Goal: Task Accomplishment & Management: Use online tool/utility

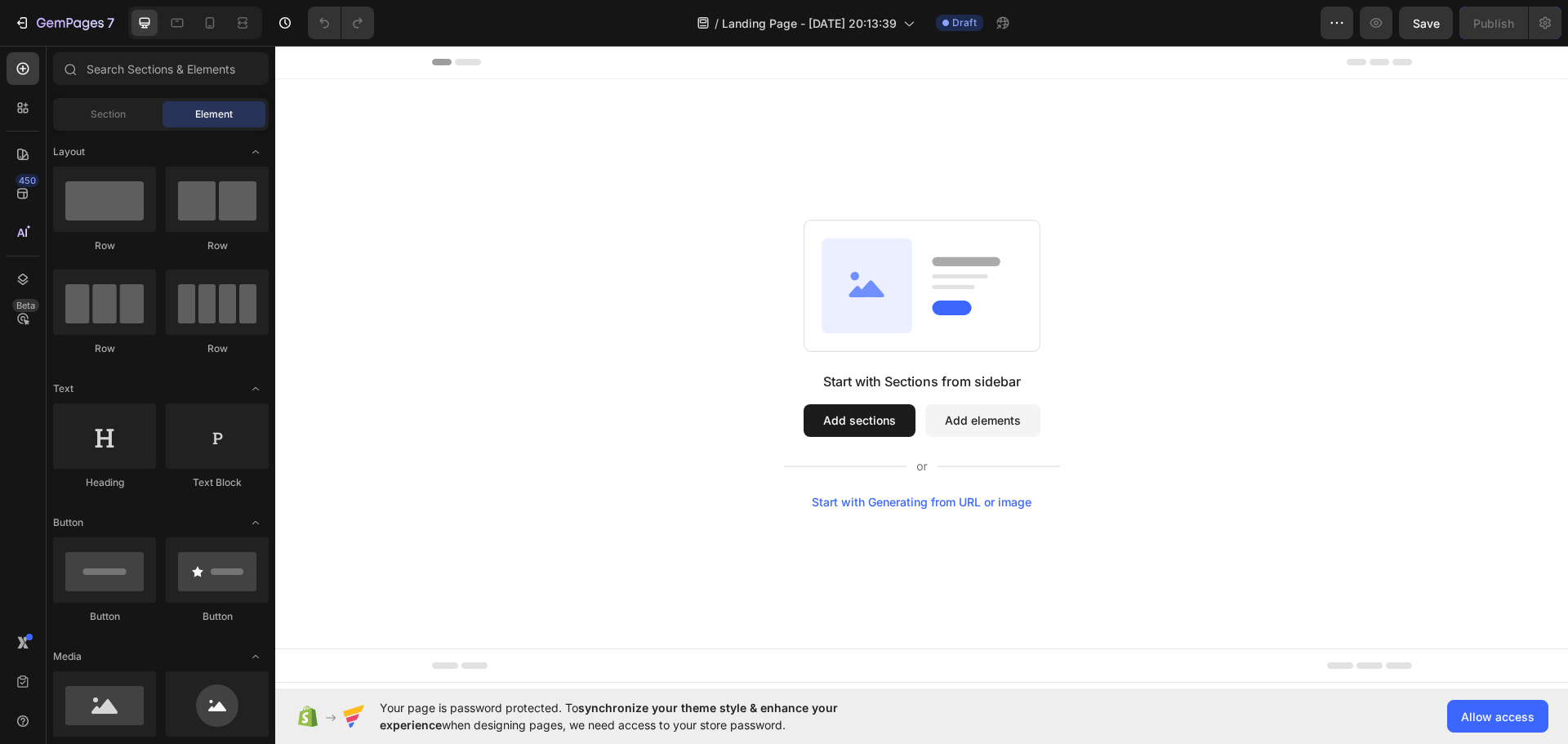
click at [666, 131] on div "Start with Sections from sidebar Add sections Add elements Start with Generatin…" at bounding box center [921, 364] width 1293 height 569
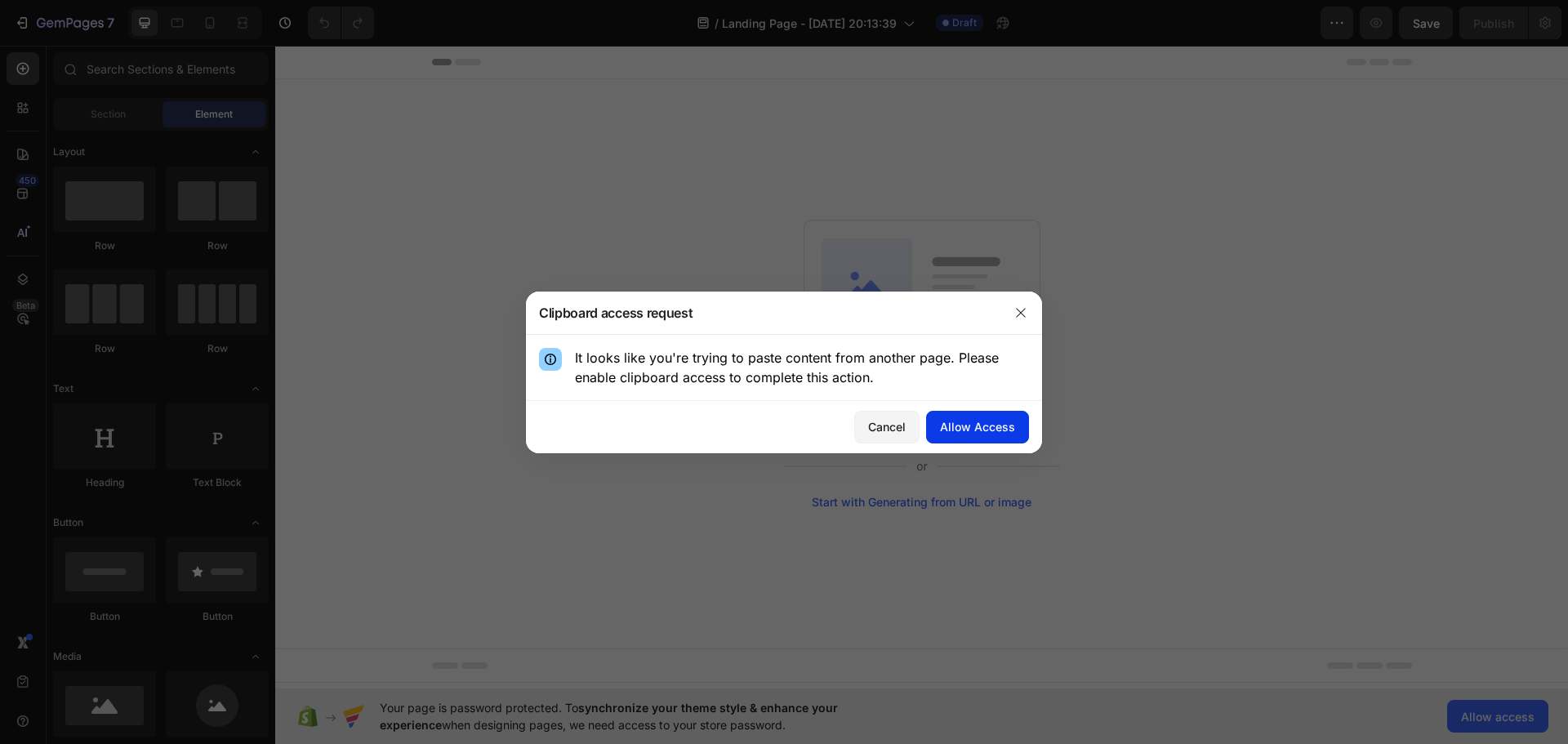
click at [962, 431] on div "Allow Access" at bounding box center [977, 427] width 75 height 17
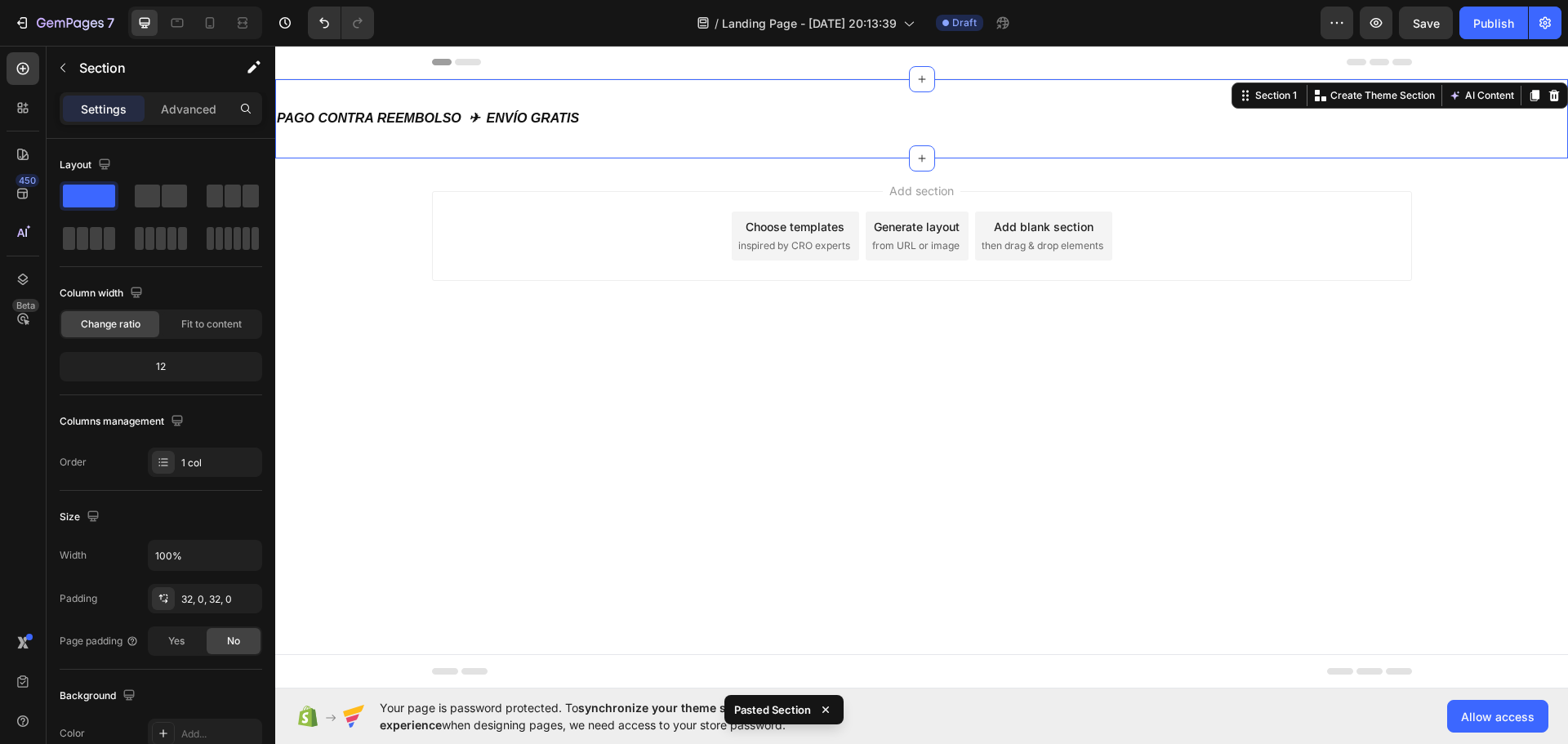
click at [571, 241] on div "Add section Choose templates inspired by CRO experts Generate layout from URL o…" at bounding box center [921, 236] width 980 height 90
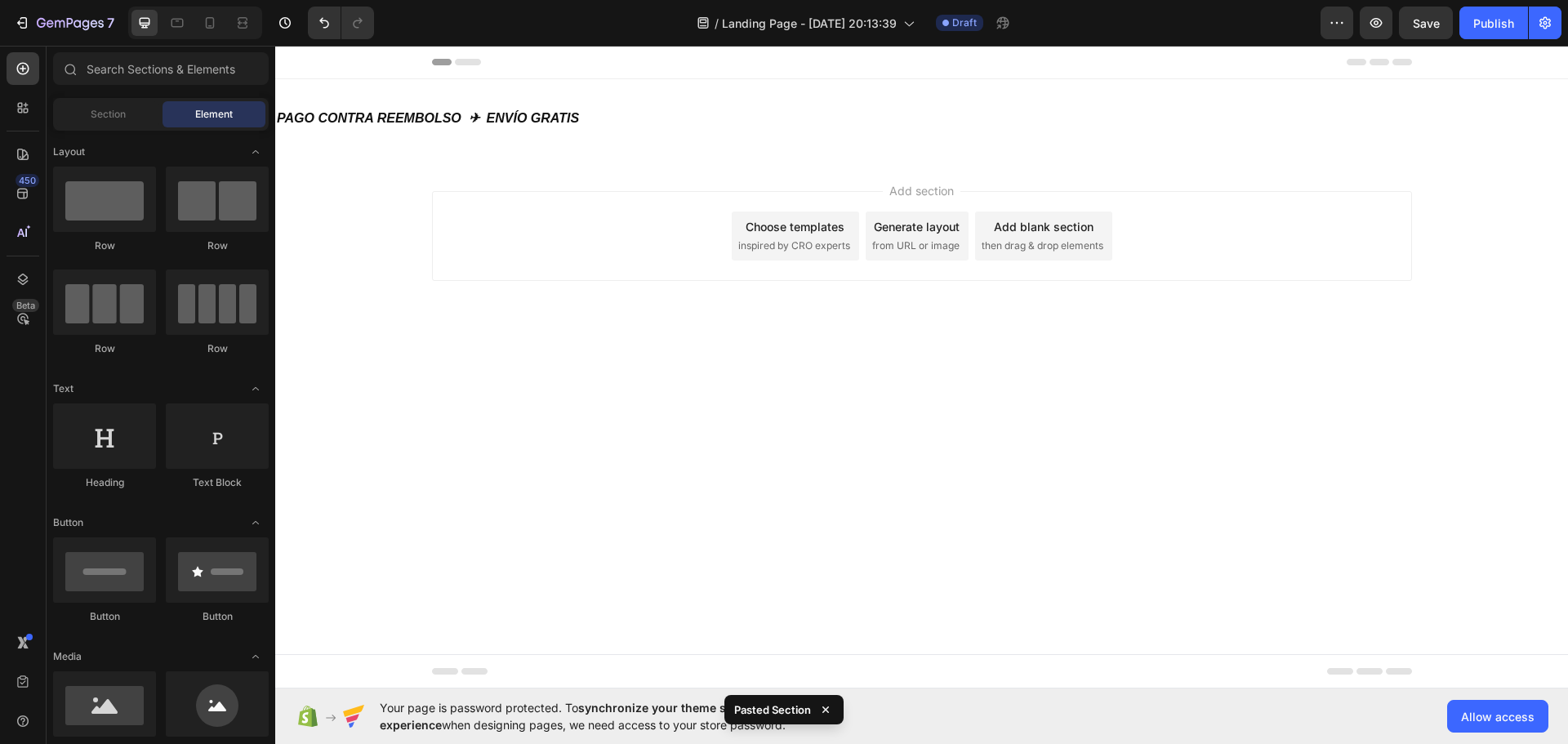
click at [525, 190] on div "Add section Choose templates inspired by CRO experts Generate layout from URL o…" at bounding box center [921, 259] width 1293 height 201
click at [377, 195] on div "Add section Choose templates inspired by CRO experts Generate layout from URL o…" at bounding box center [921, 259] width 1293 height 201
click at [862, 307] on div "Add section Choose templates inspired by CRO experts Generate layout from URL o…" at bounding box center [921, 259] width 1293 height 201
click at [726, 259] on div "Add section Choose templates inspired by CRO experts Generate layout from URL o…" at bounding box center [921, 236] width 980 height 90
click at [735, 456] on body "Header PAGO CONTRA REEMBOLSO ✈ ENVÍO GRATIS Heading Section 1 Root Start with S…" at bounding box center [921, 366] width 1293 height 642
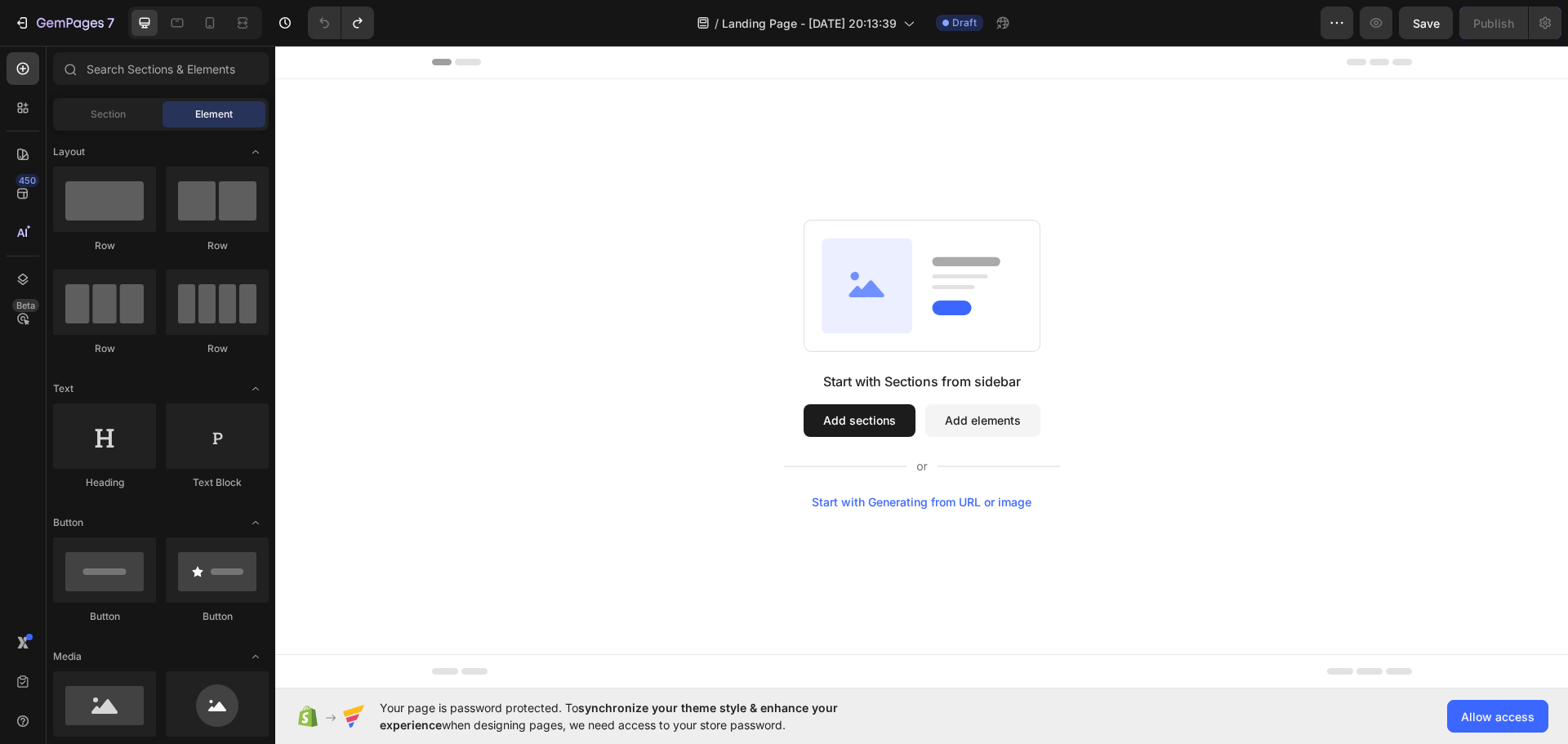
click at [774, 197] on div "Start with Sections from sidebar Add sections Add elements Start with Generatin…" at bounding box center [921, 364] width 1293 height 569
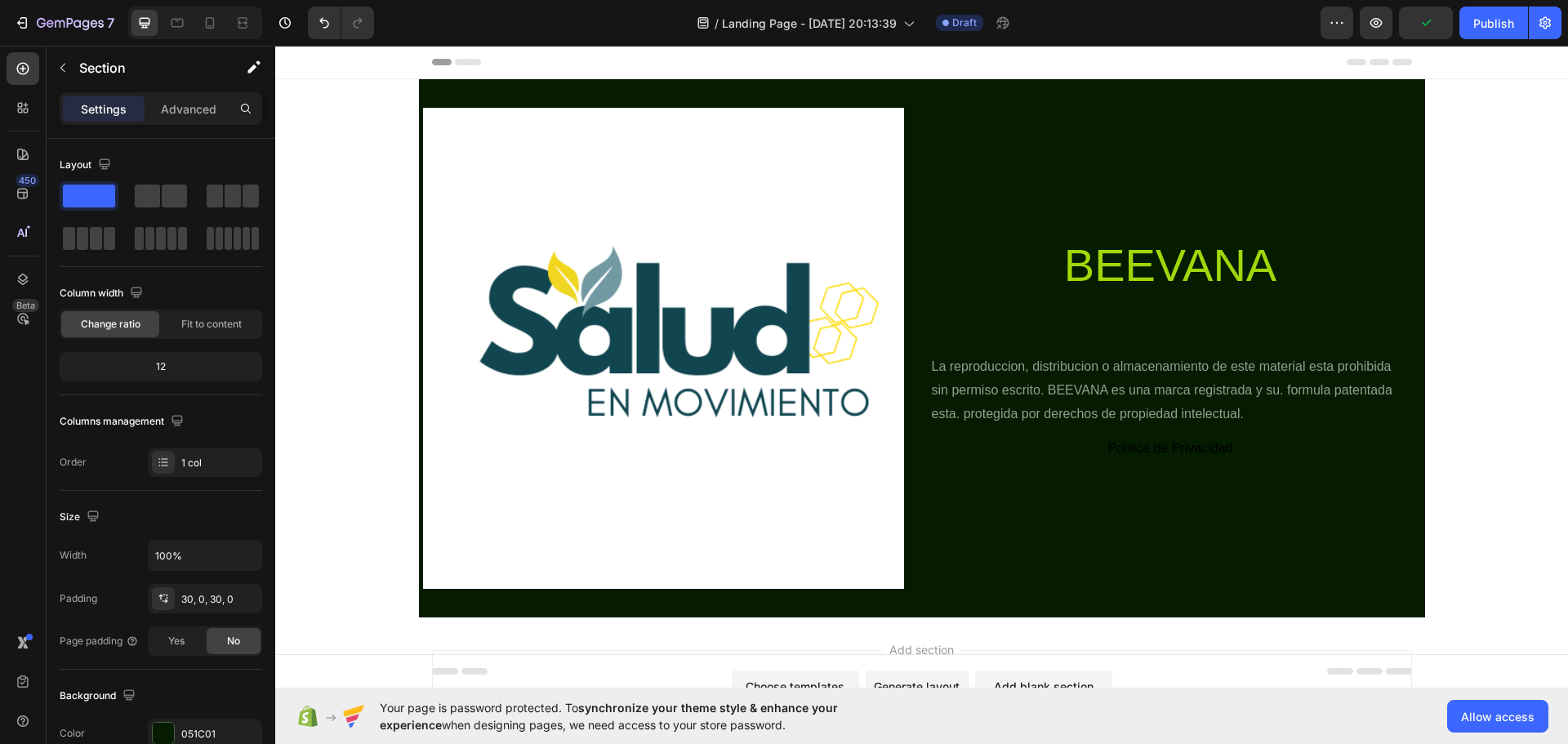
click at [1471, 349] on div "Image BEEVANA Heading La reproduccion, distribucion o almacenamiento de este ma…" at bounding box center [921, 348] width 1293 height 538
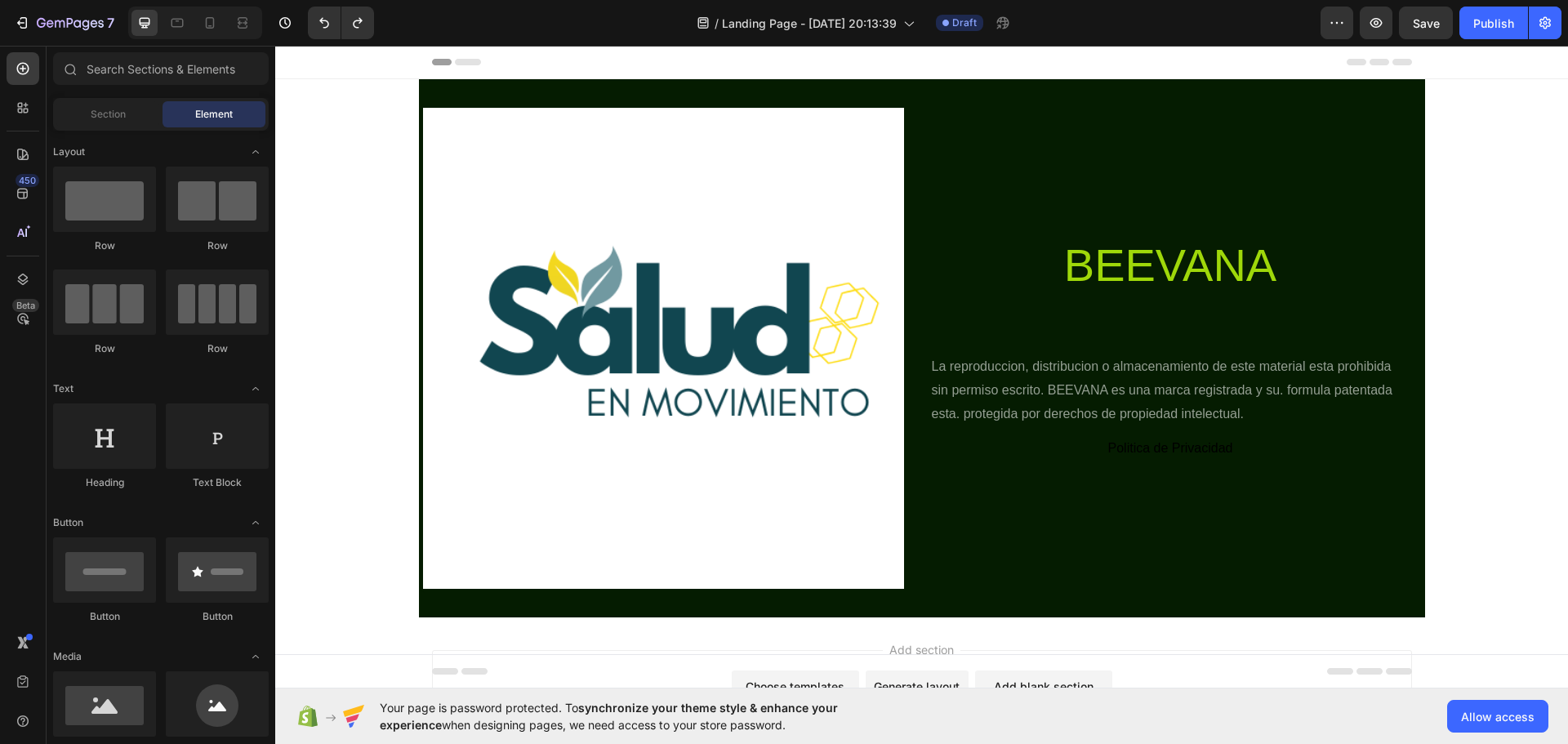
click at [744, 60] on div "Header" at bounding box center [921, 61] width 980 height 33
click at [716, 68] on div "Header" at bounding box center [921, 61] width 980 height 33
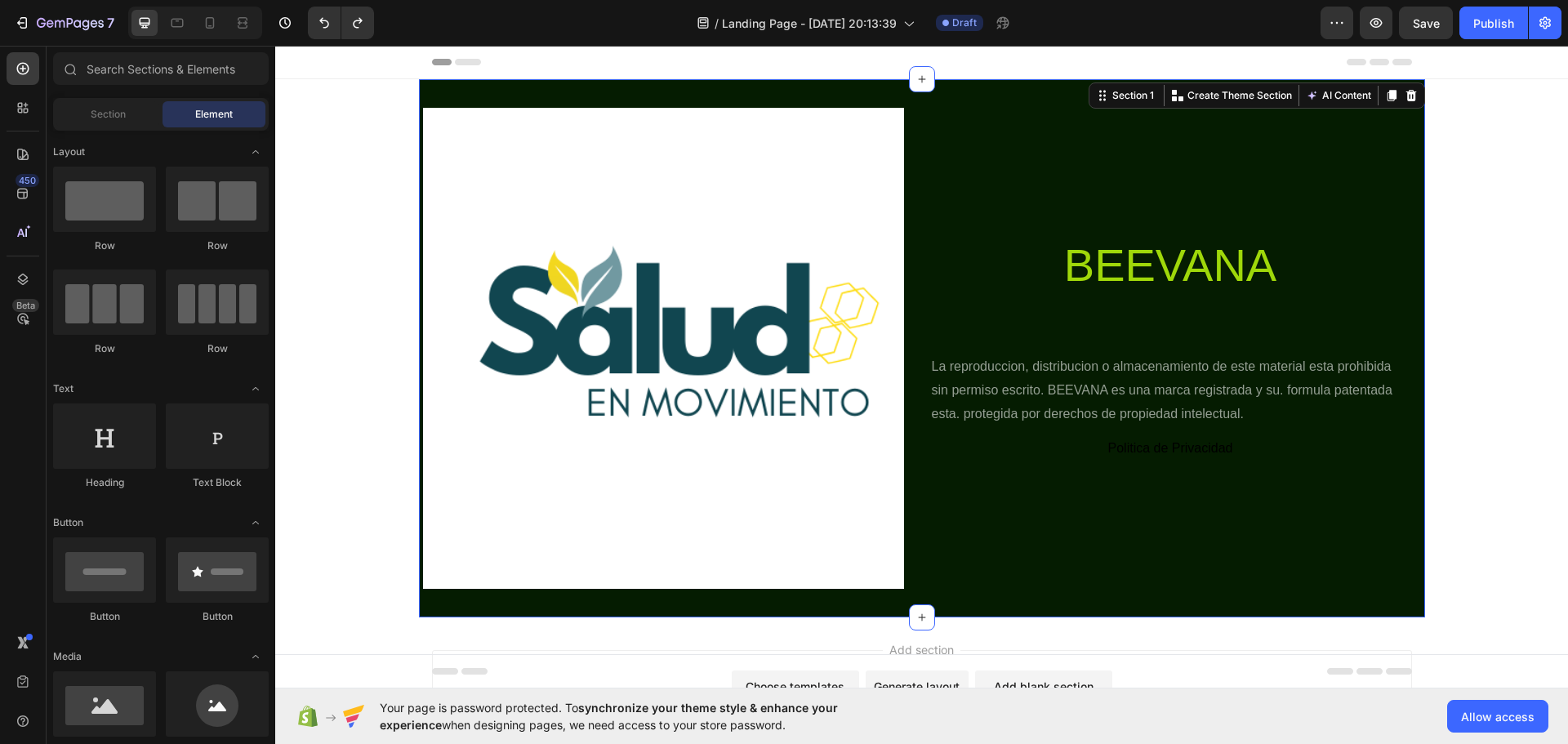
click at [484, 91] on div "Image BEEVANA Heading La reproduccion, distribucion o almacenamiento de este ma…" at bounding box center [922, 348] width 1006 height 538
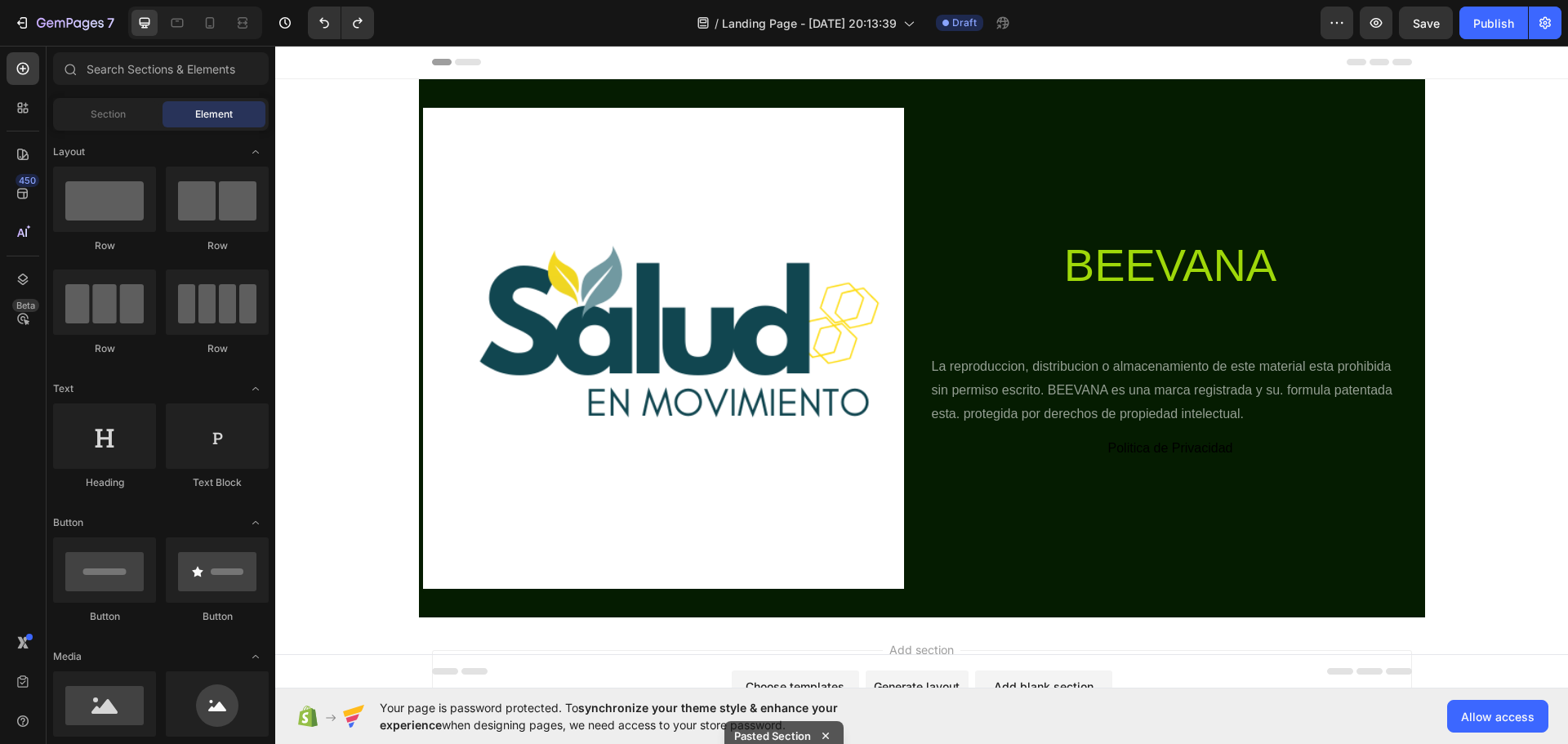
click at [778, 45] on div "7 / Landing Page - Aug 27, 20:13:39 Draft Preview Save Publish" at bounding box center [784, 23] width 1568 height 46
click at [596, 65] on div "Header" at bounding box center [921, 61] width 980 height 33
click at [322, 68] on span "Header" at bounding box center [324, 61] width 36 height 16
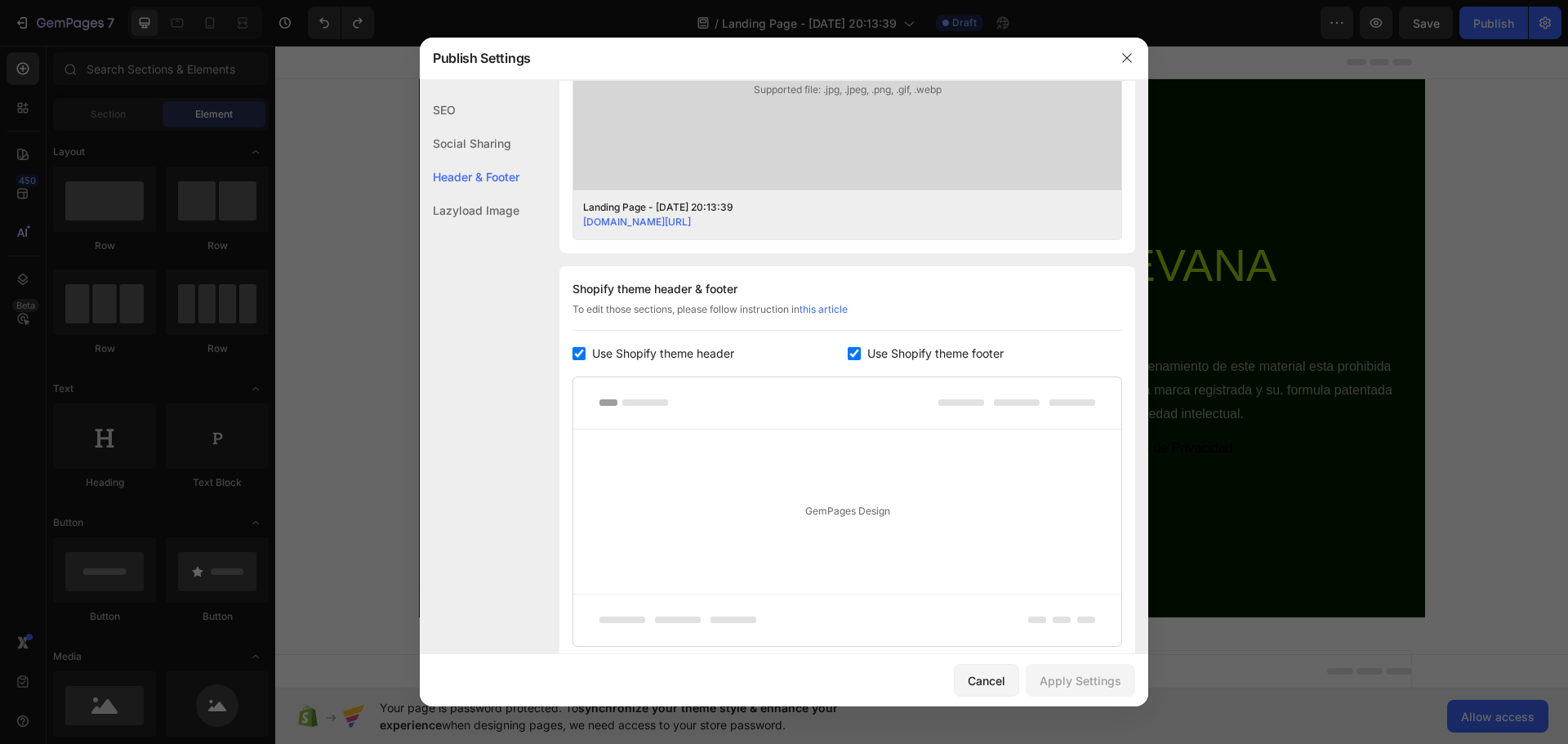
scroll to position [721, 0]
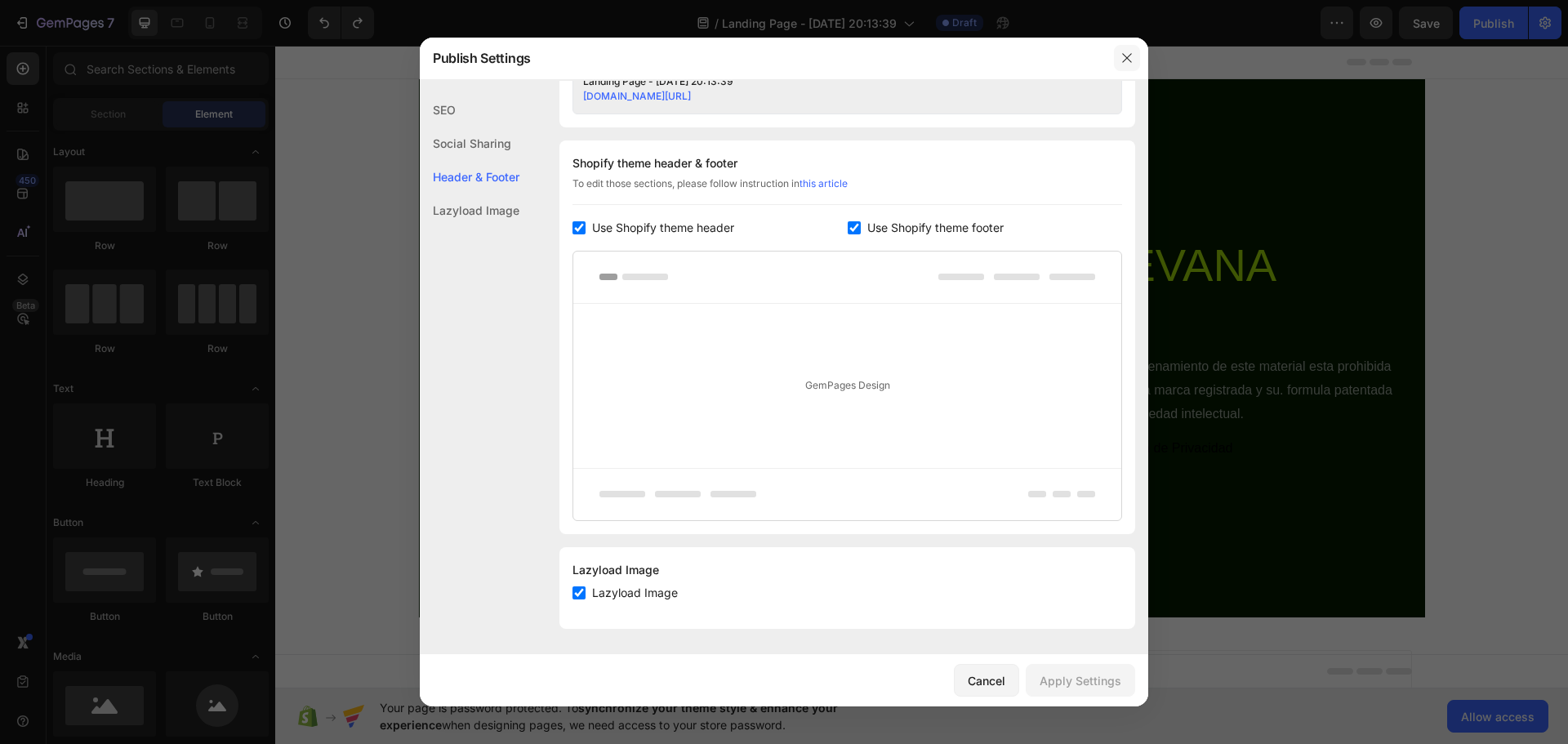
click at [1124, 61] on icon "button" at bounding box center [1127, 58] width 13 height 13
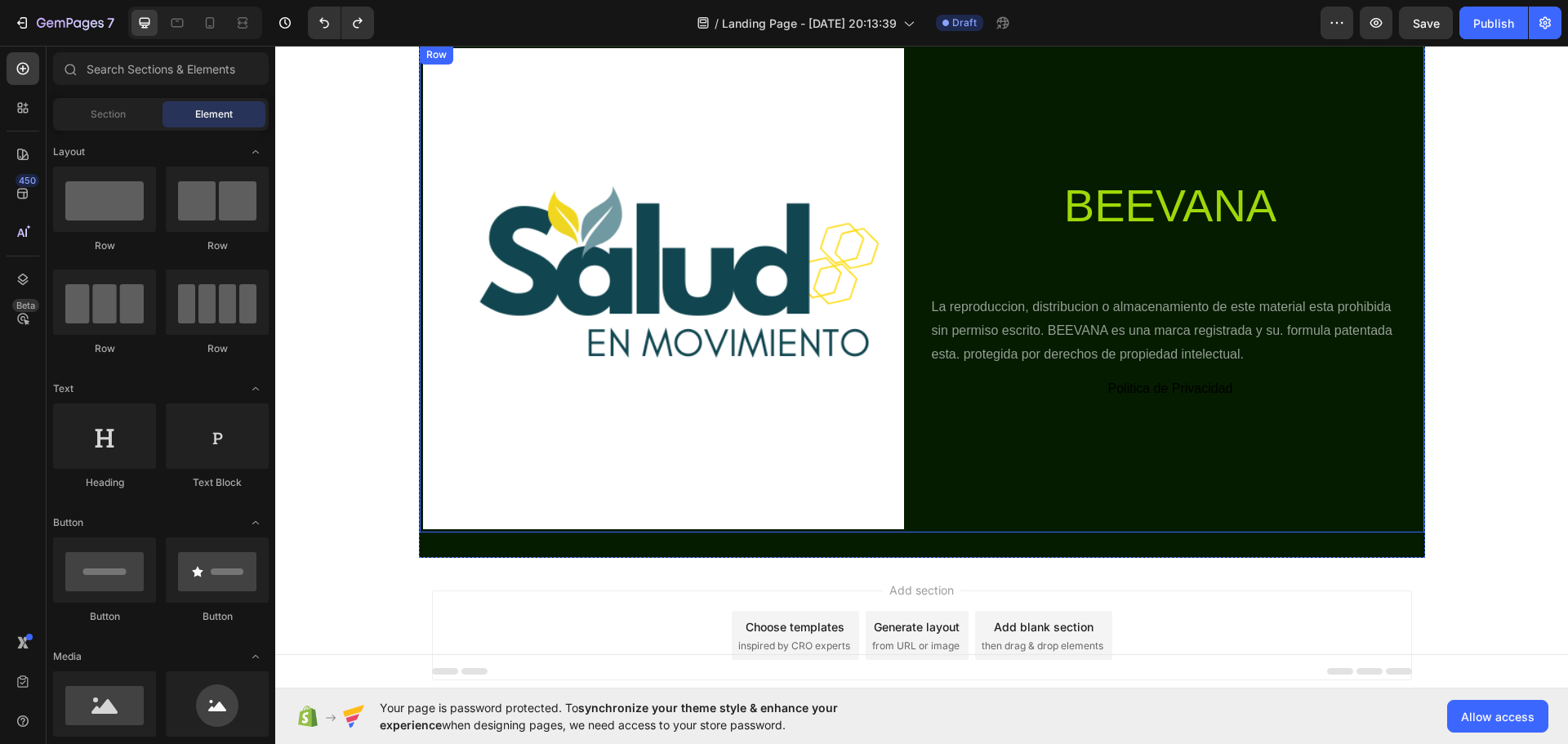
scroll to position [0, 0]
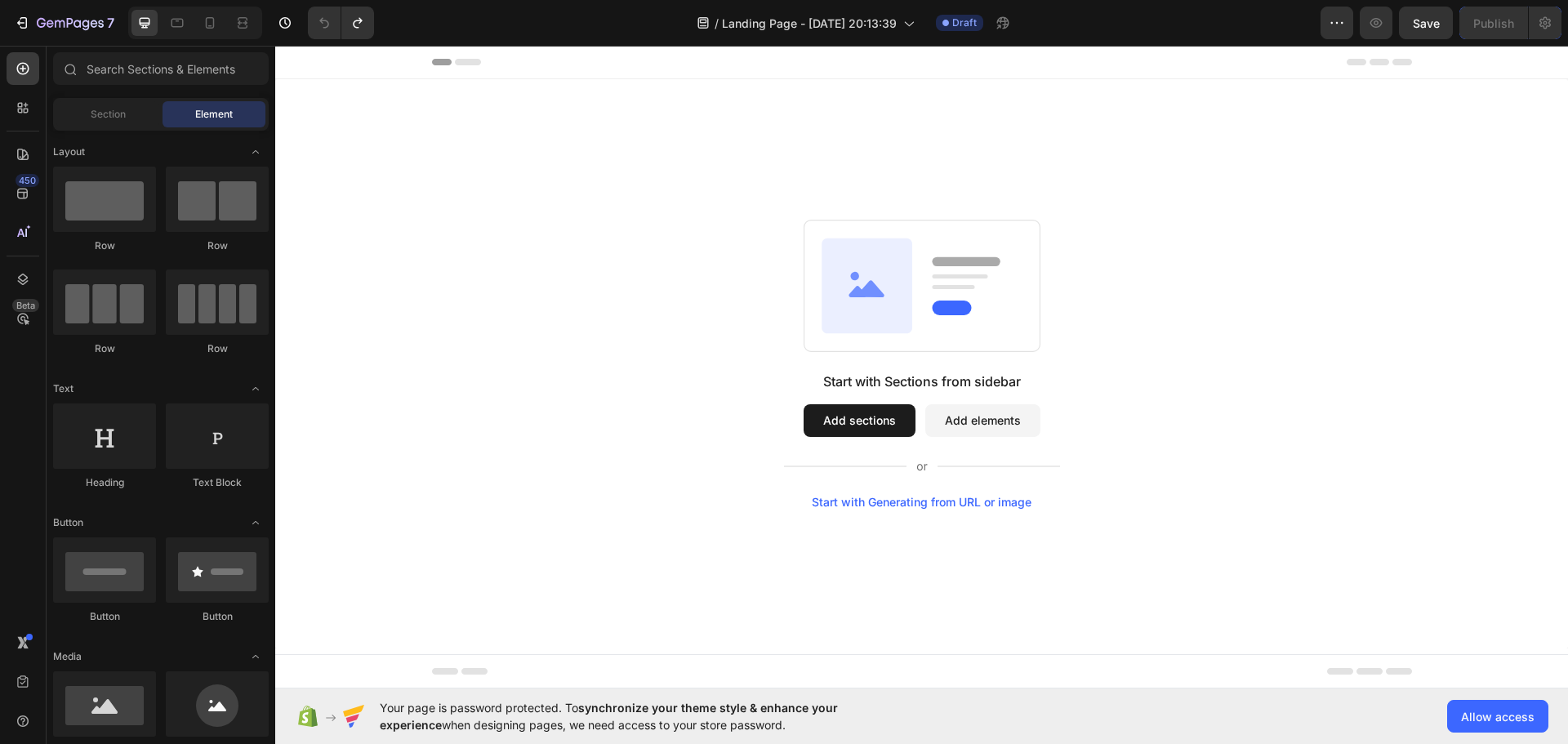
click at [675, 104] on div "Start with Sections from sidebar Add sections Add elements Start with Generatin…" at bounding box center [921, 364] width 1293 height 569
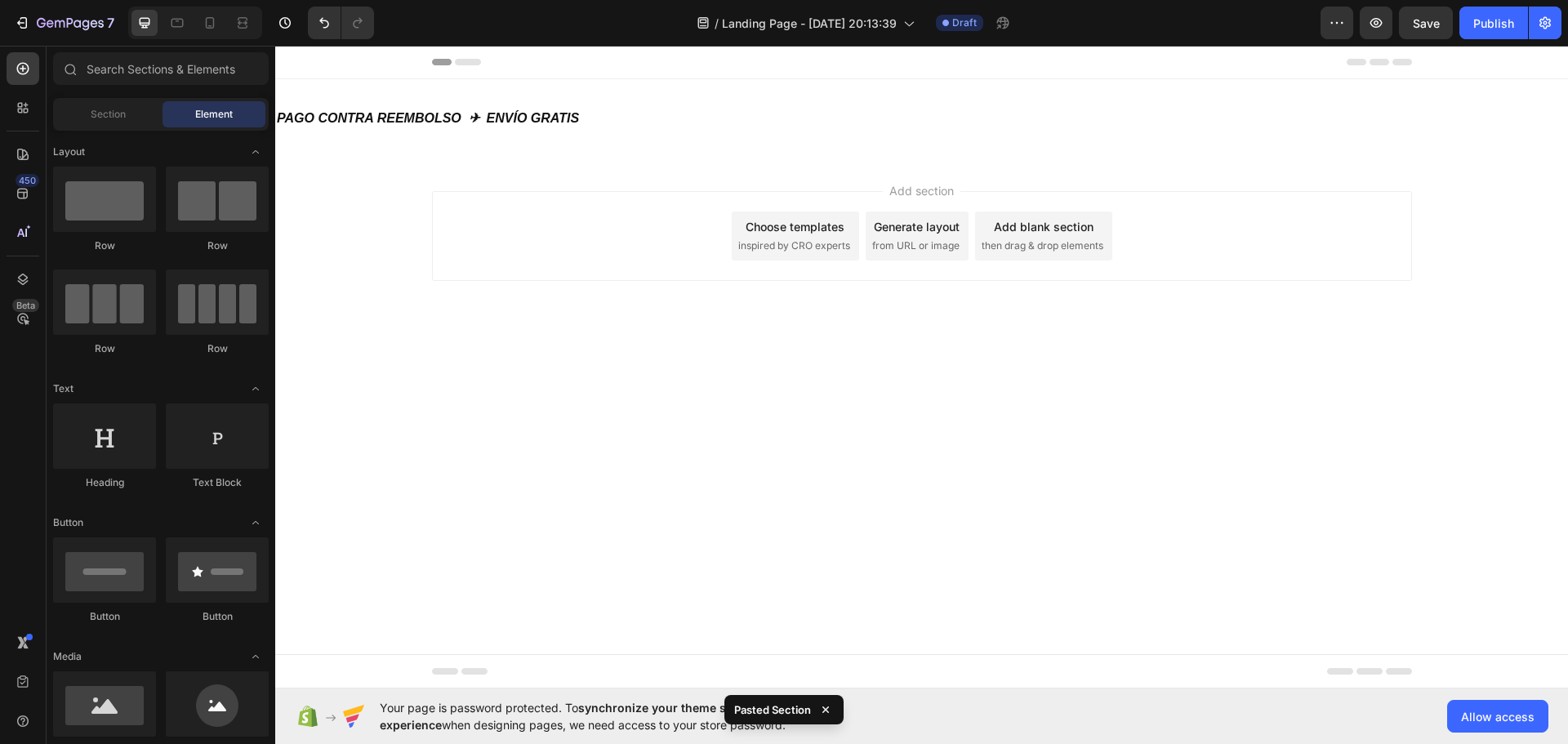
click at [841, 187] on div "Add section Choose templates inspired by CRO experts Generate layout from URL o…" at bounding box center [921, 259] width 1293 height 201
click at [924, 422] on body "Header PAGO CONTRA REEMBOLSO ✈ ENVÍO GRATIS Heading Section 1 Root Start with S…" at bounding box center [921, 366] width 1293 height 642
click at [1144, 322] on div "Add section Choose templates inspired by CRO experts Generate layout from URL o…" at bounding box center [921, 259] width 1293 height 201
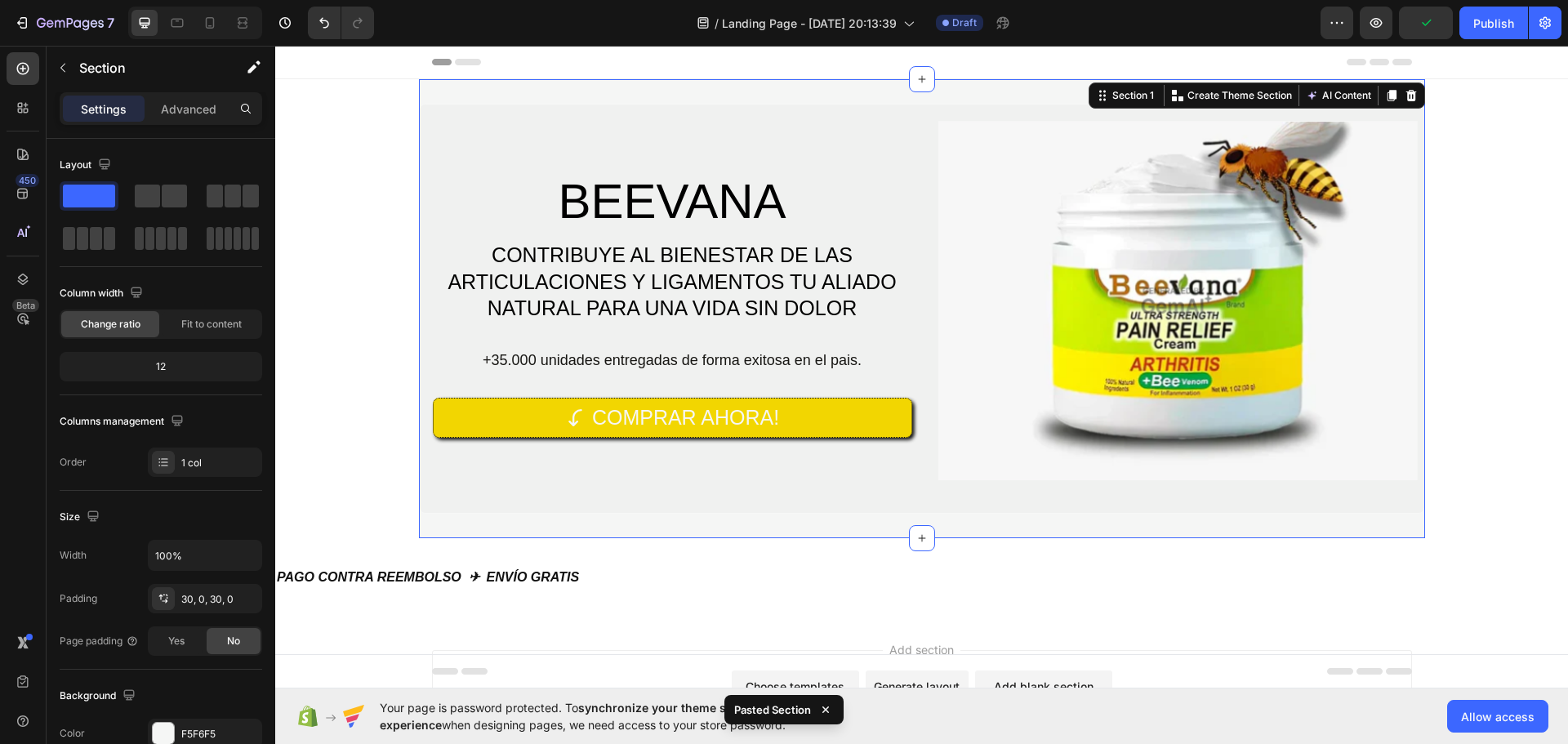
click at [1175, 695] on div "Your page is password protected. To synchronize your theme style & enhance your…" at bounding box center [921, 716] width 1293 height 55
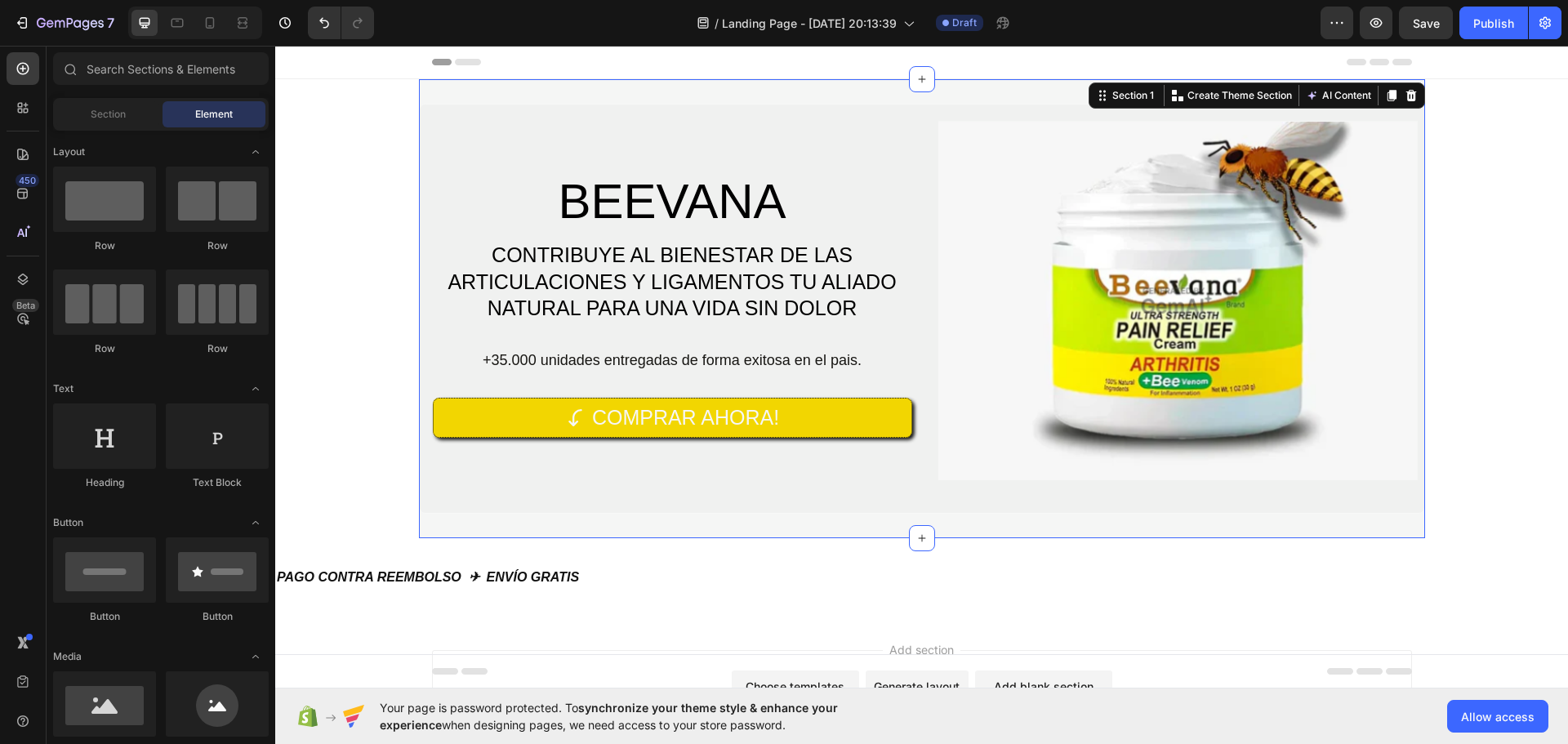
click at [1170, 627] on div "Add section Choose templates inspired by CRO experts Generate layout from URL o…" at bounding box center [921, 717] width 1293 height 201
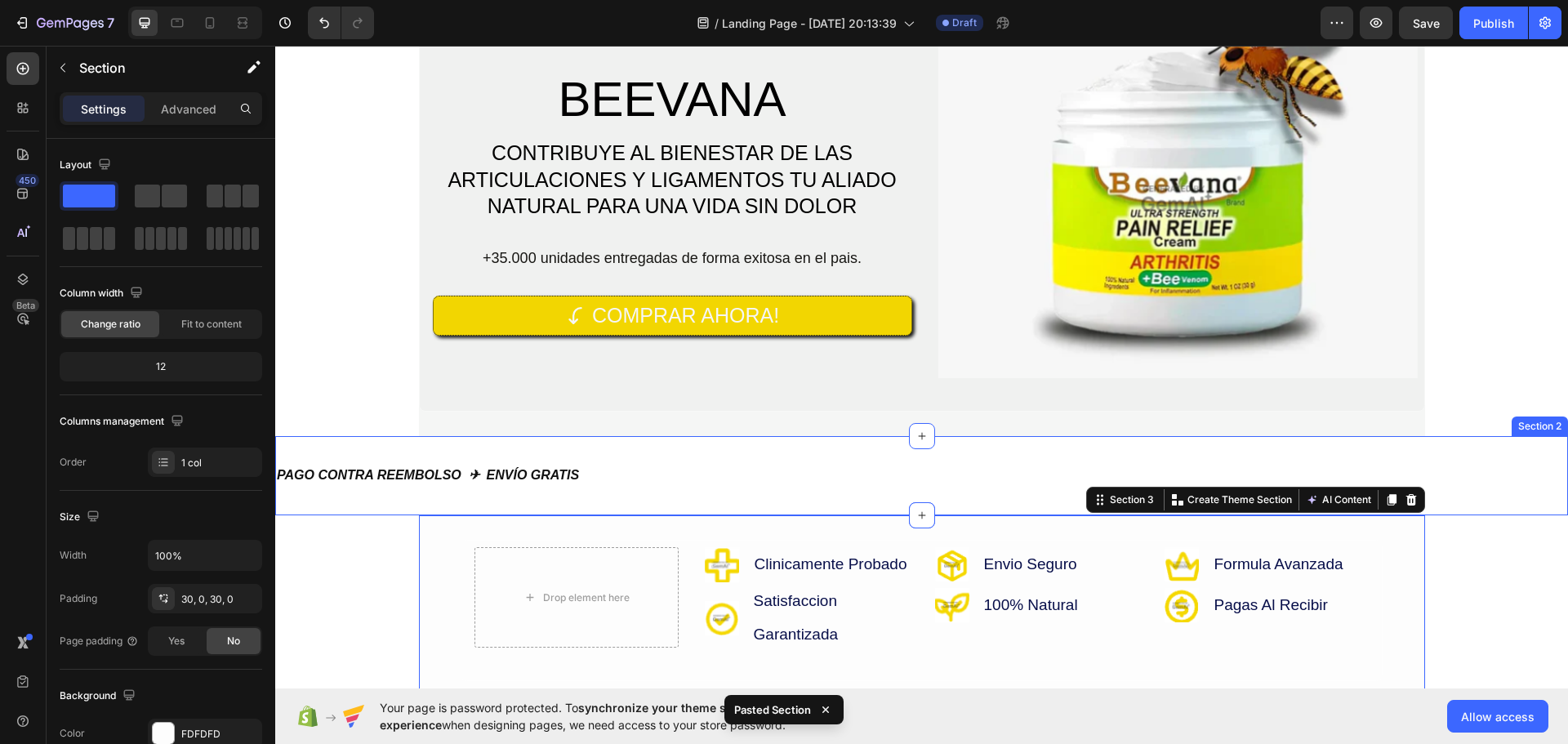
scroll to position [96, 0]
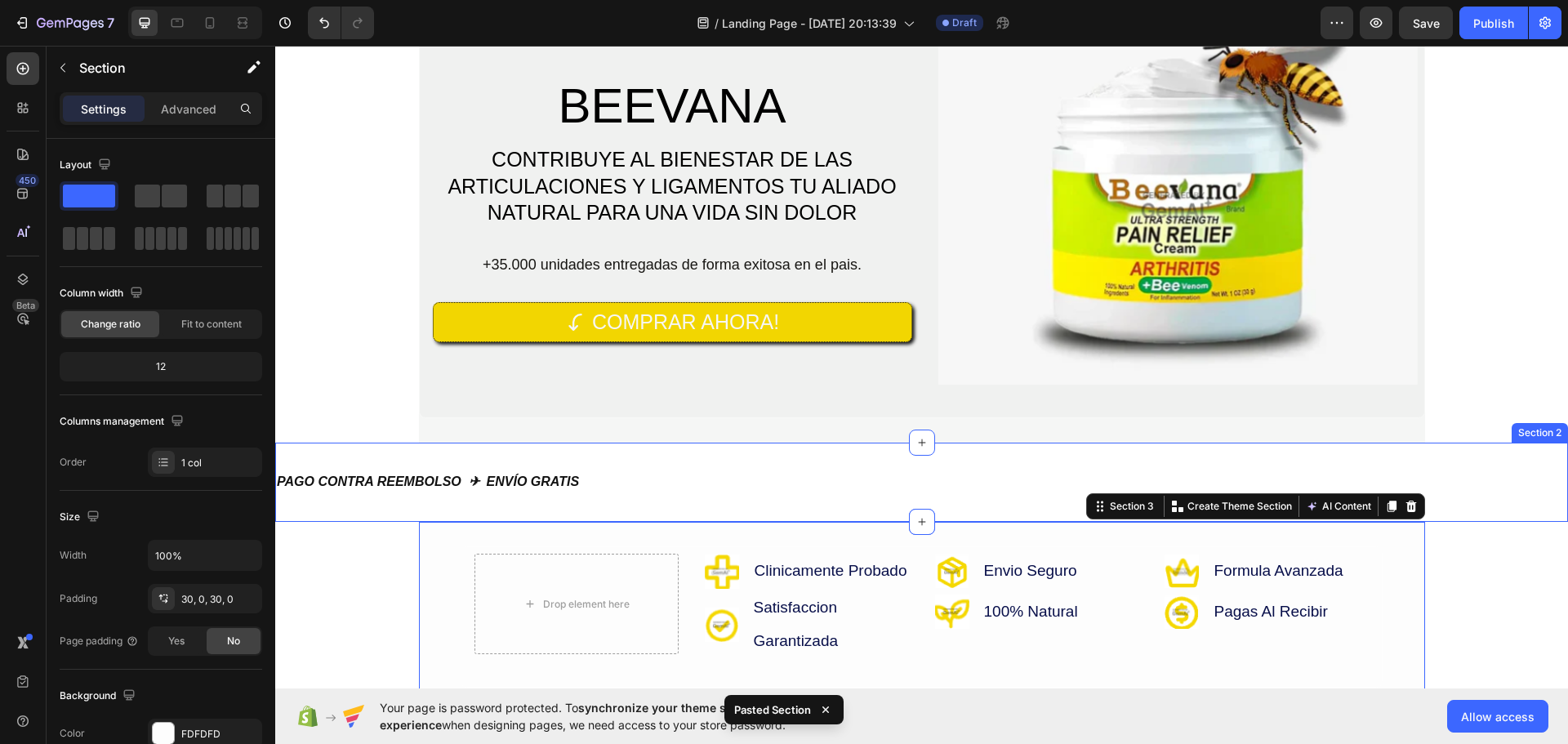
click at [650, 476] on h2 "PAGO CONTRA REEMBOLSO ✈ ENVÍO GRATIS" at bounding box center [921, 482] width 1293 height 27
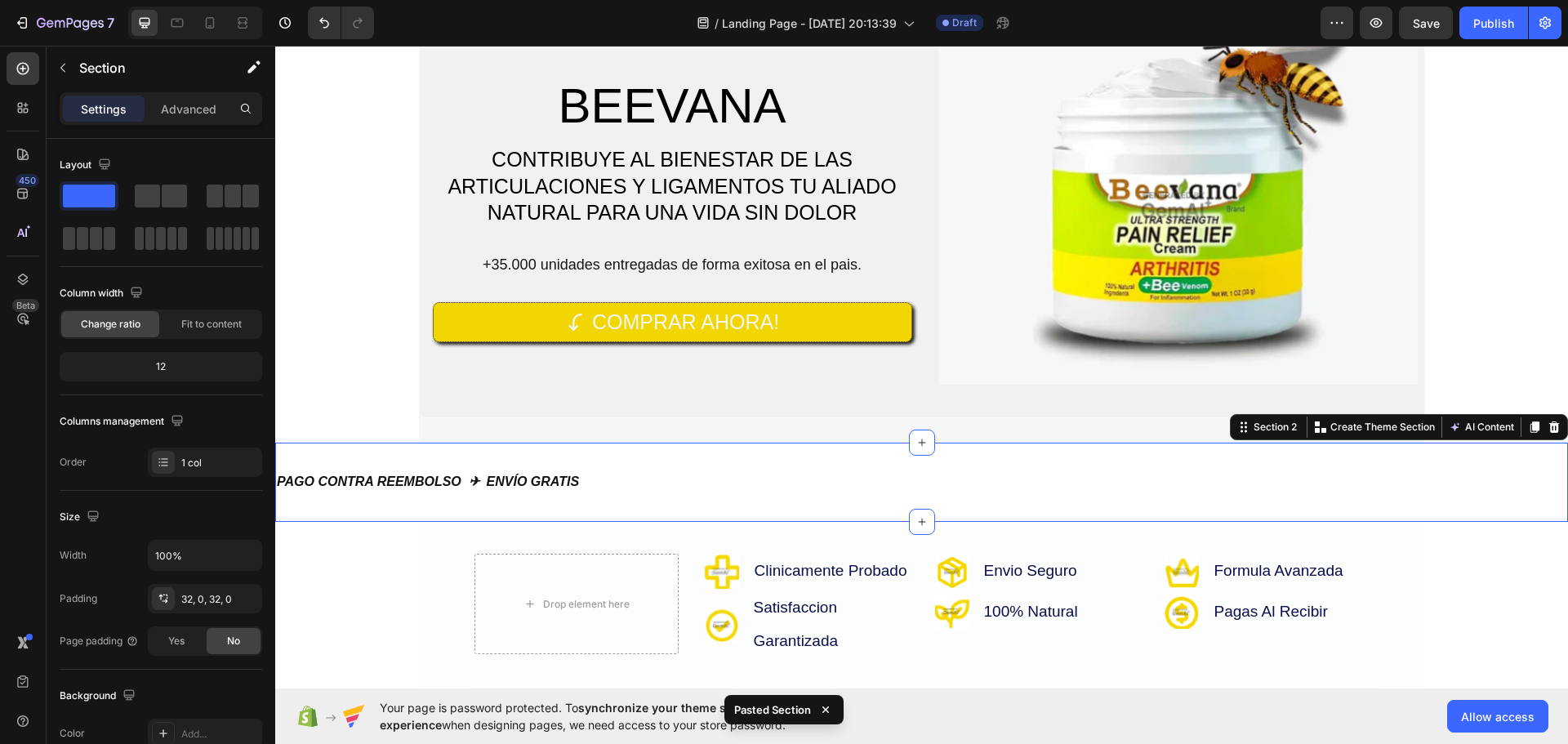
click at [739, 497] on div "PAGO CONTRA REEMBOLSO ✈ ENVÍO GRATIS Heading Section 2 You can create reusable …" at bounding box center [921, 482] width 1293 height 79
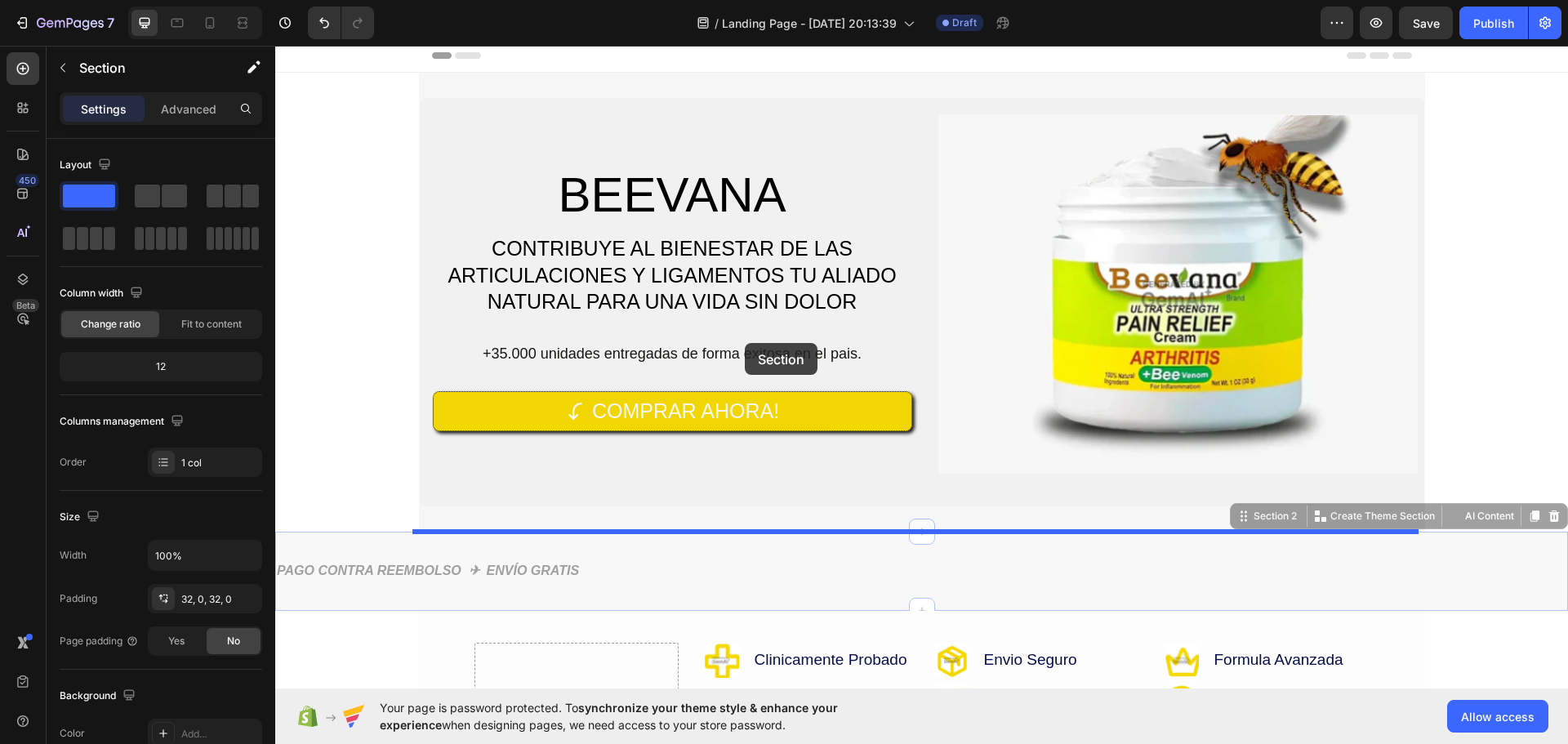
scroll to position [0, 0]
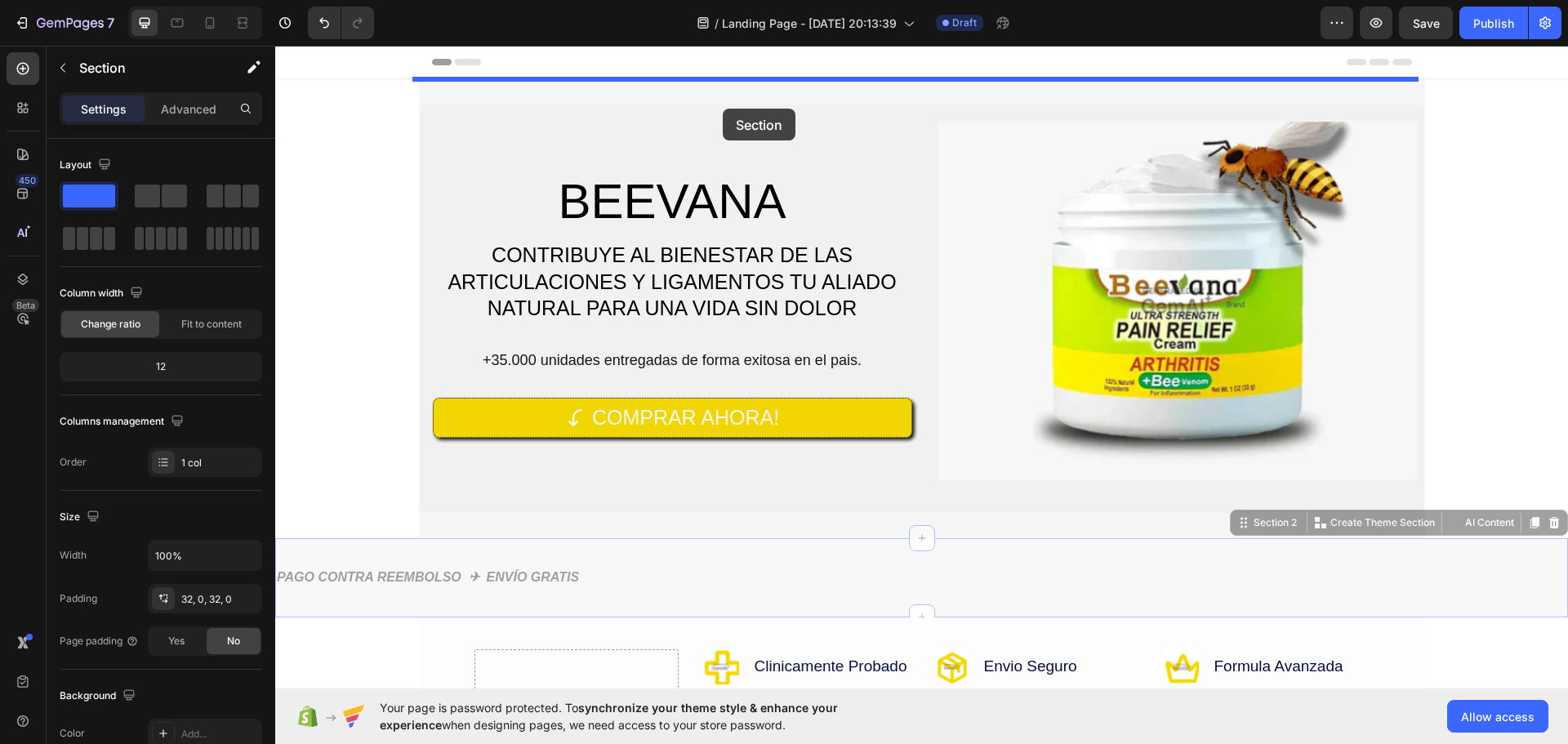
drag, startPoint x: 782, startPoint y: 456, endPoint x: 723, endPoint y: 108, distance: 353.0
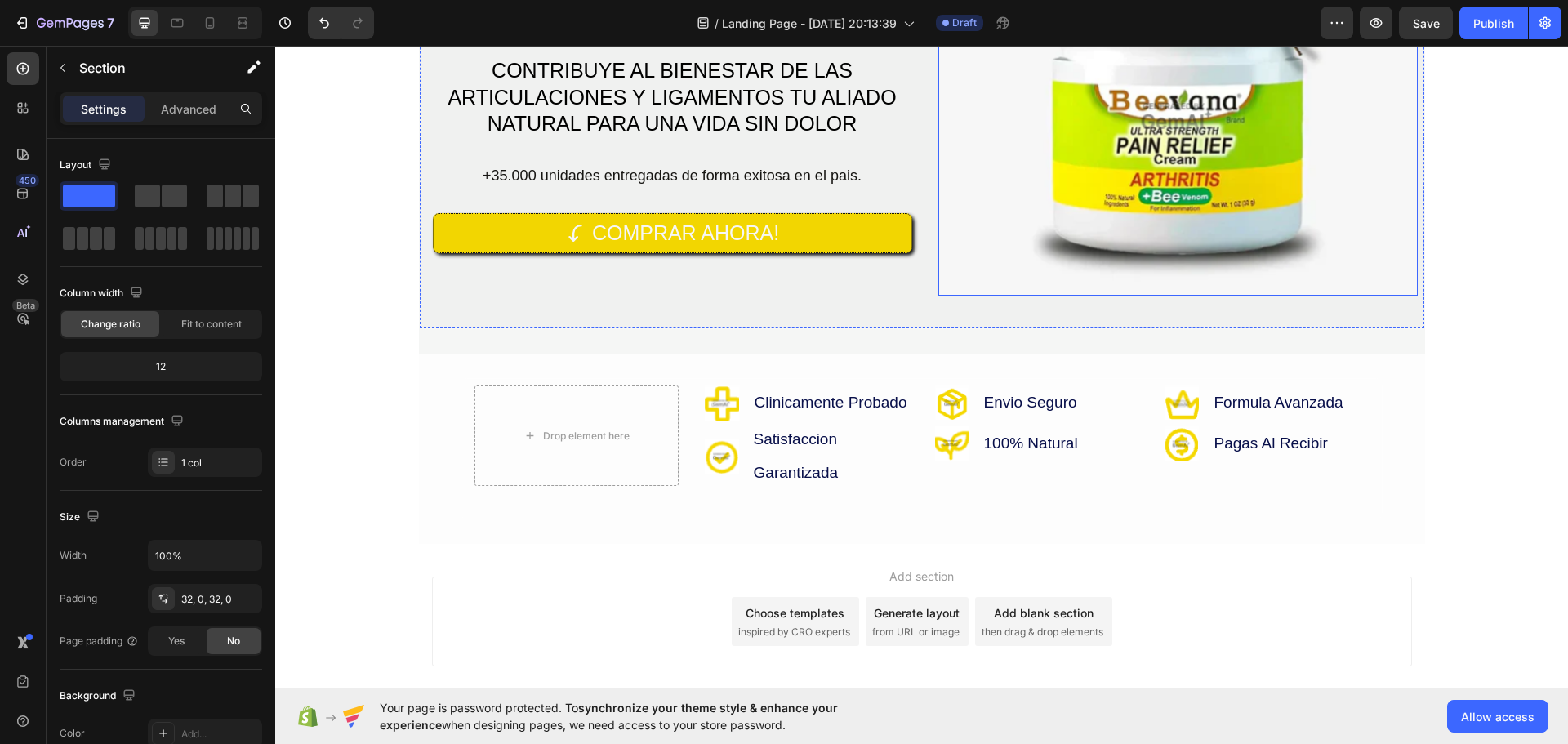
scroll to position [327, 0]
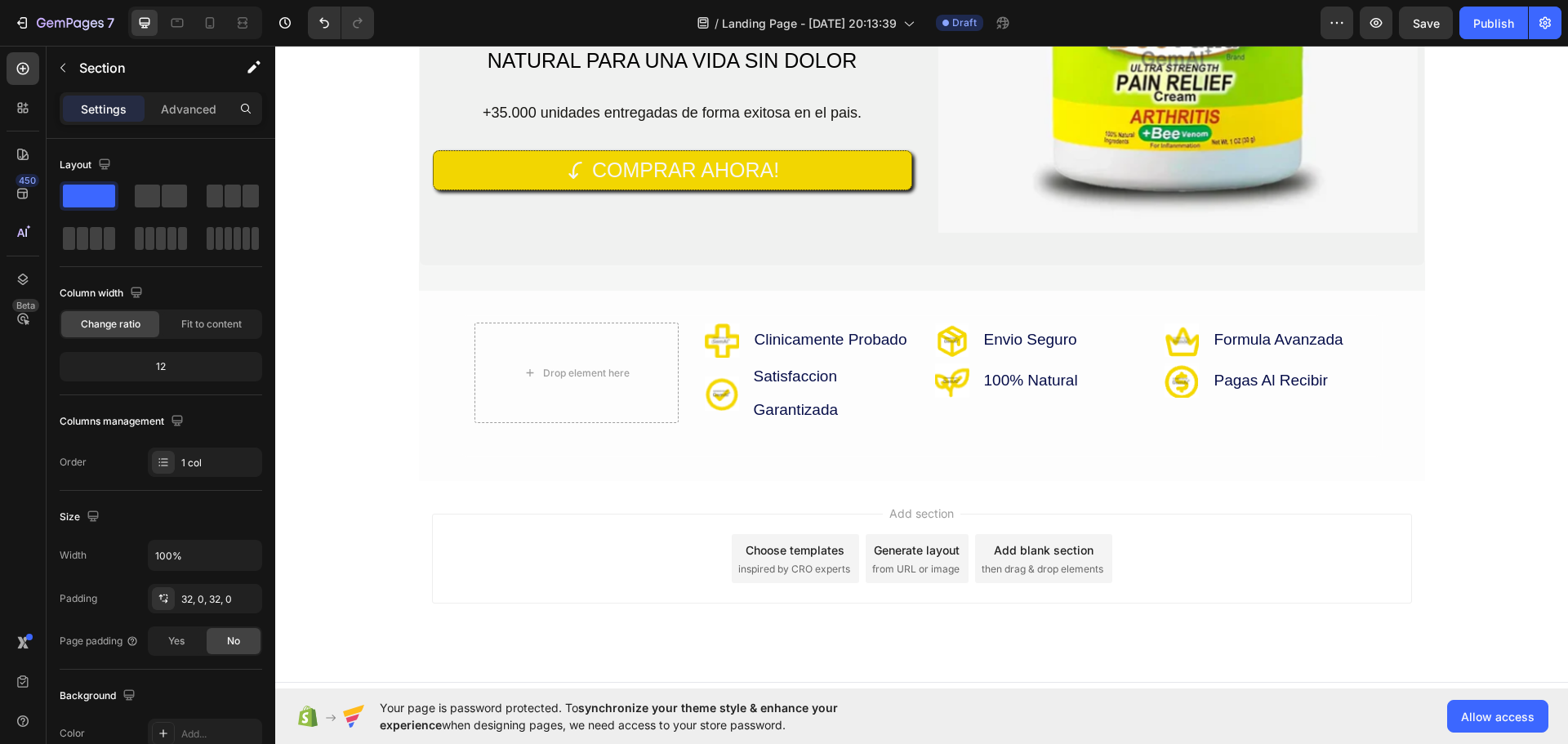
click at [372, 424] on div "BEEVANA Heading CONTRIBUYE AL BIENESTAR DE LAS ARTICULACIONES Y LIGAMENTOS TU A…" at bounding box center [921, 116] width 1293 height 728
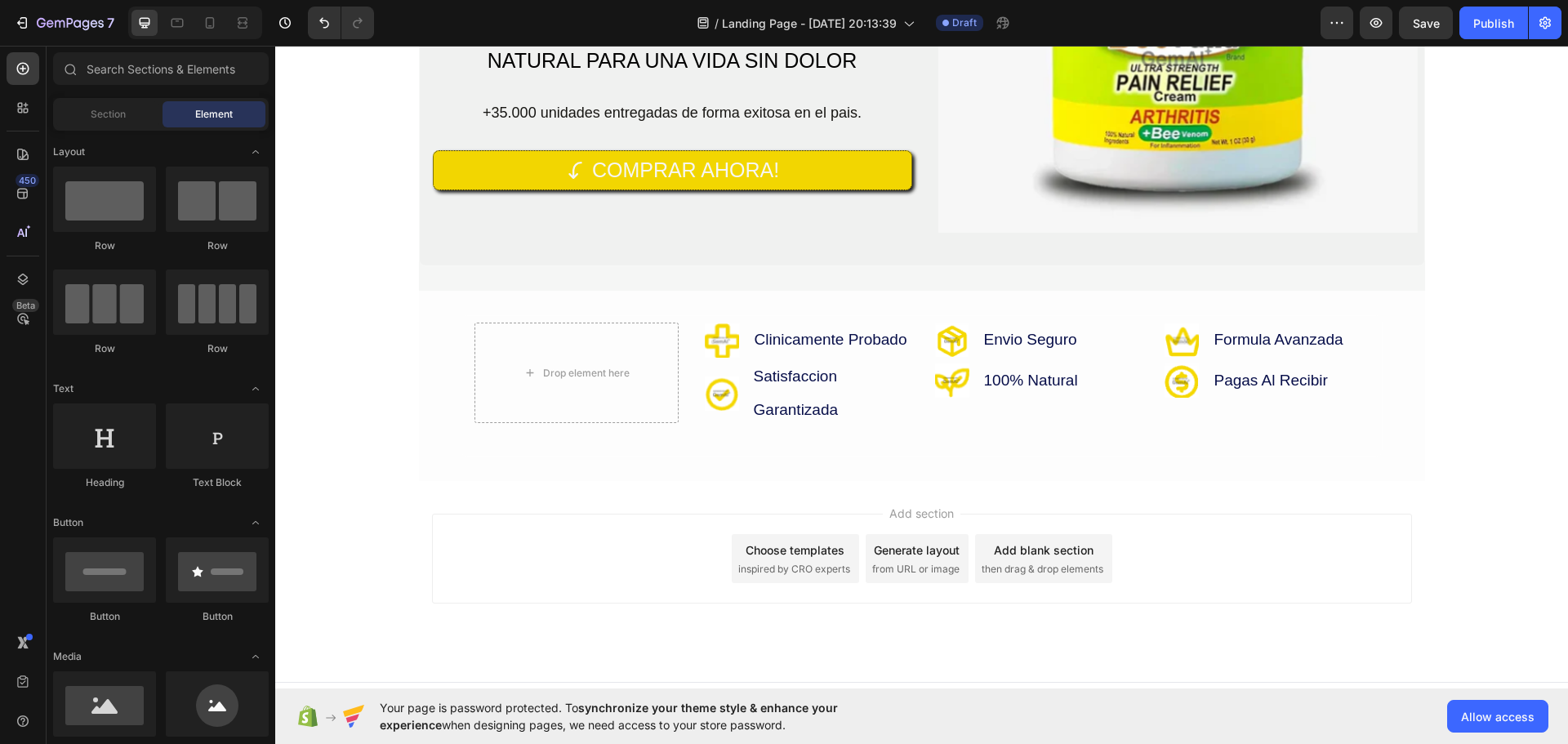
drag, startPoint x: 783, startPoint y: 491, endPoint x: 928, endPoint y: 531, distance: 150.4
click at [784, 490] on div "Add section Choose templates inspired by CRO experts Generate layout from URL o…" at bounding box center [921, 581] width 1293 height 201
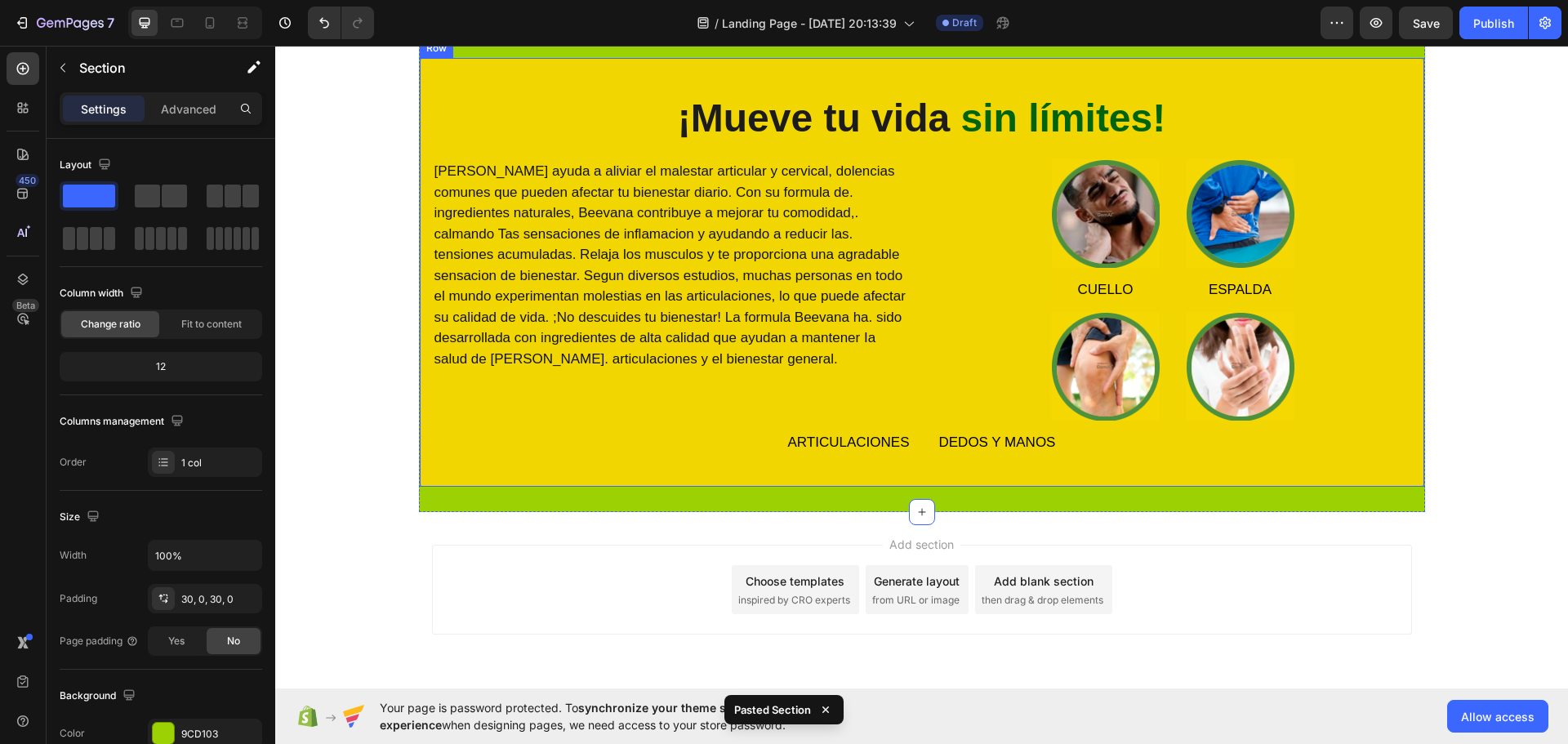
scroll to position [834, 0]
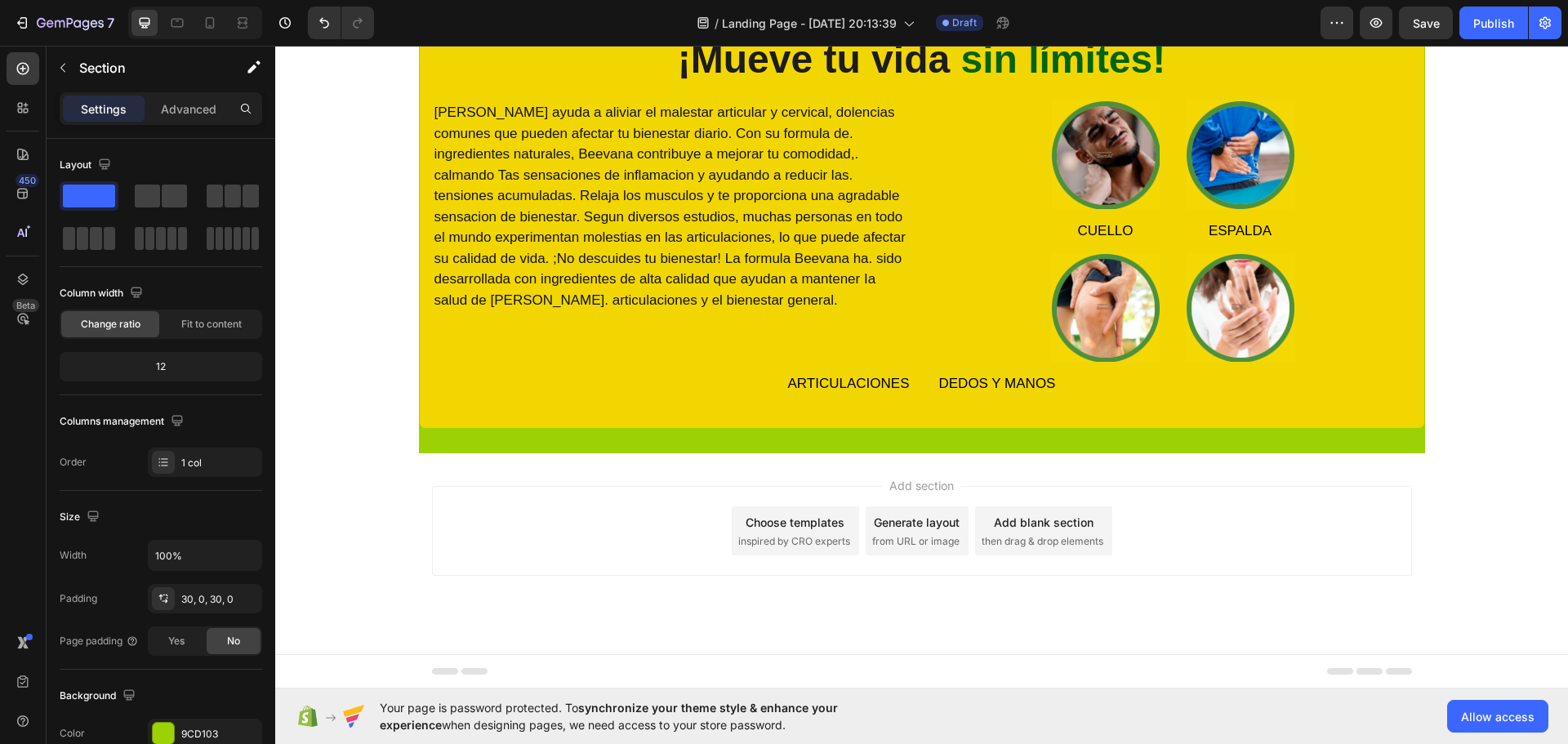
click at [621, 496] on div "Add section Choose templates inspired by CRO experts Generate layout from URL o…" at bounding box center [921, 531] width 980 height 90
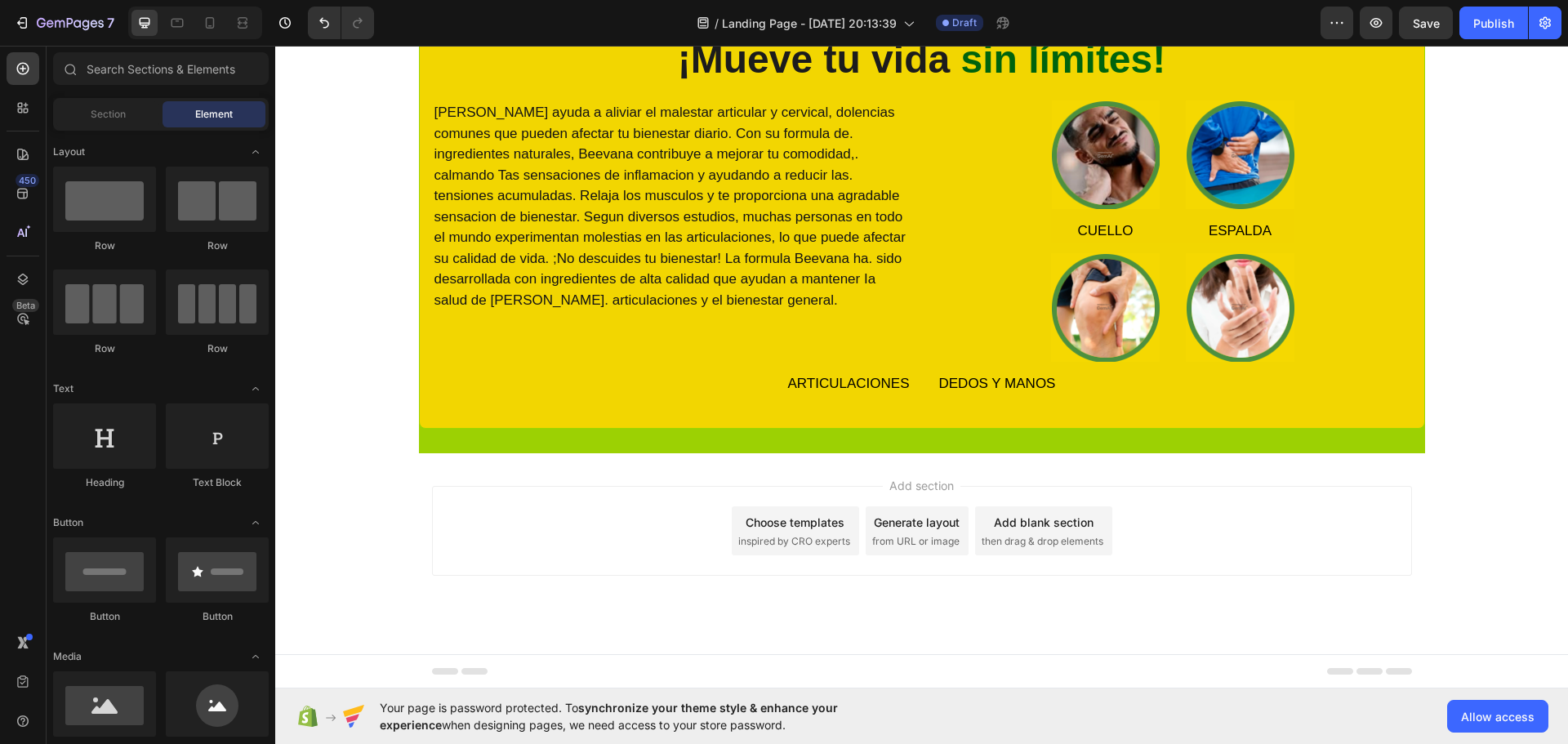
click at [1377, 614] on div "Add section Choose templates inspired by CRO experts Generate layout from URL o…" at bounding box center [921, 553] width 1293 height 201
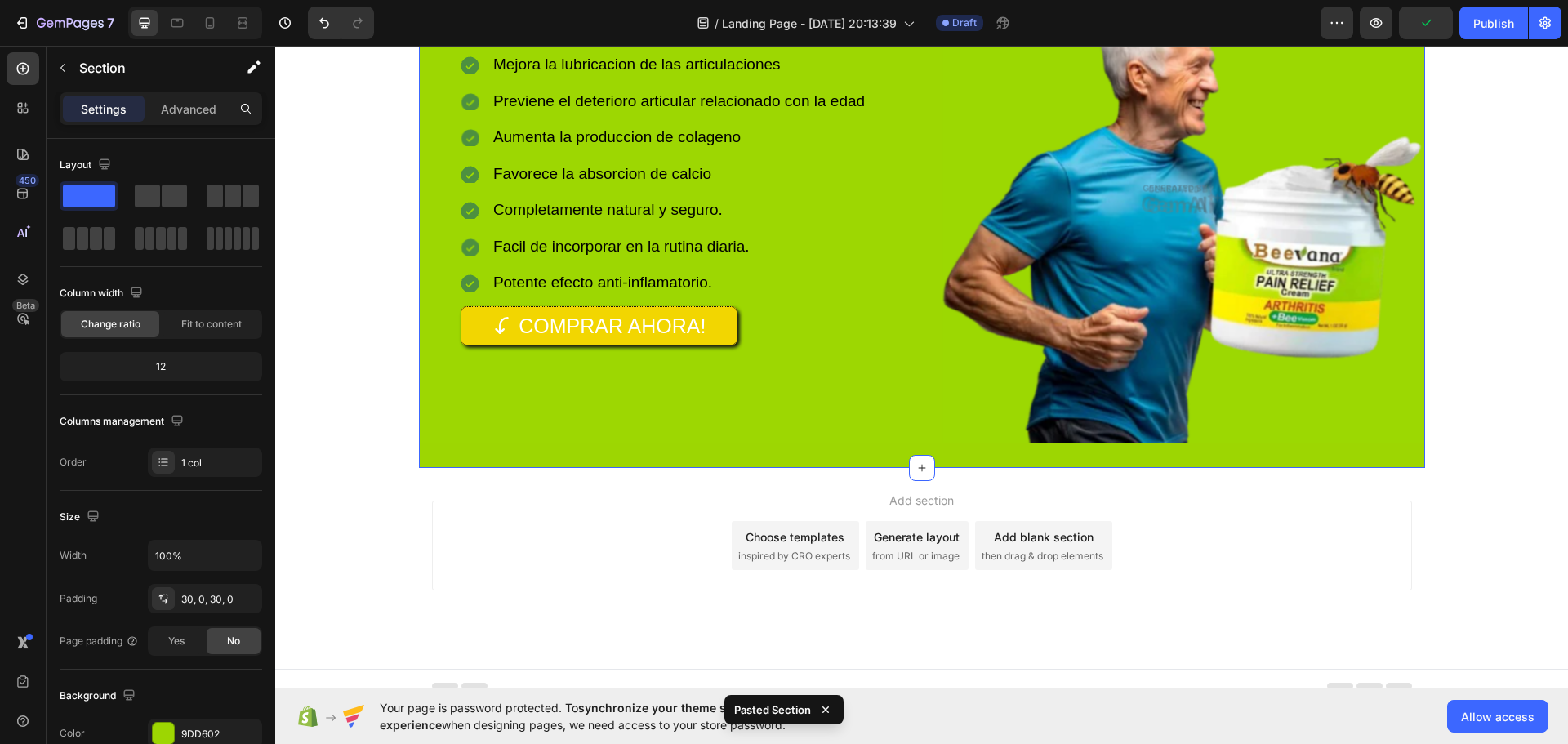
scroll to position [1373, 0]
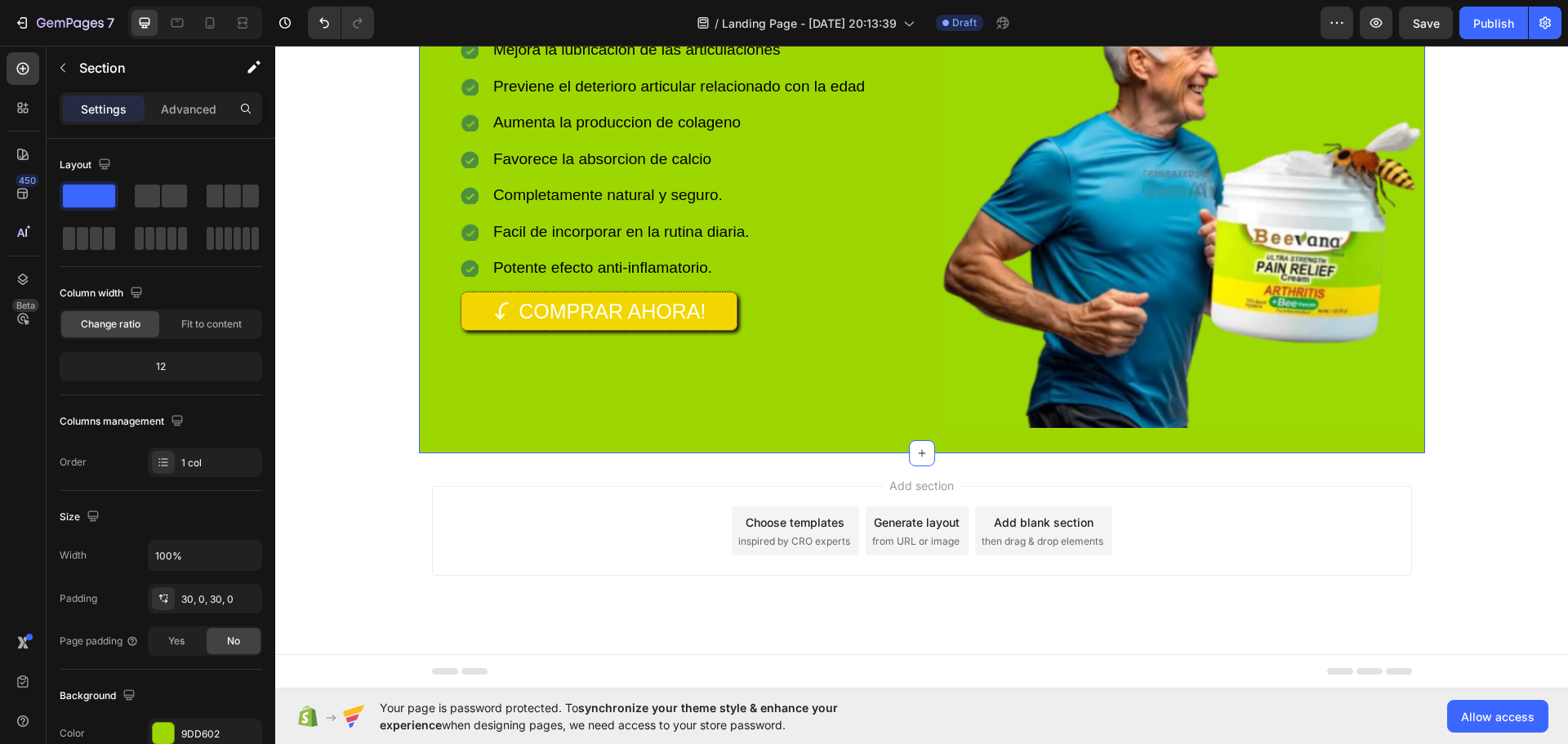
click at [1328, 559] on div "Add section Choose templates inspired by CRO experts Generate layout from URL o…" at bounding box center [921, 531] width 980 height 90
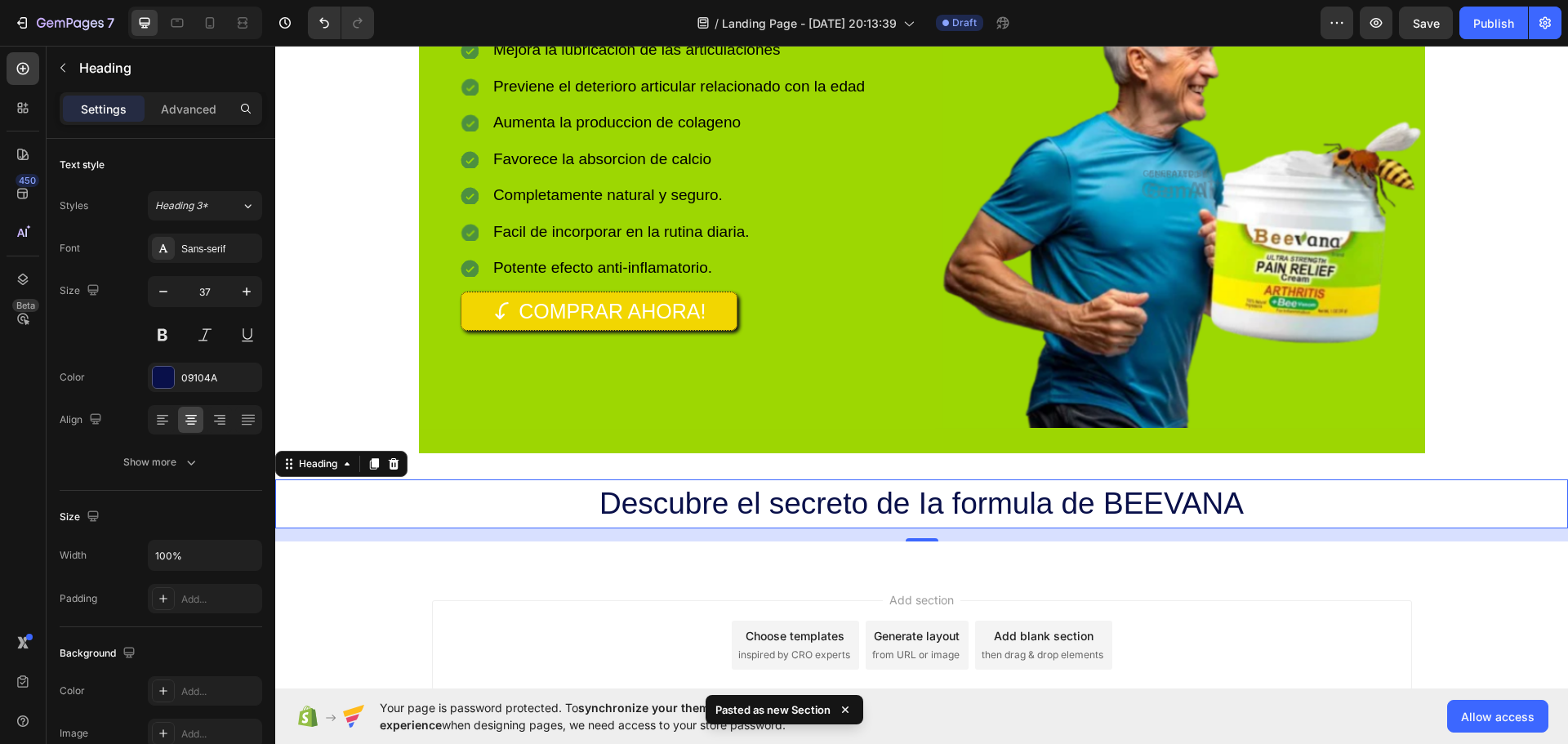
click at [1346, 607] on div "Add section Choose templates inspired by CRO experts Generate layout from URL o…" at bounding box center [921, 645] width 980 height 90
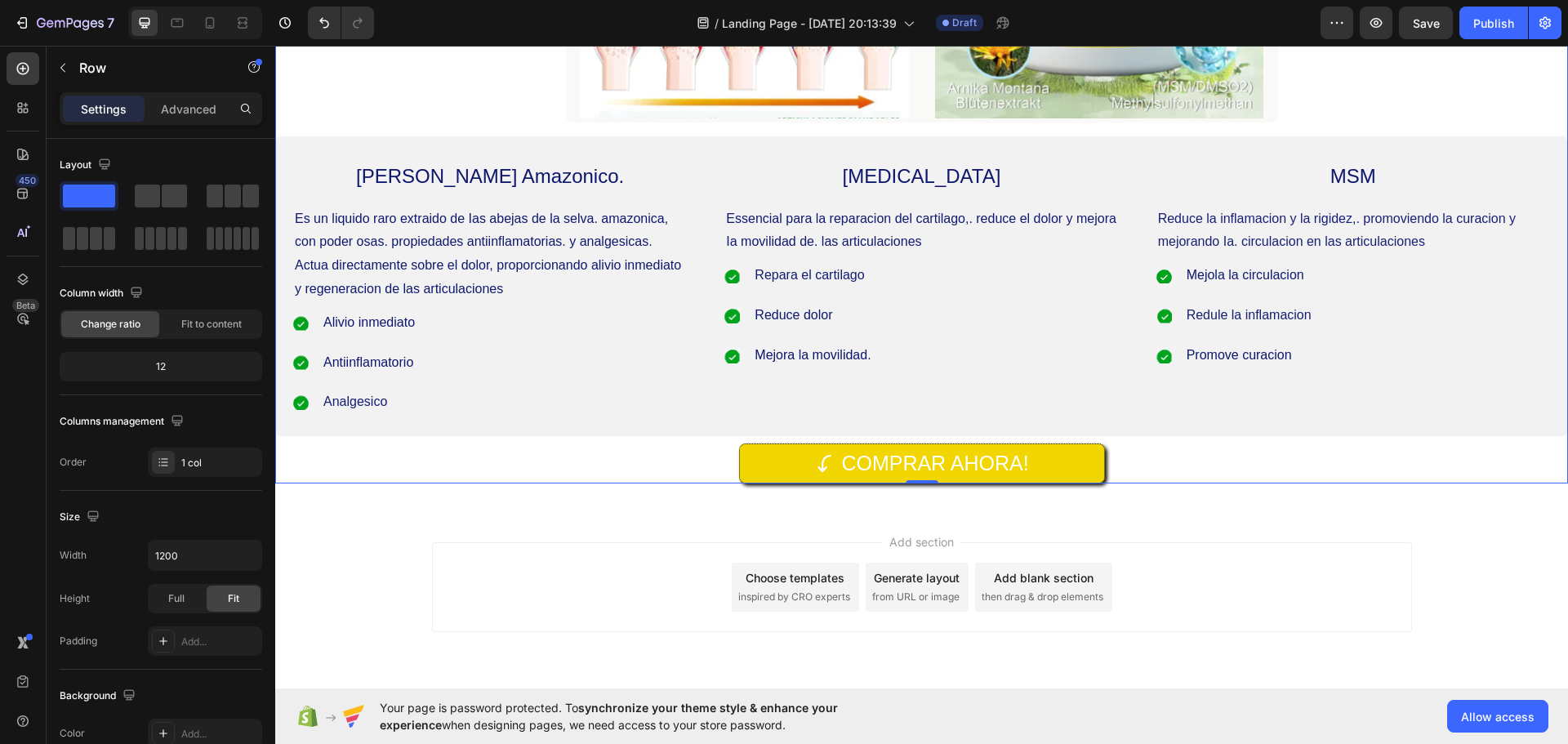
scroll to position [2237, 0]
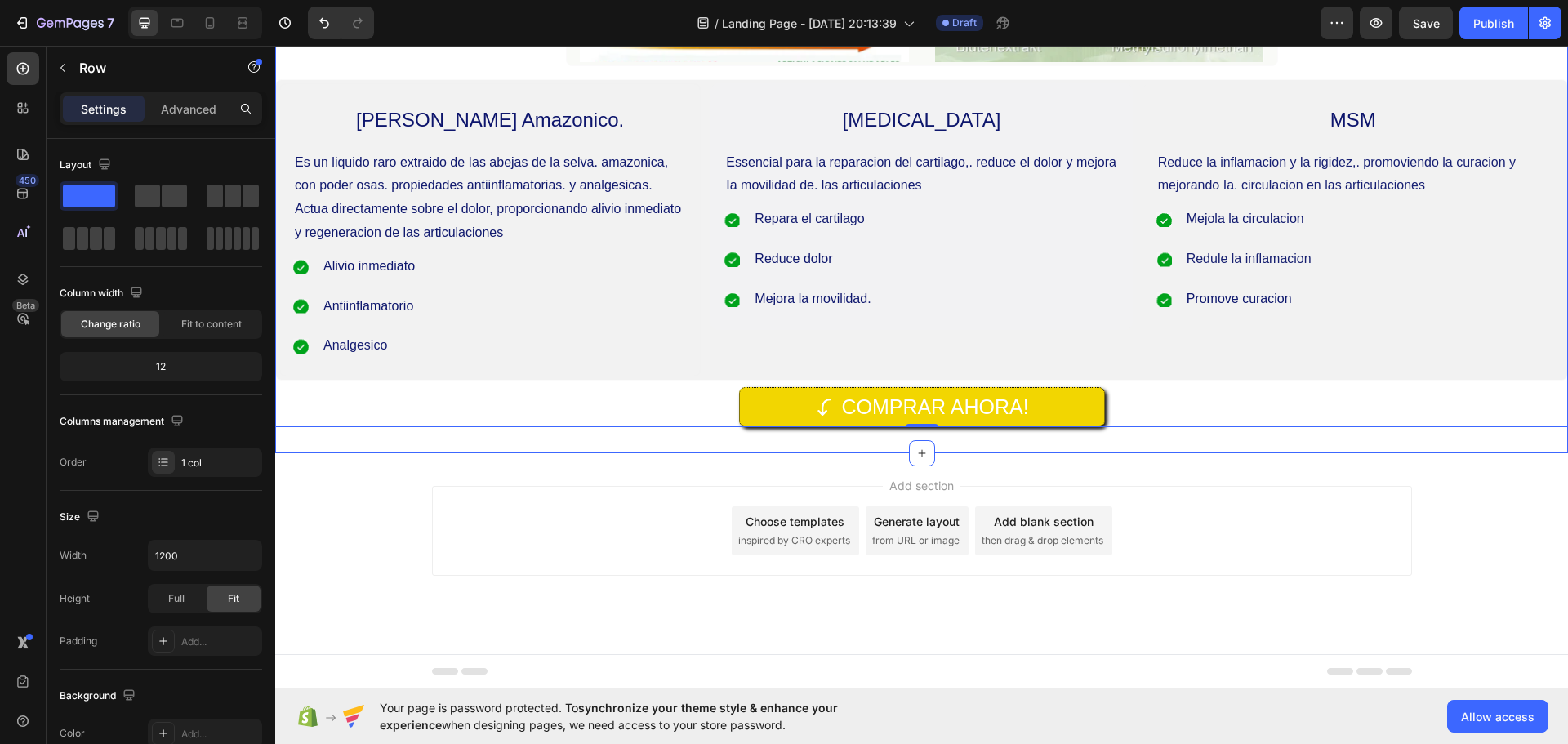
click at [1334, 446] on div "Image Image Row Melixir Amazonico. Text Block Es un liquido raro extraido de Ia…" at bounding box center [921, 78] width 1293 height 751
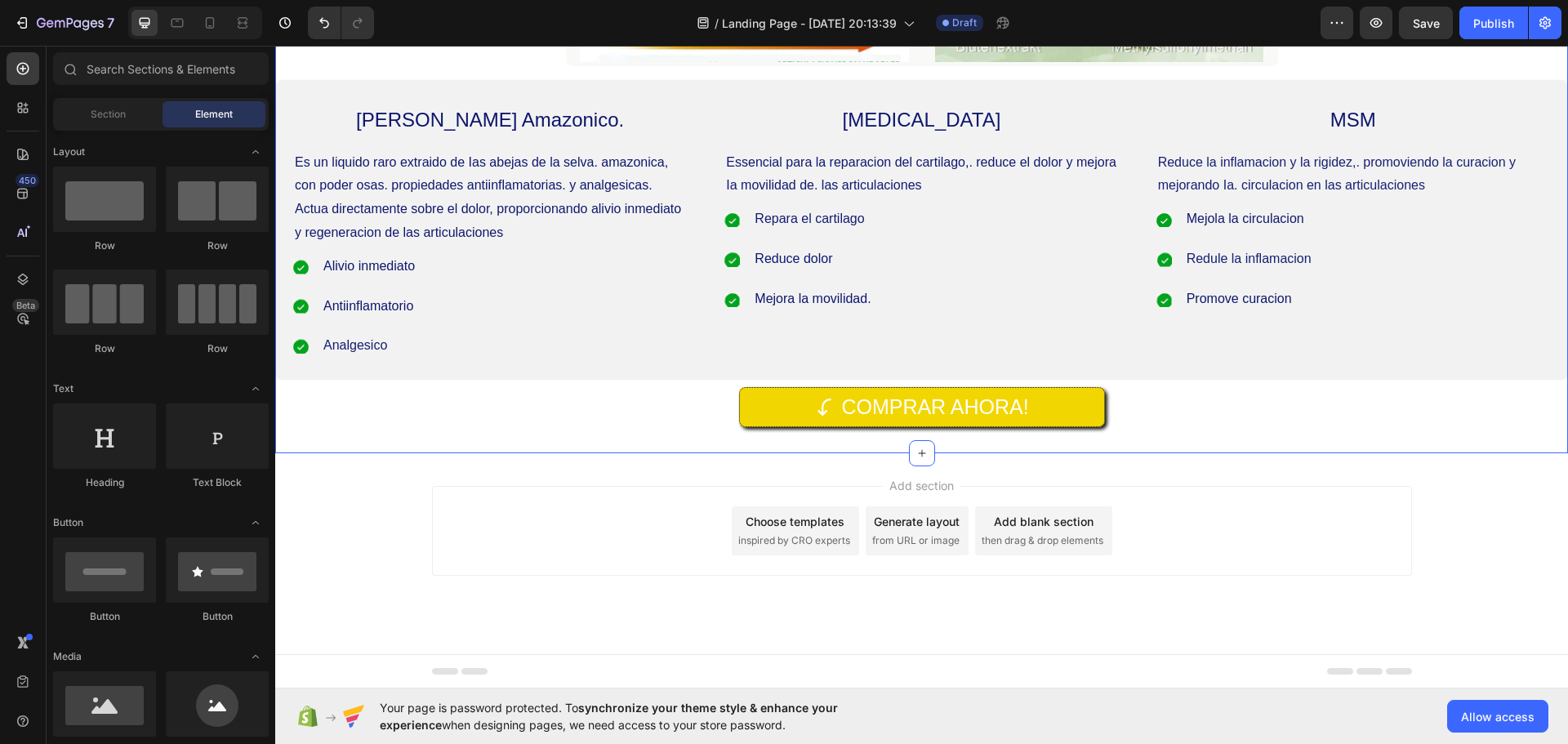
click at [1347, 479] on div "Add section Choose templates inspired by CRO experts Generate layout from URL o…" at bounding box center [921, 553] width 1293 height 201
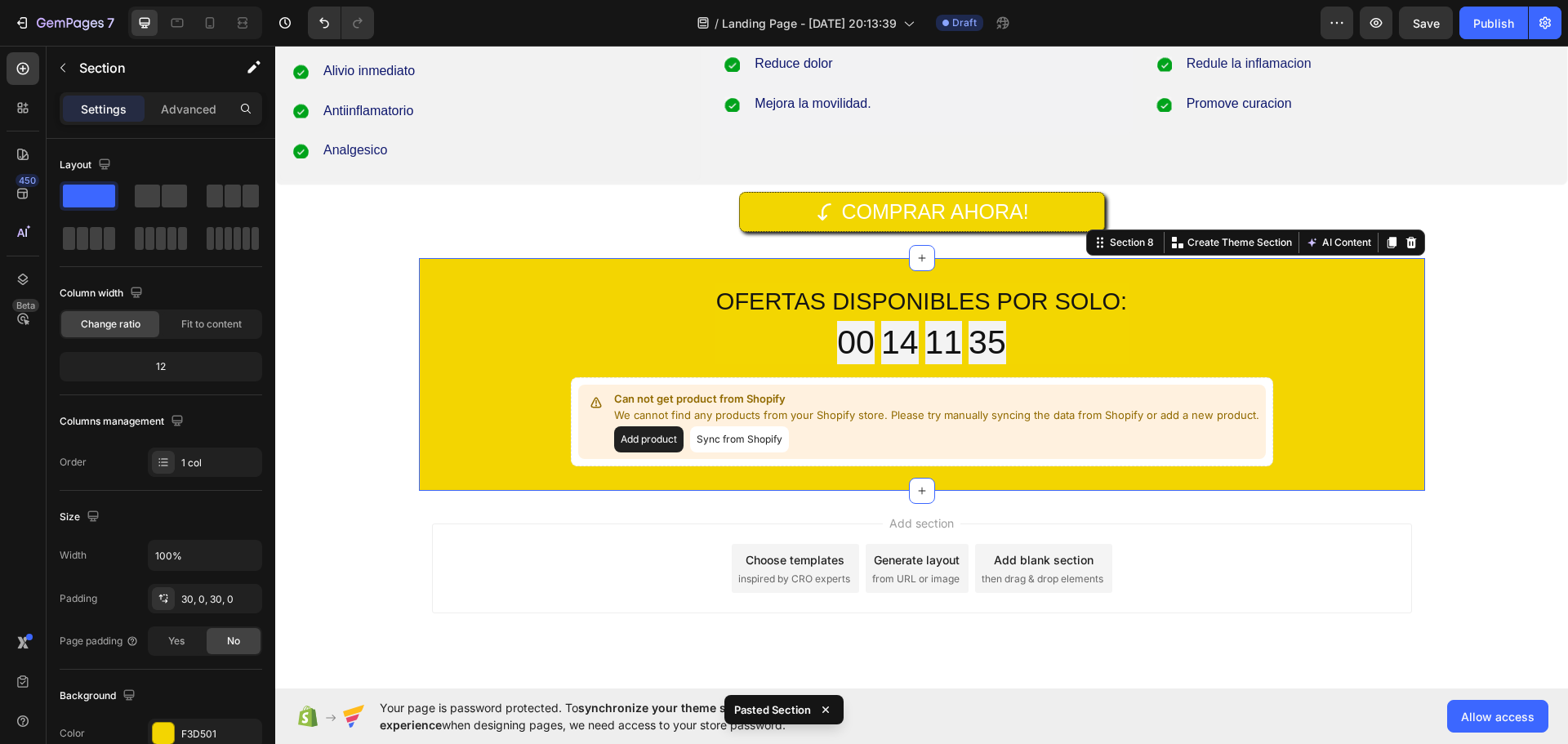
scroll to position [2470, 0]
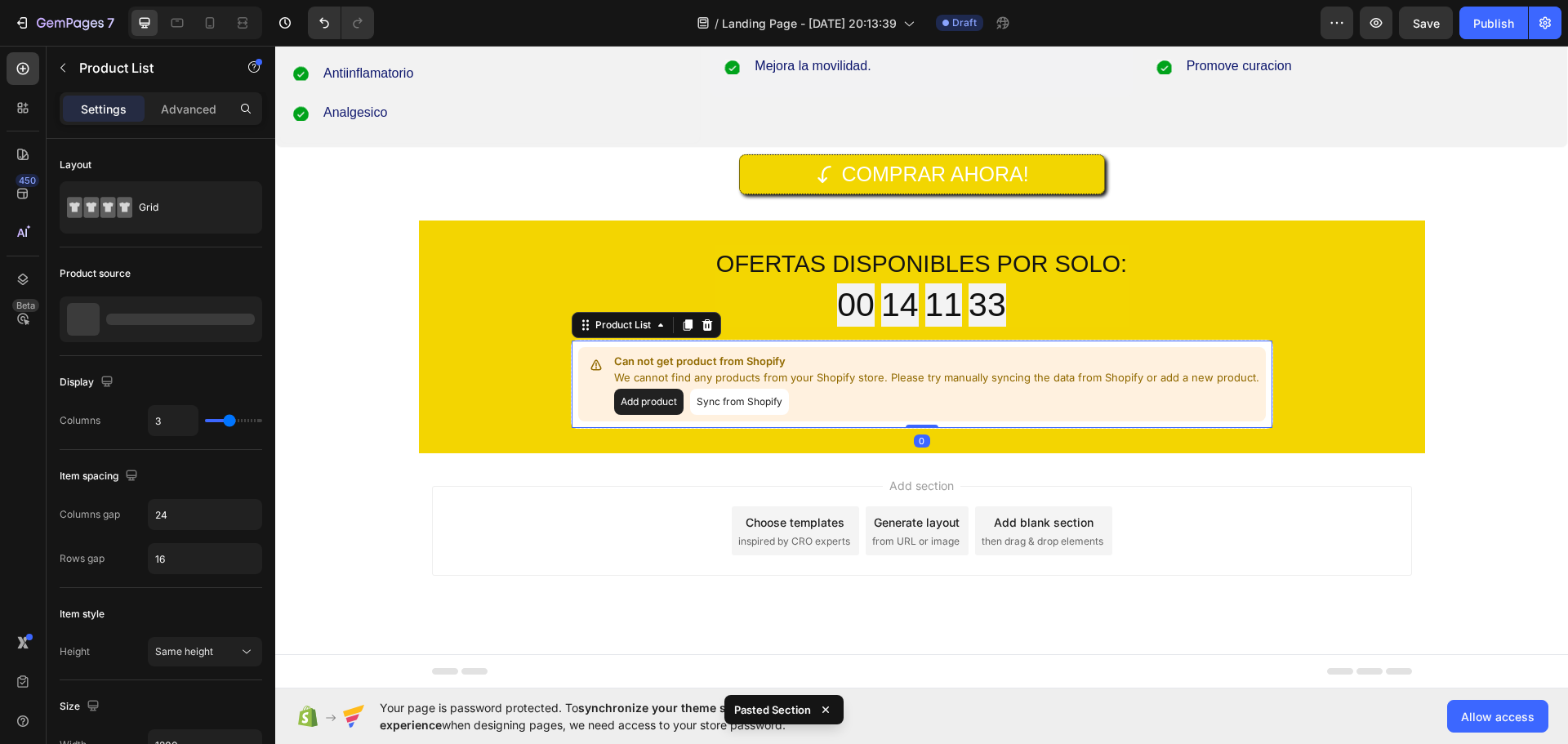
click at [721, 400] on button "Sync from Shopify" at bounding box center [740, 401] width 99 height 26
click at [657, 398] on button "Add product" at bounding box center [648, 401] width 70 height 26
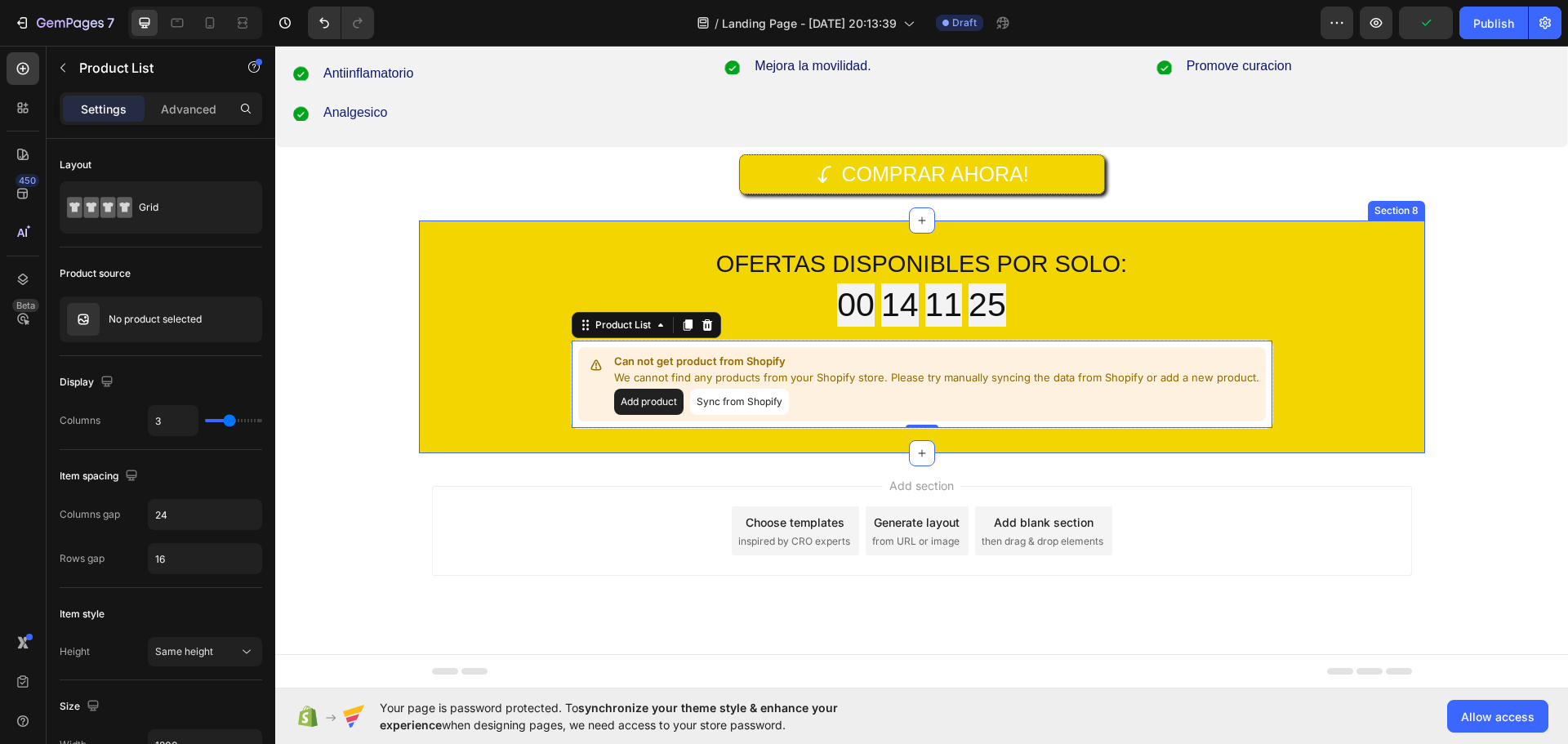
click at [1366, 375] on div "OFERTAS DISPONIBLES POR SOLO: Heading 00 14 11 25 Countdown Timer Row Row Can n…" at bounding box center [922, 338] width 1006 height 185
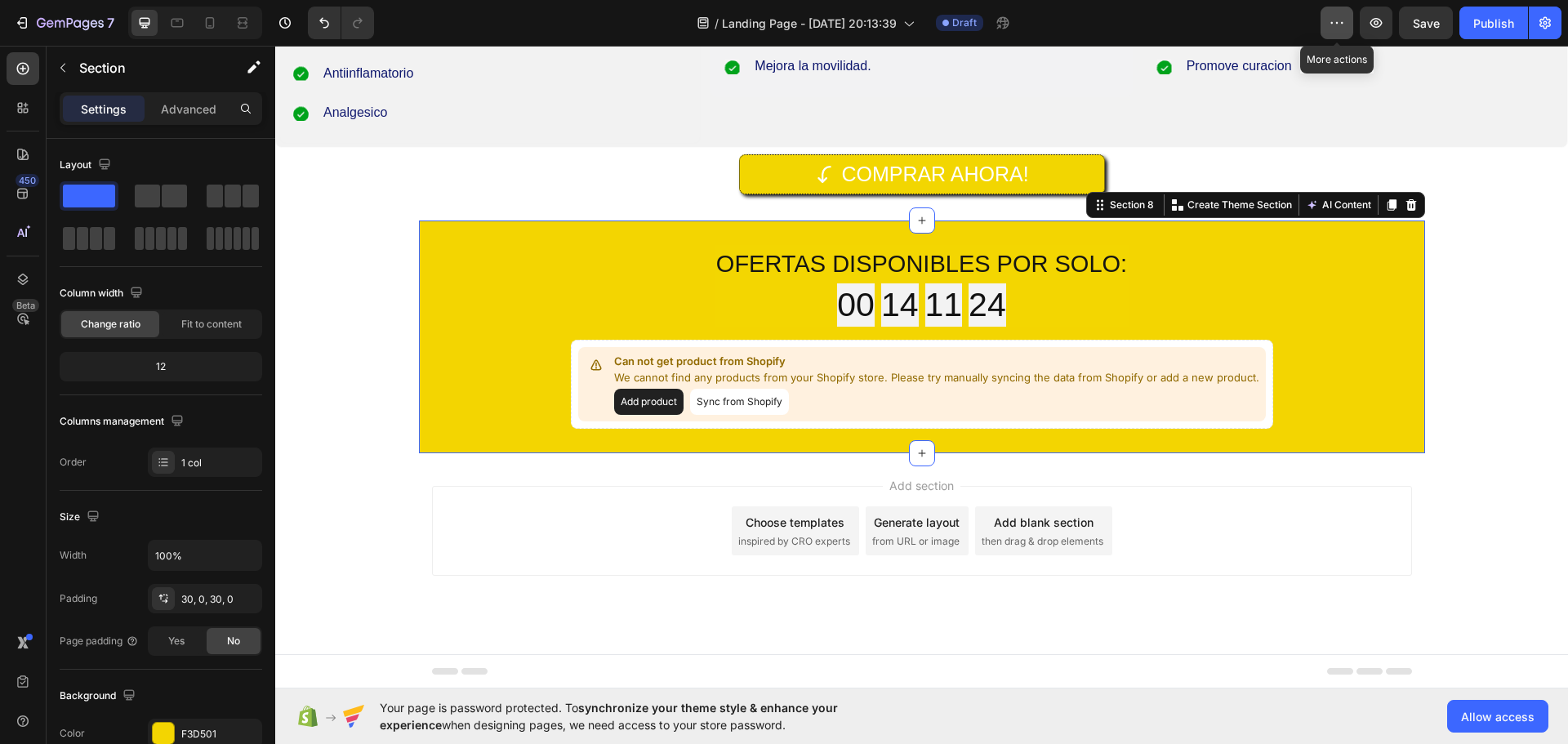
click at [1325, 10] on button "button" at bounding box center [1336, 23] width 33 height 33
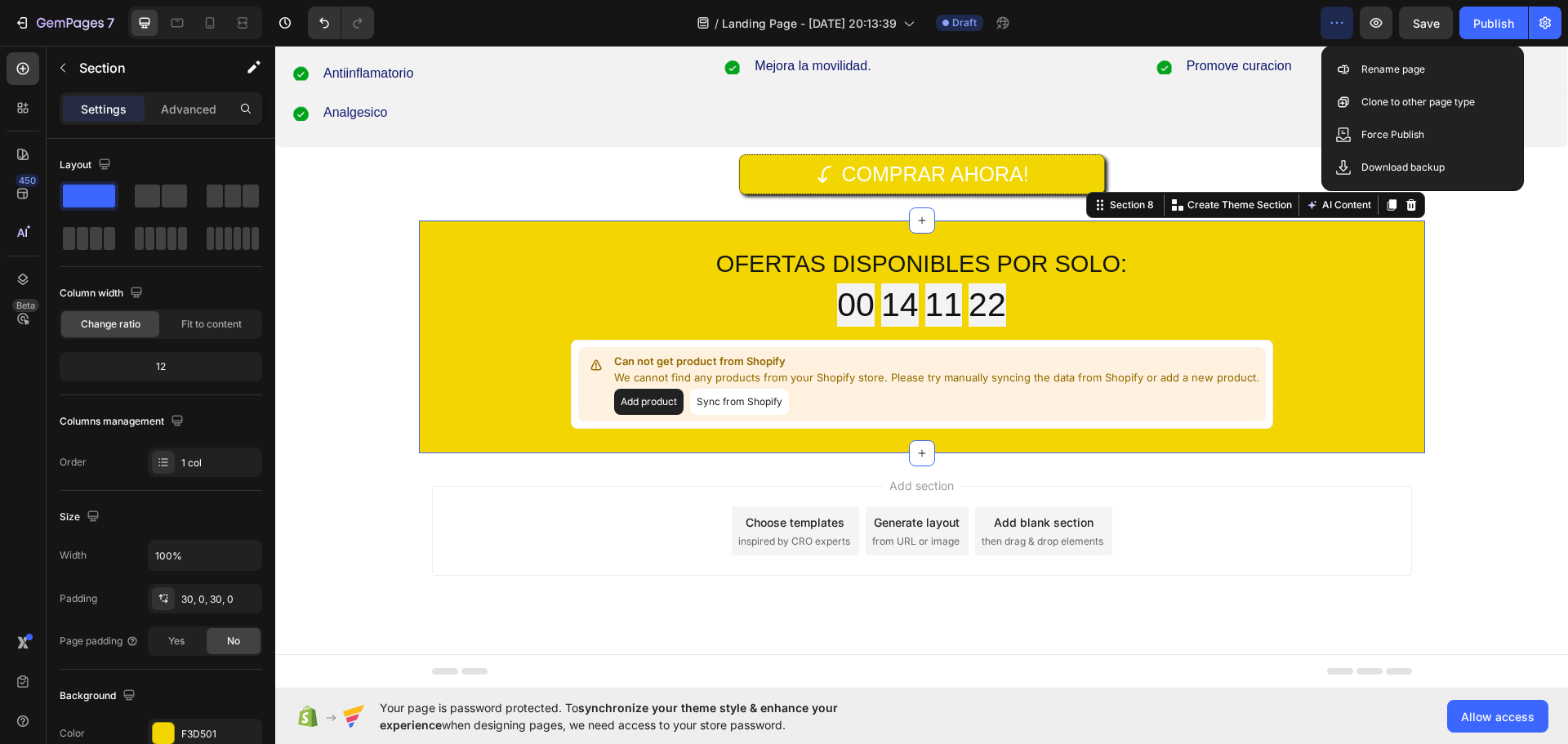
click at [1361, 358] on div "OFERTAS DISPONIBLES POR SOLO: Heading 00 14 11 22 Countdown Timer Row Row Can n…" at bounding box center [922, 338] width 1006 height 185
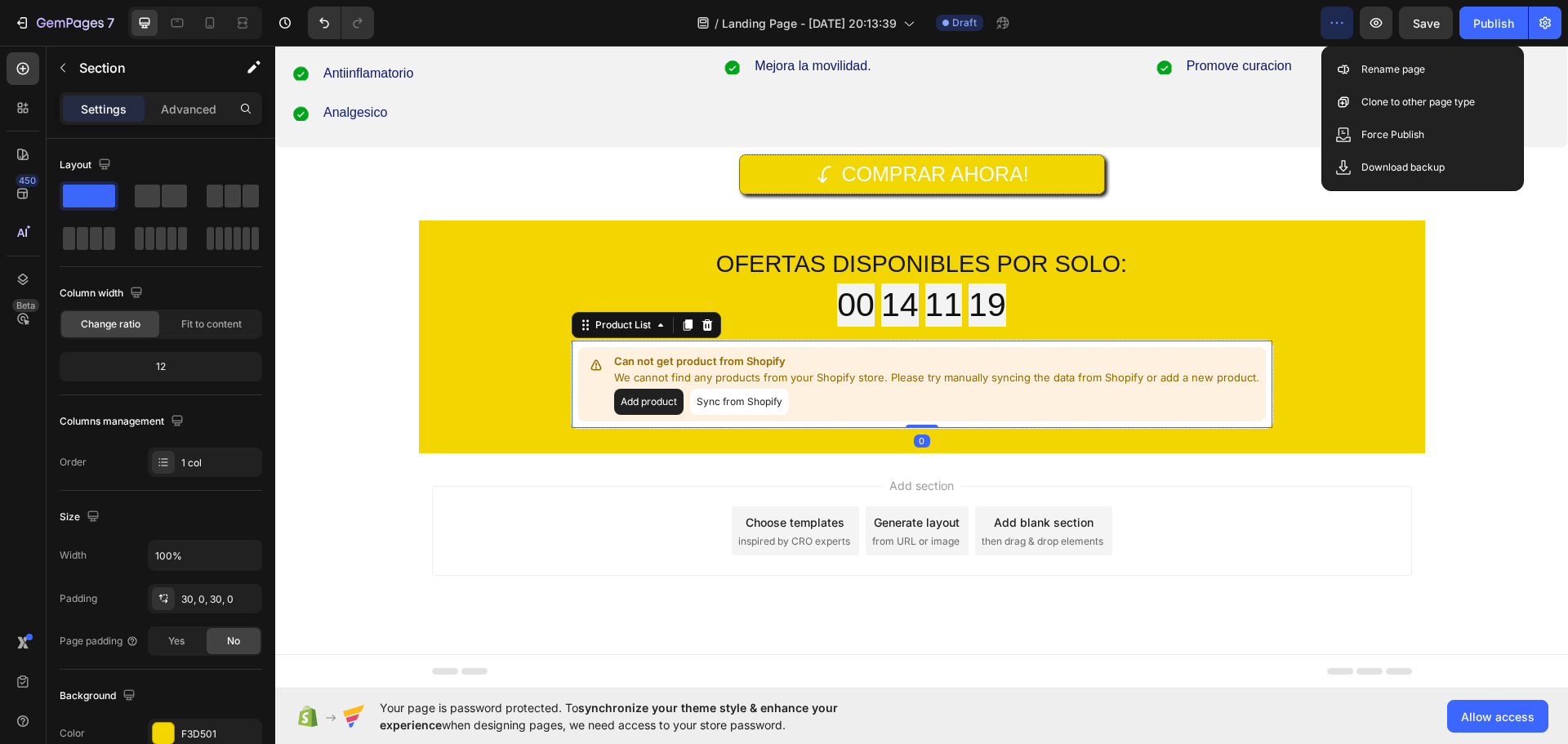
click at [705, 390] on button "Sync from Shopify" at bounding box center [740, 401] width 99 height 26
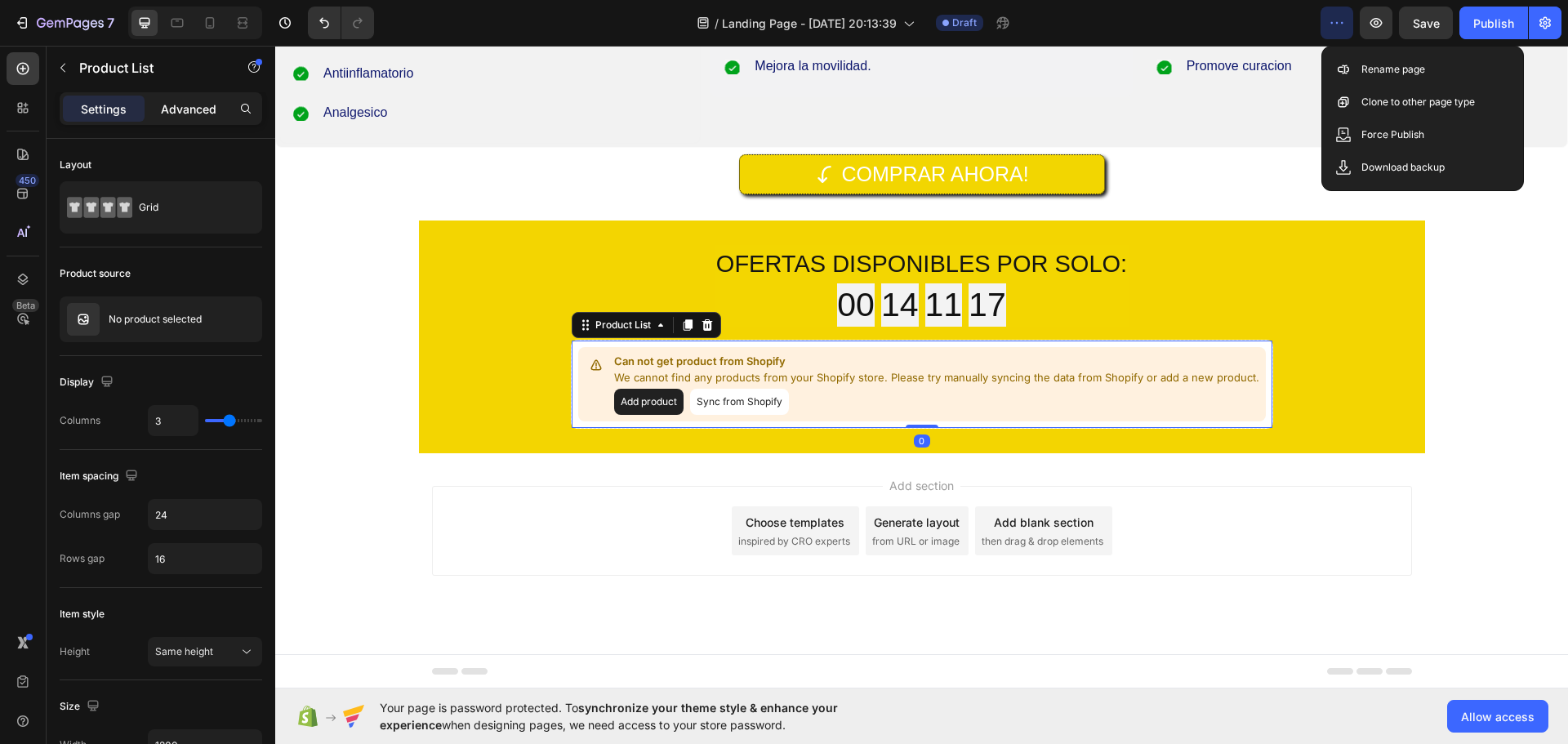
click at [183, 102] on p "Advanced" at bounding box center [189, 109] width 55 height 17
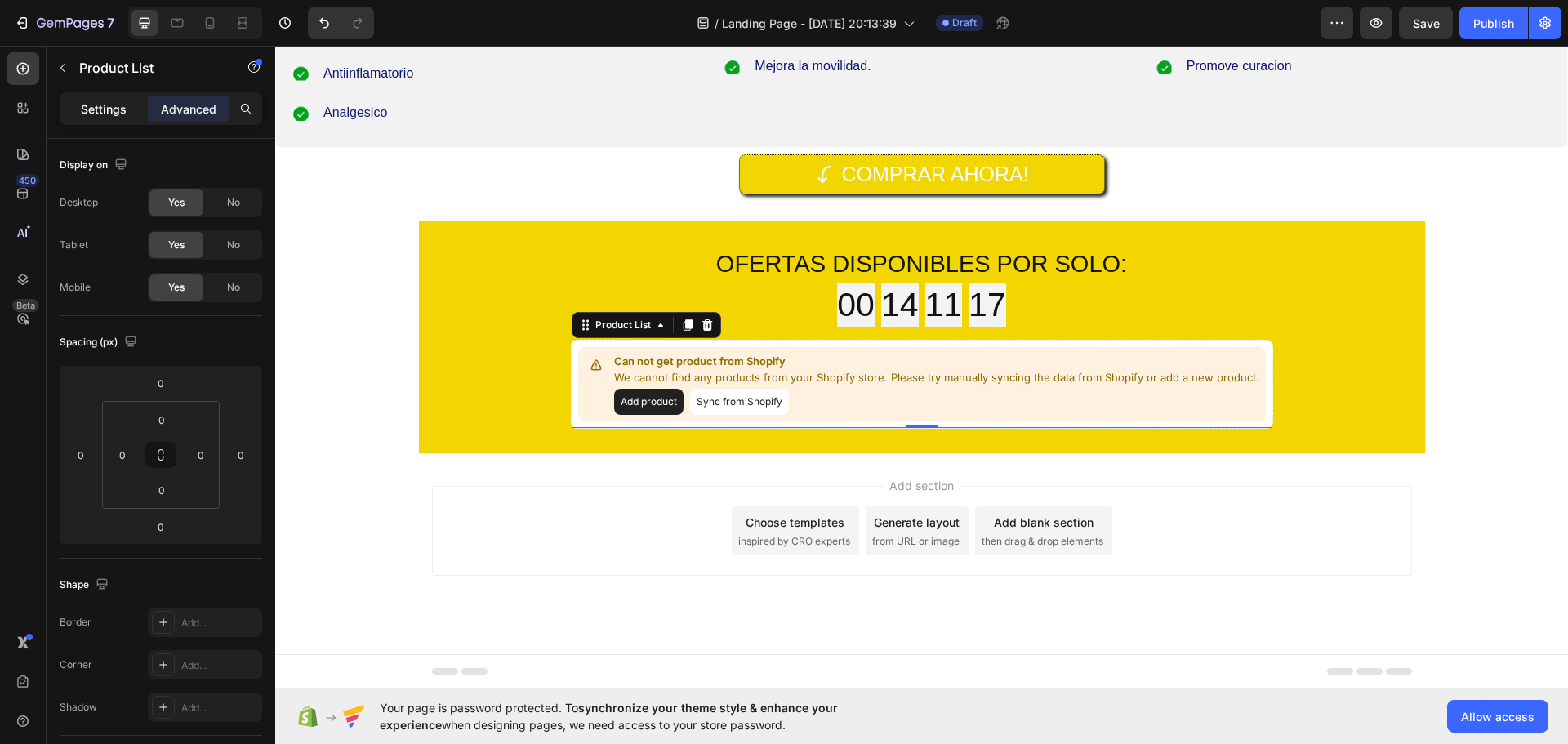
click at [100, 103] on p "Settings" at bounding box center [103, 109] width 45 height 17
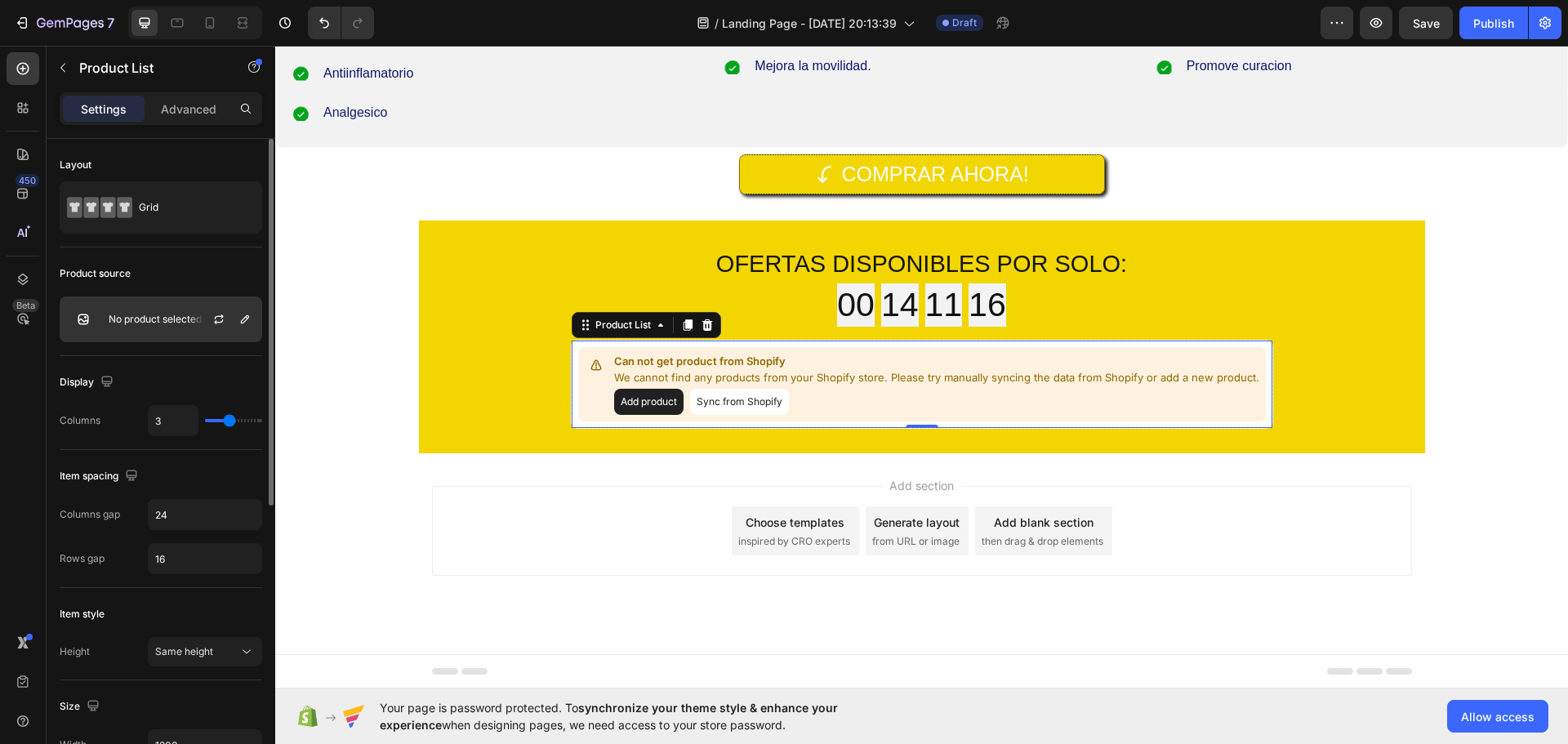
click at [177, 340] on div "No product selected" at bounding box center [160, 319] width 202 height 45
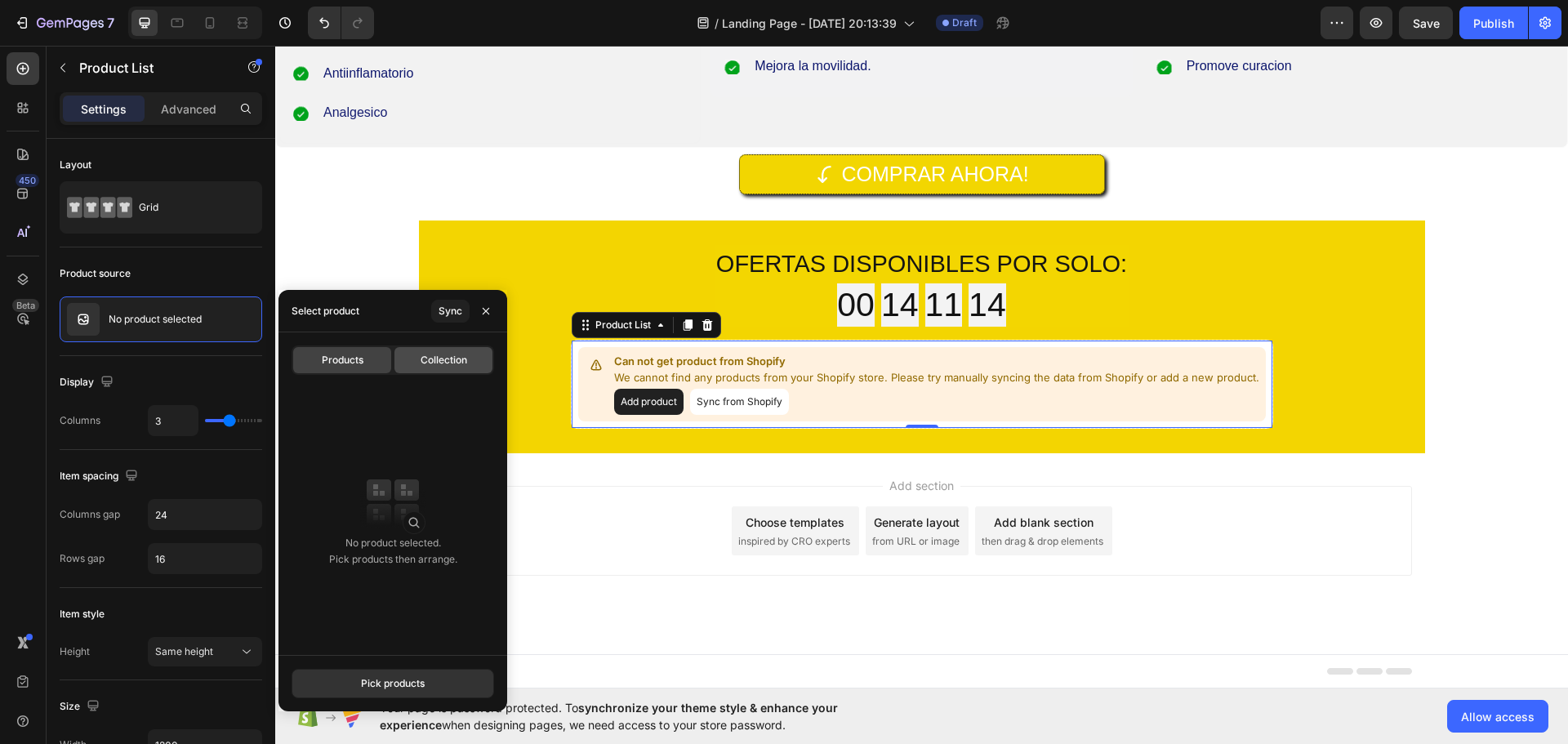
click at [437, 360] on span "Collection" at bounding box center [443, 360] width 46 height 15
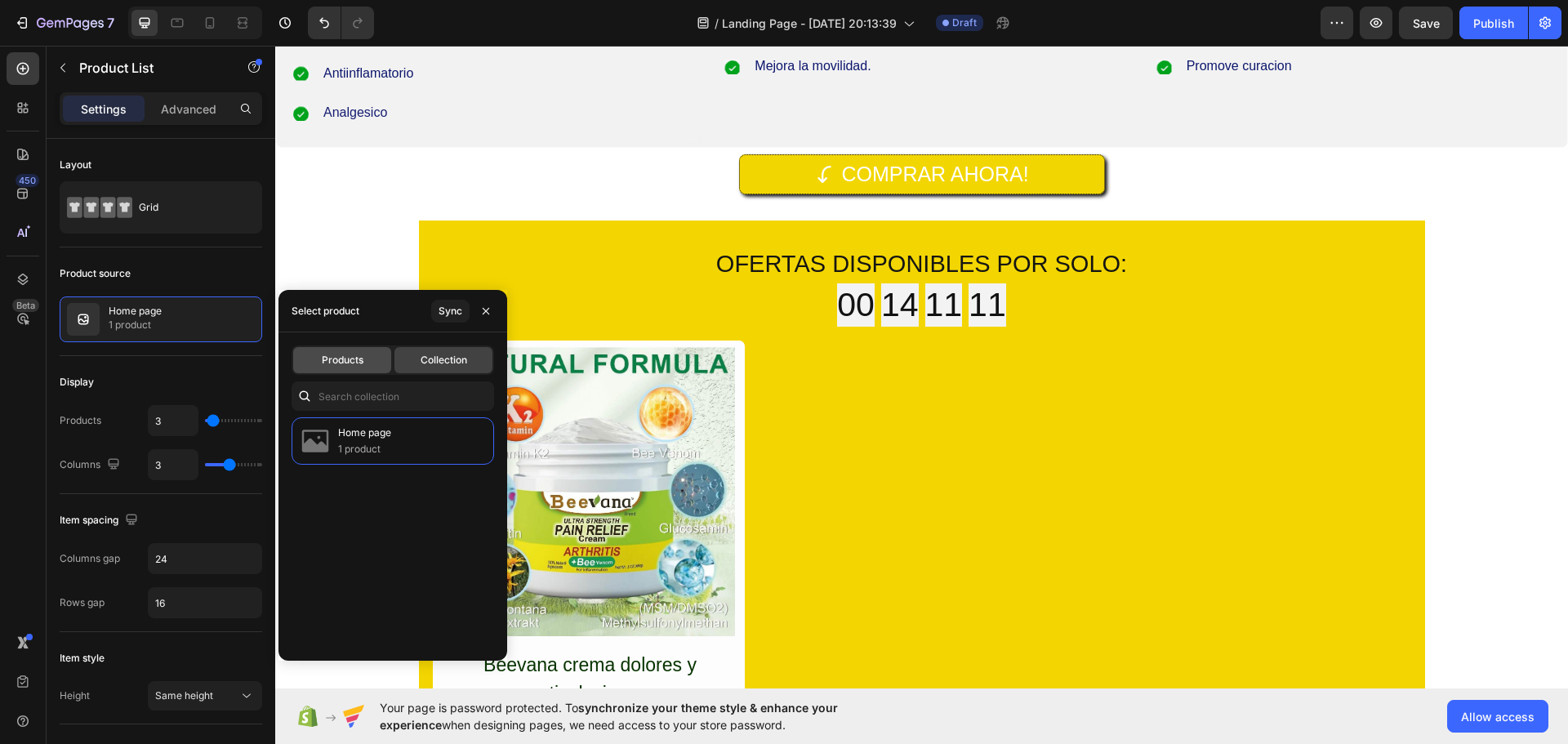
click at [340, 361] on span "Products" at bounding box center [343, 360] width 42 height 15
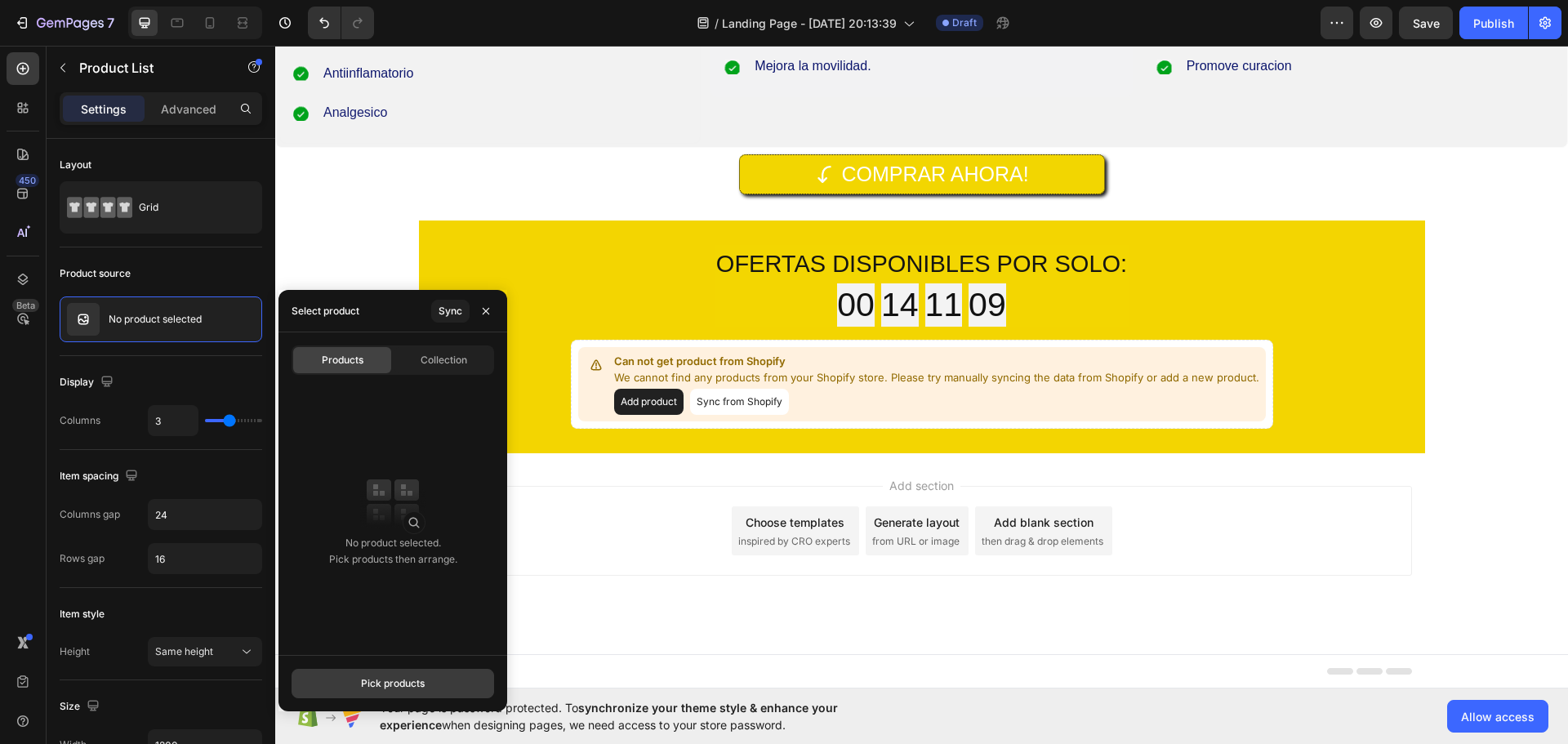
click at [402, 688] on div "Pick products" at bounding box center [393, 684] width 64 height 15
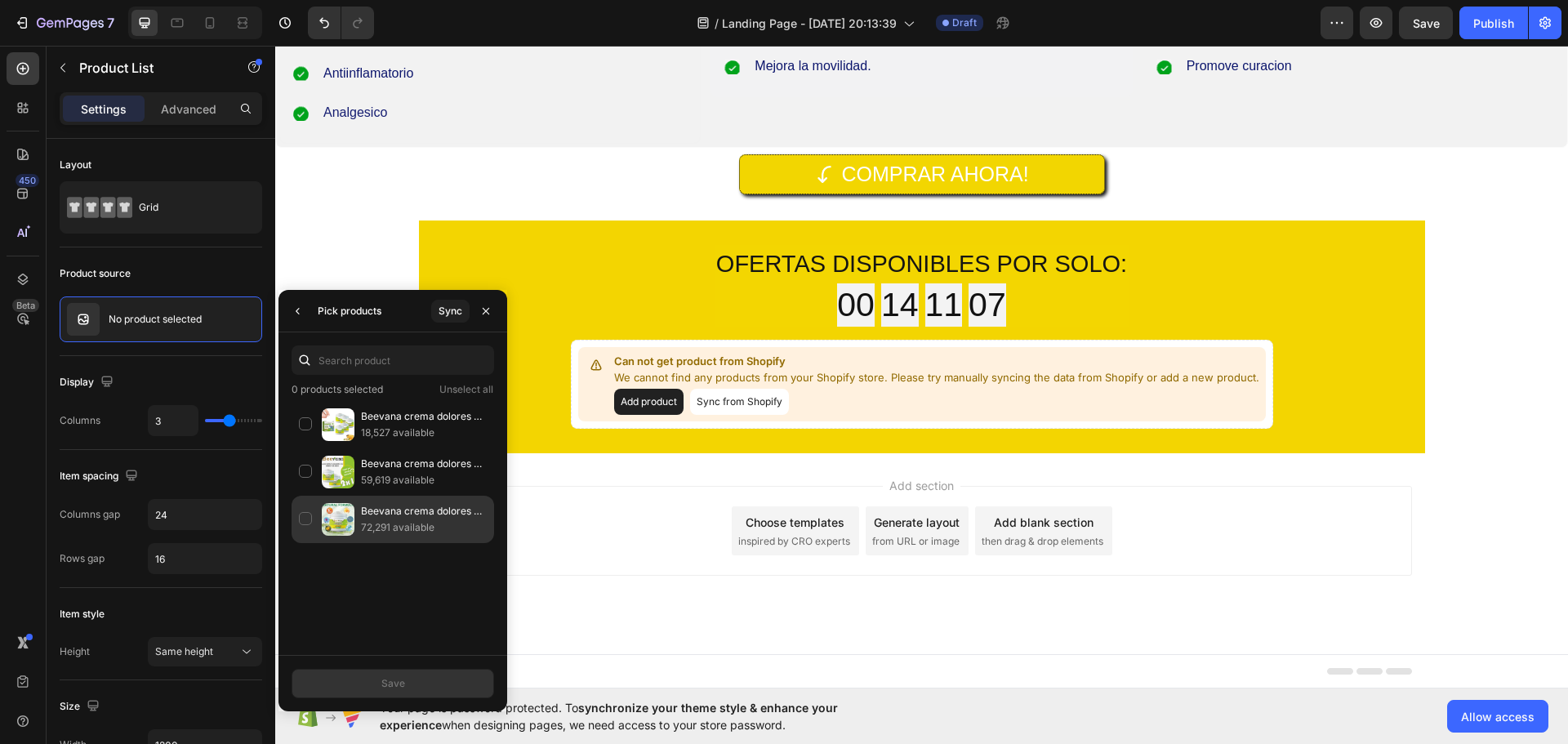
click at [303, 512] on div "Beevana crema dolores y articulaciones 72,291 available" at bounding box center [392, 519] width 202 height 47
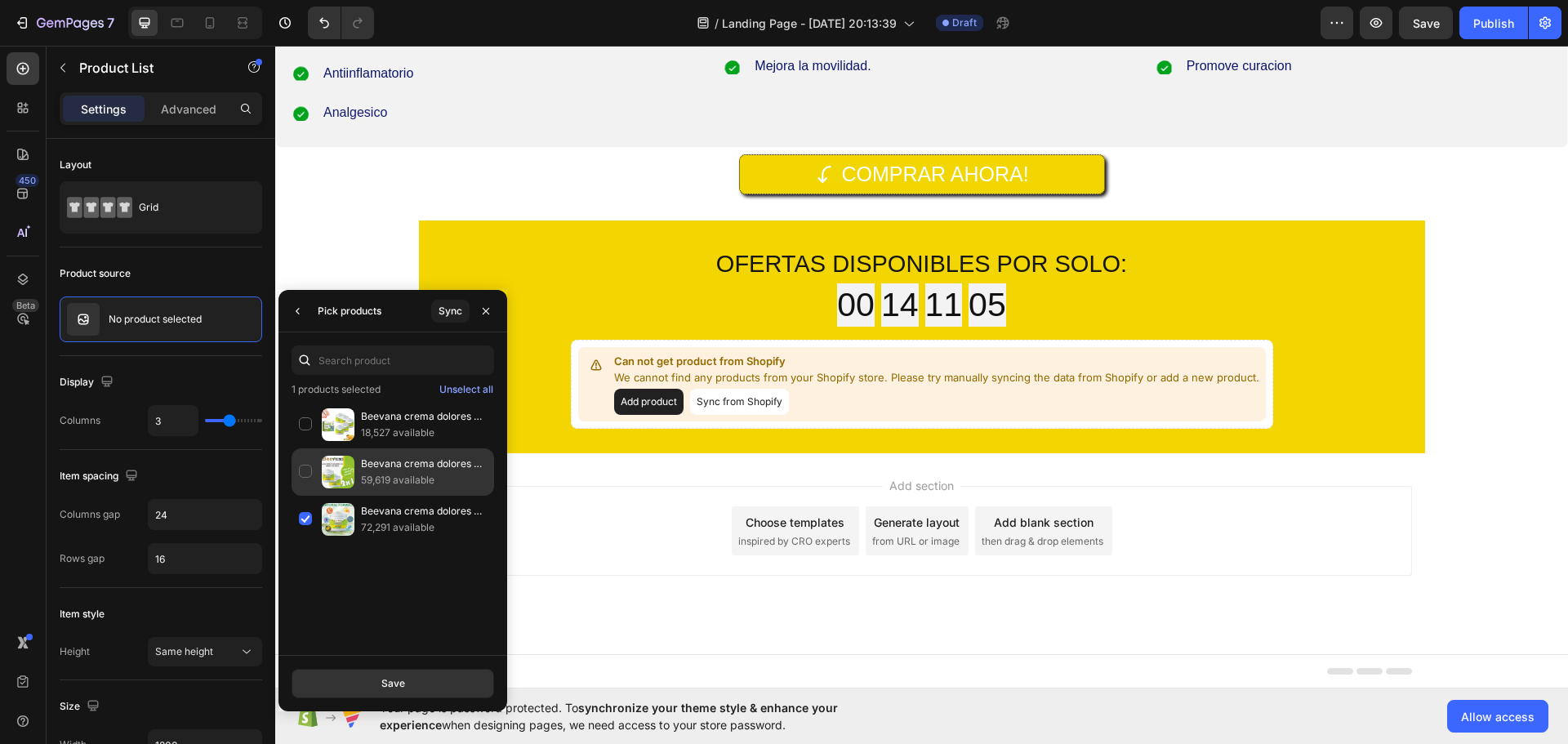
click at [307, 495] on div "Beevana crema dolores y articulaciones 2 59,619 available" at bounding box center [392, 519] width 202 height 47
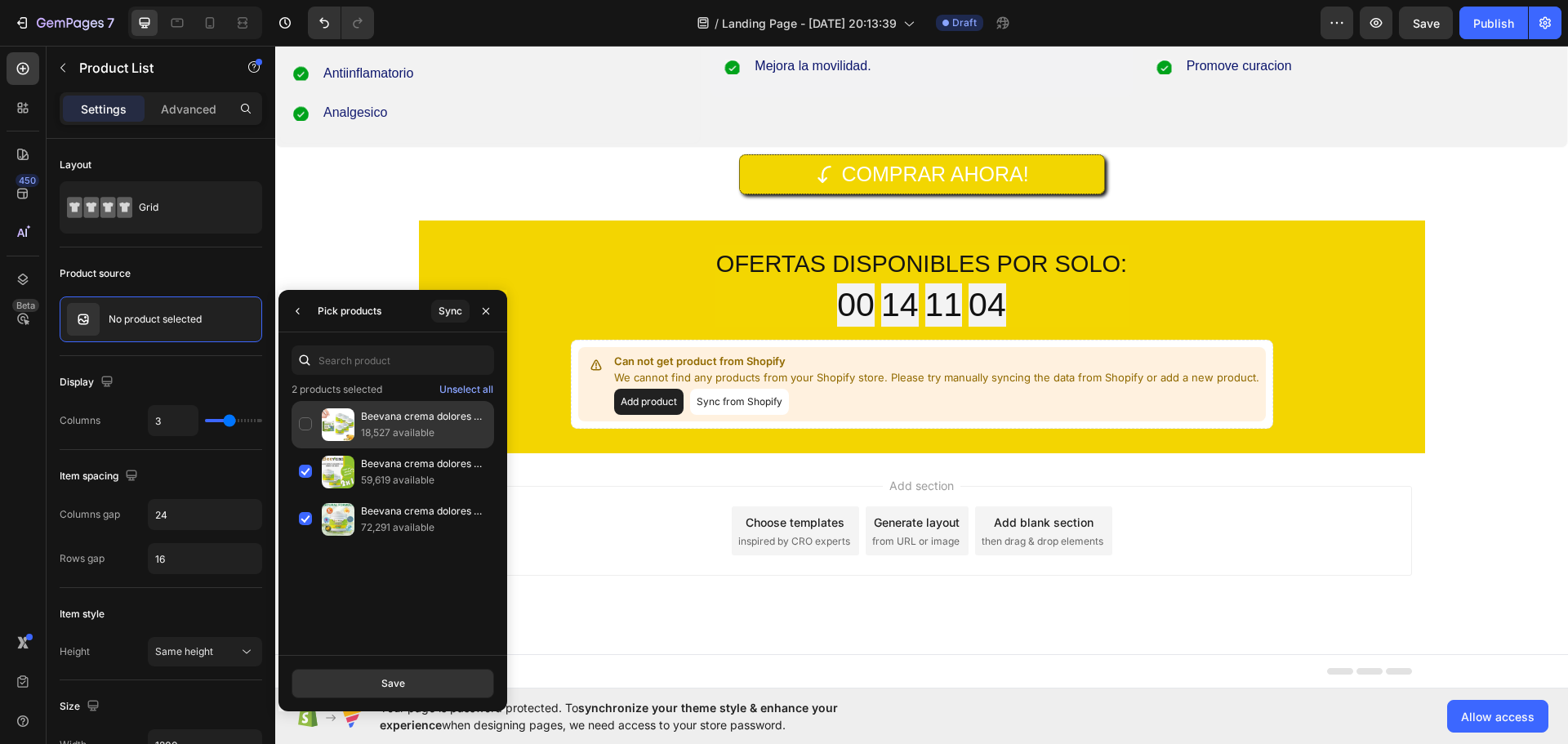
click at [307, 448] on div "Beevana crema dolores y articulaciones 5 18,527 available" at bounding box center [392, 472] width 202 height 47
click at [408, 682] on button "Save" at bounding box center [392, 683] width 202 height 29
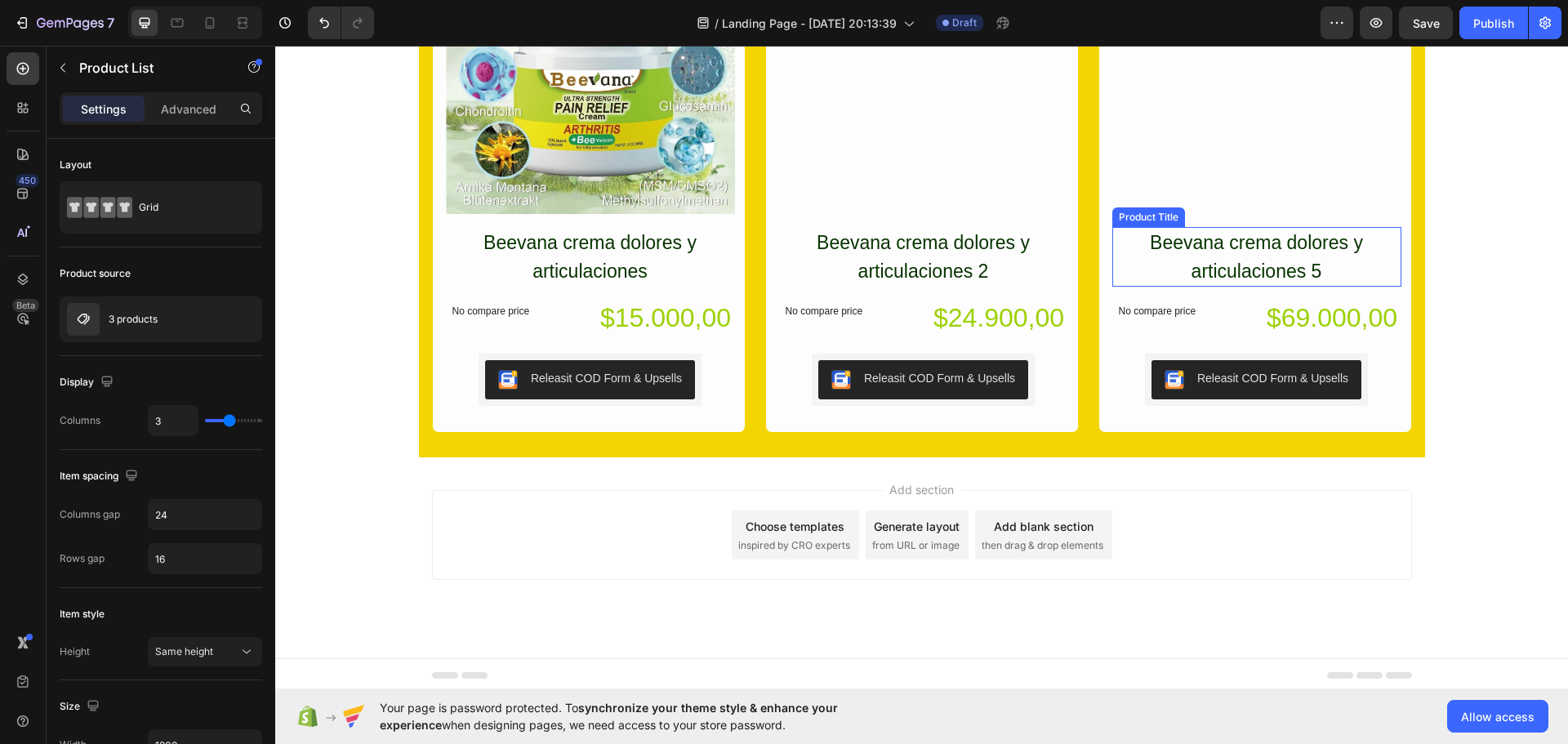
scroll to position [2896, 0]
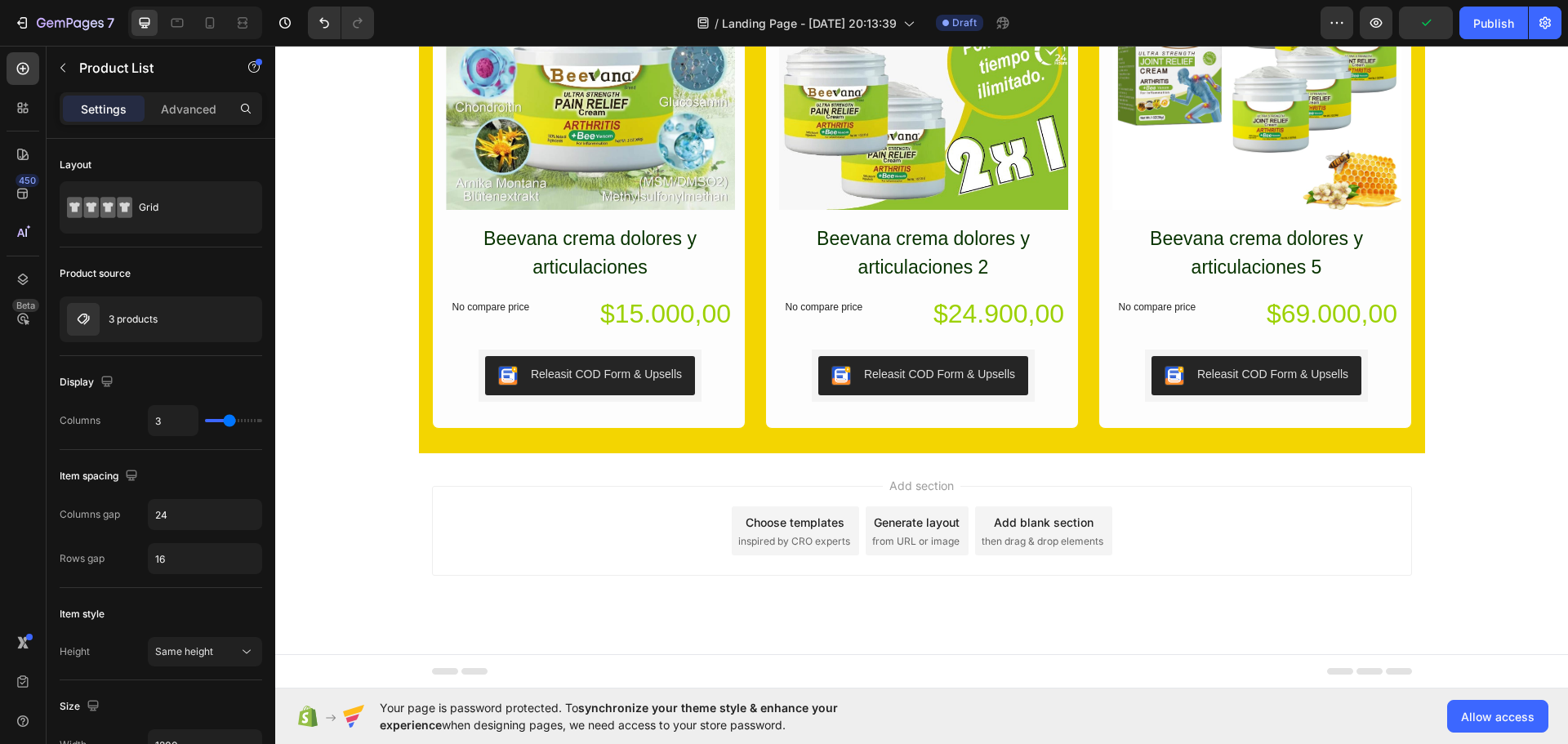
click at [1490, 551] on div "Add section Choose templates inspired by CRO experts Generate layout from URL o…" at bounding box center [921, 553] width 1293 height 201
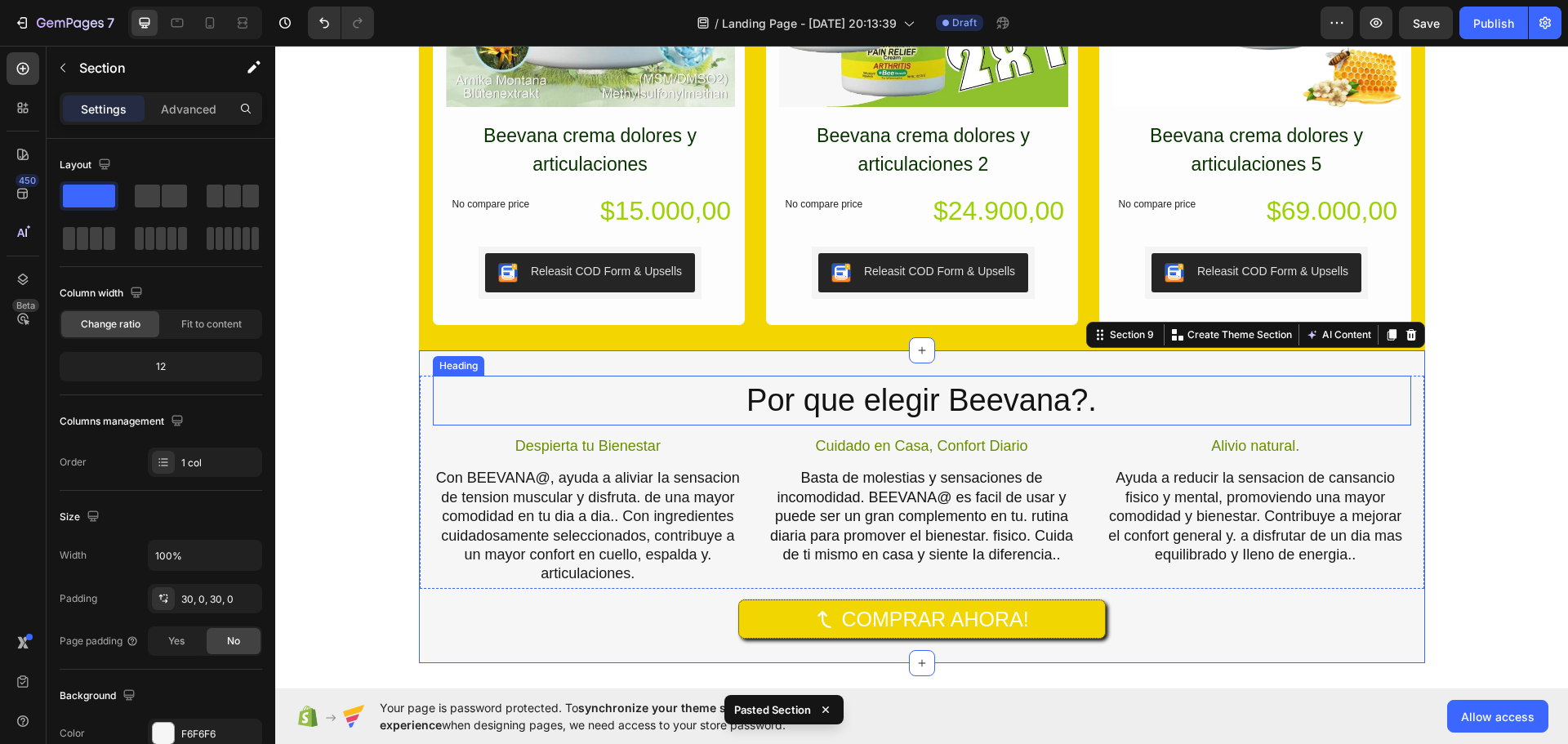
scroll to position [3209, 0]
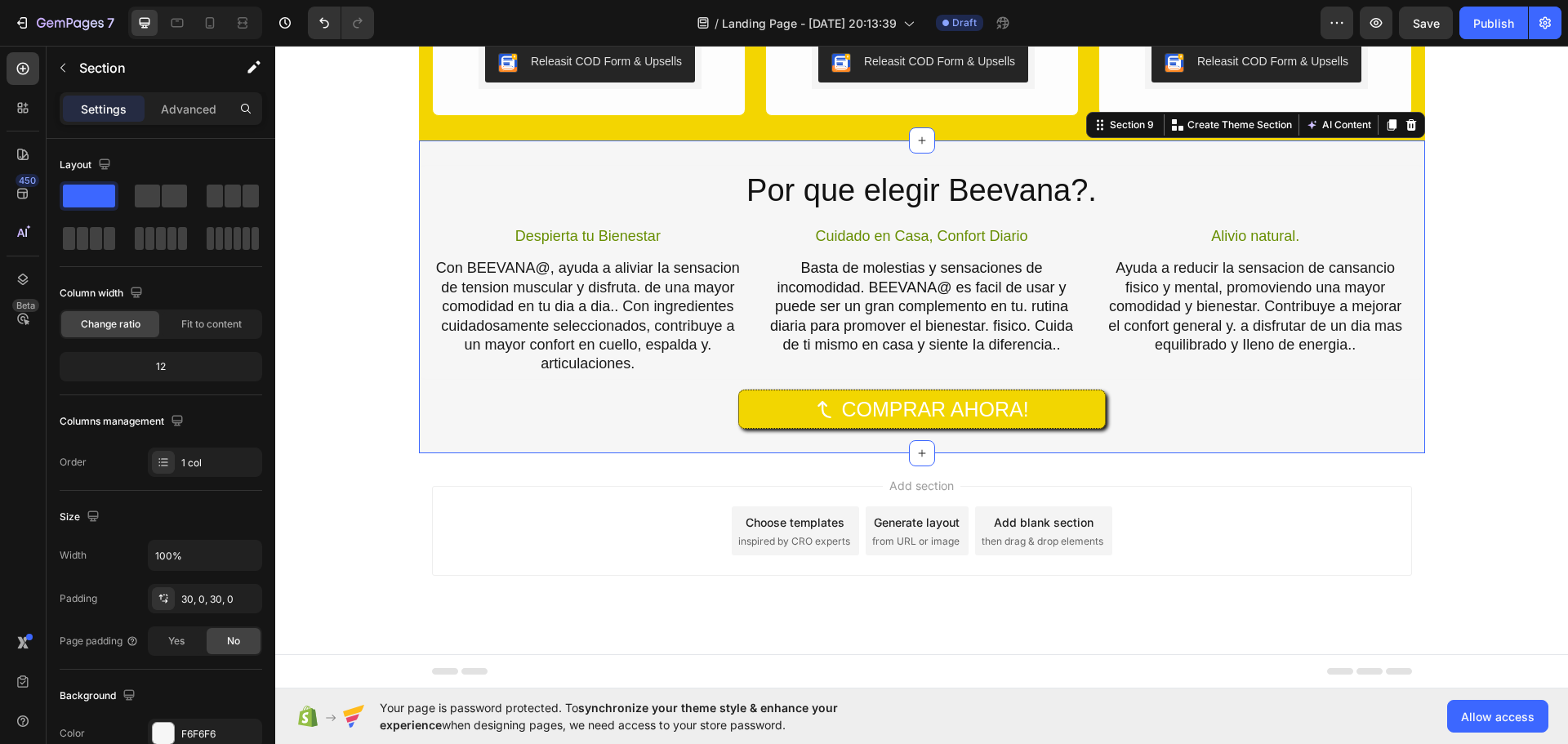
click at [1366, 492] on div "Add section Choose templates inspired by CRO experts Generate layout from URL o…" at bounding box center [921, 531] width 980 height 90
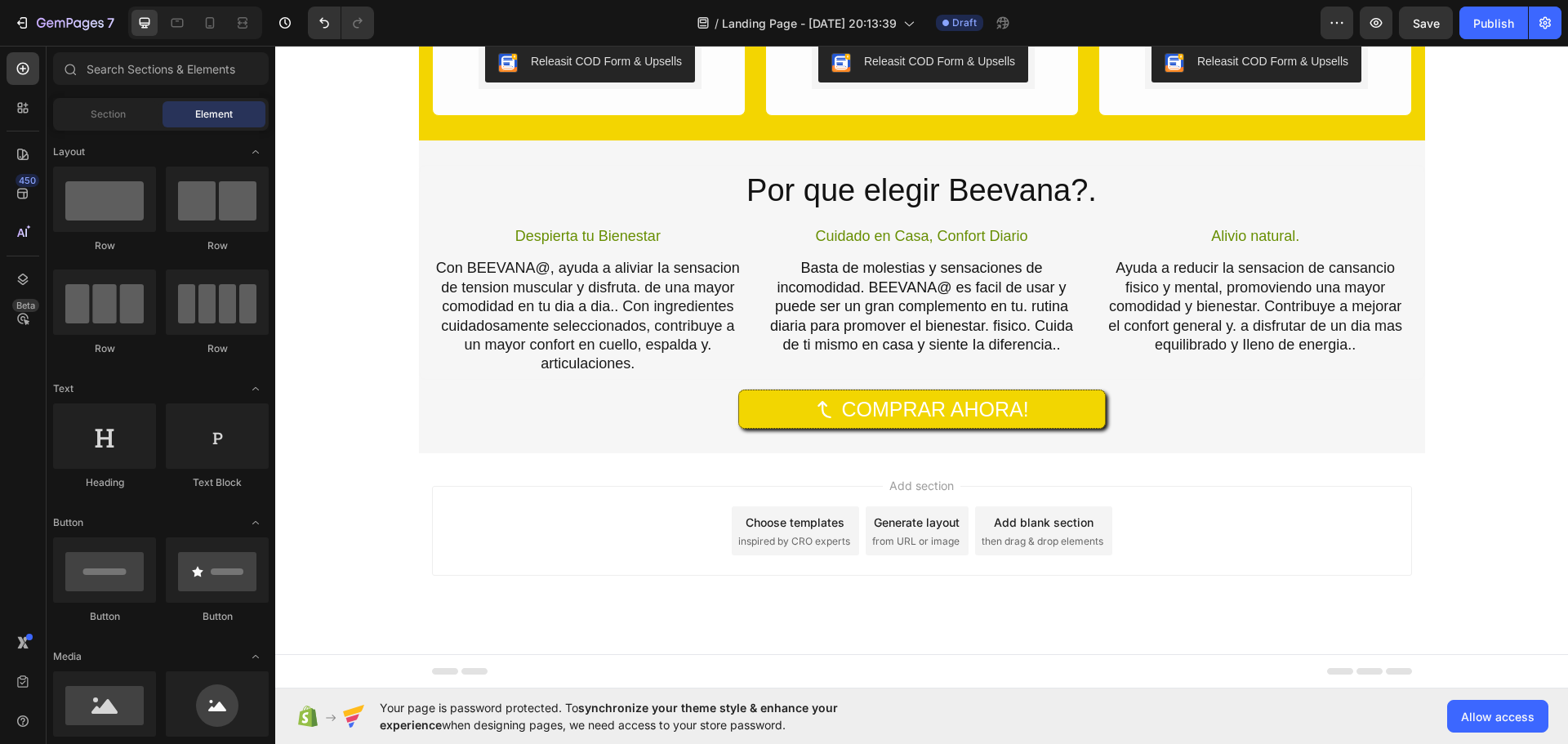
click at [1364, 470] on div "Add section Choose templates inspired by CRO experts Generate layout from URL o…" at bounding box center [921, 553] width 1293 height 201
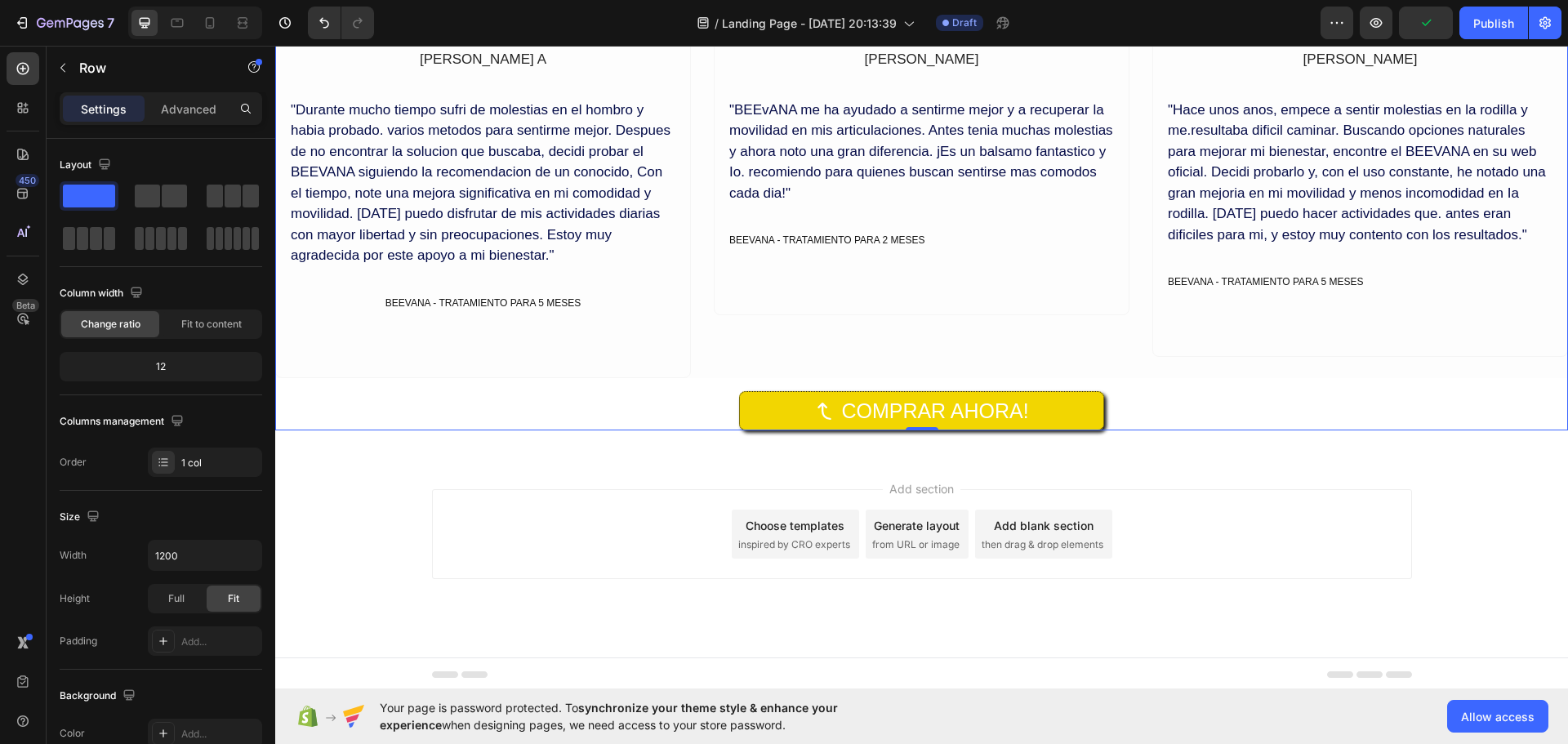
scroll to position [3829, 0]
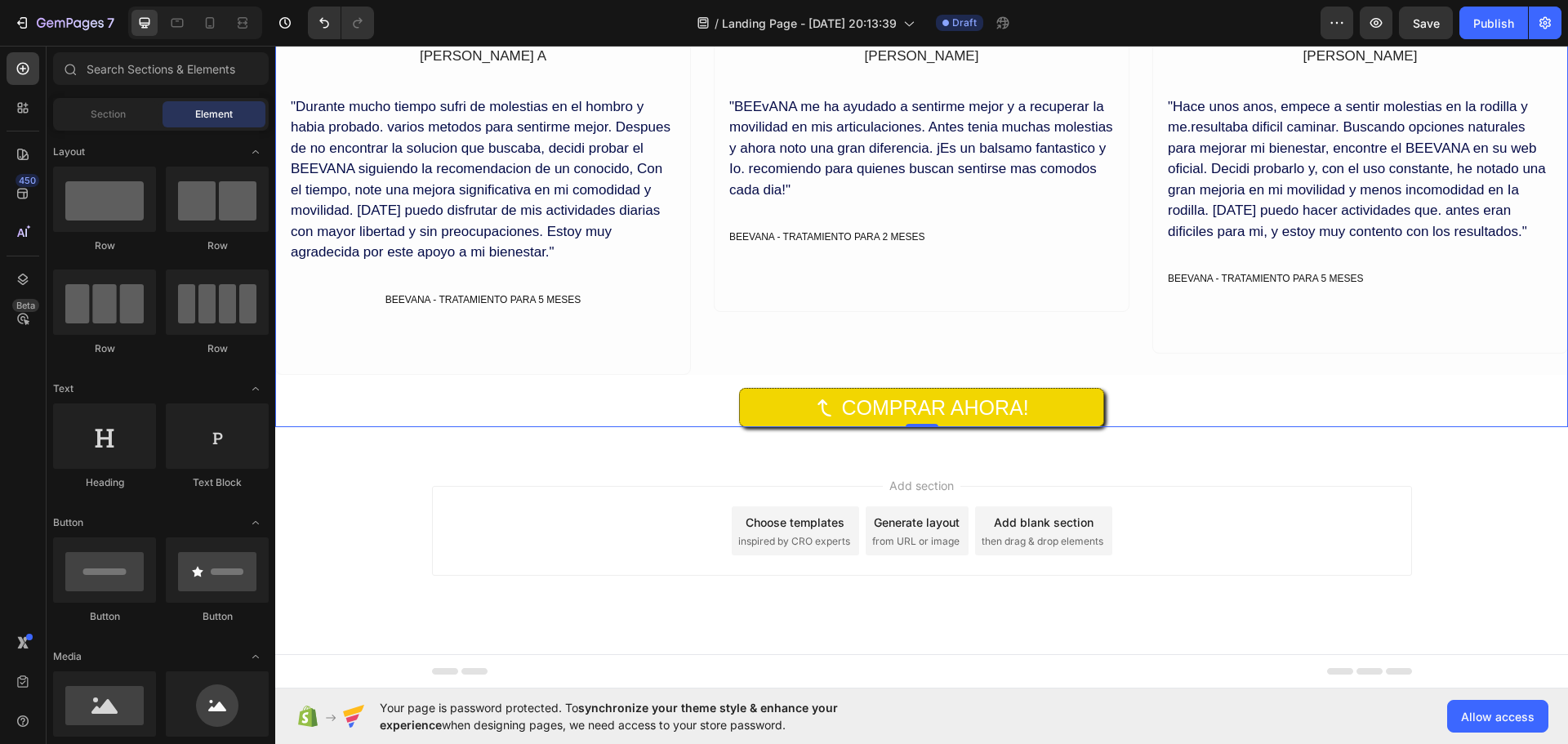
click at [1310, 469] on div "Add section Choose templates inspired by CRO experts Generate layout from URL o…" at bounding box center [921, 553] width 1293 height 201
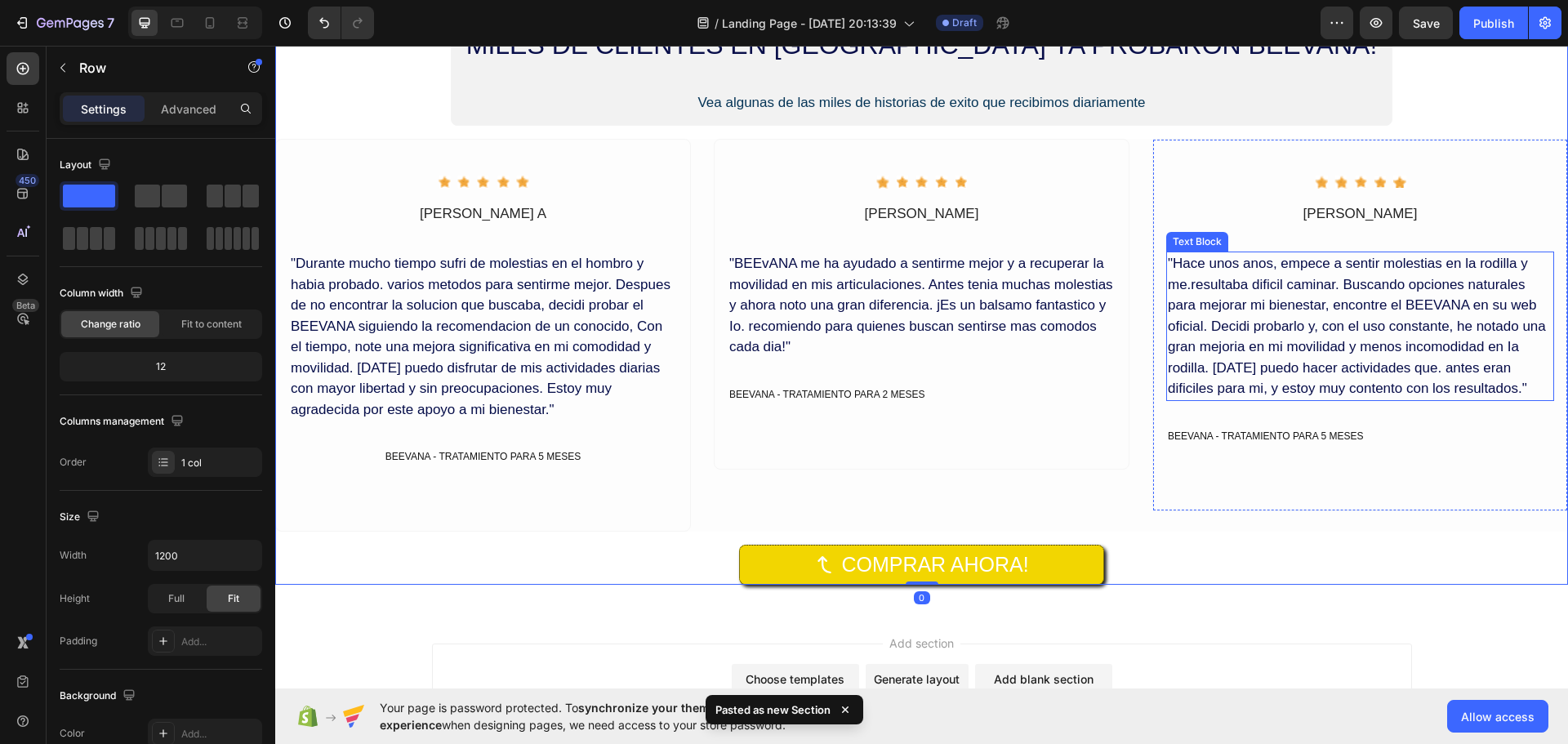
scroll to position [4450, 0]
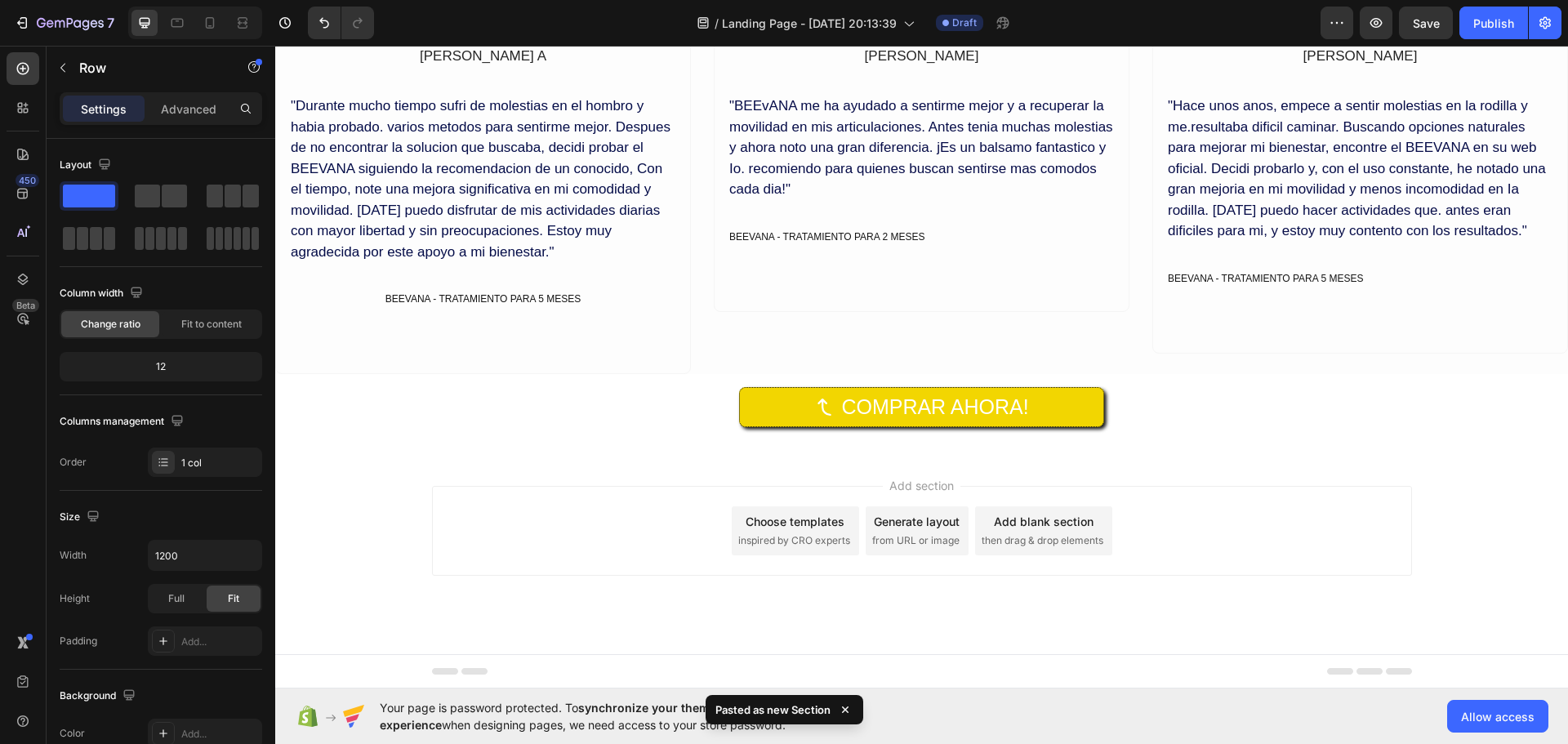
click at [1465, 517] on div "Add section Choose templates inspired by CRO experts Generate layout from URL o…" at bounding box center [921, 553] width 1293 height 201
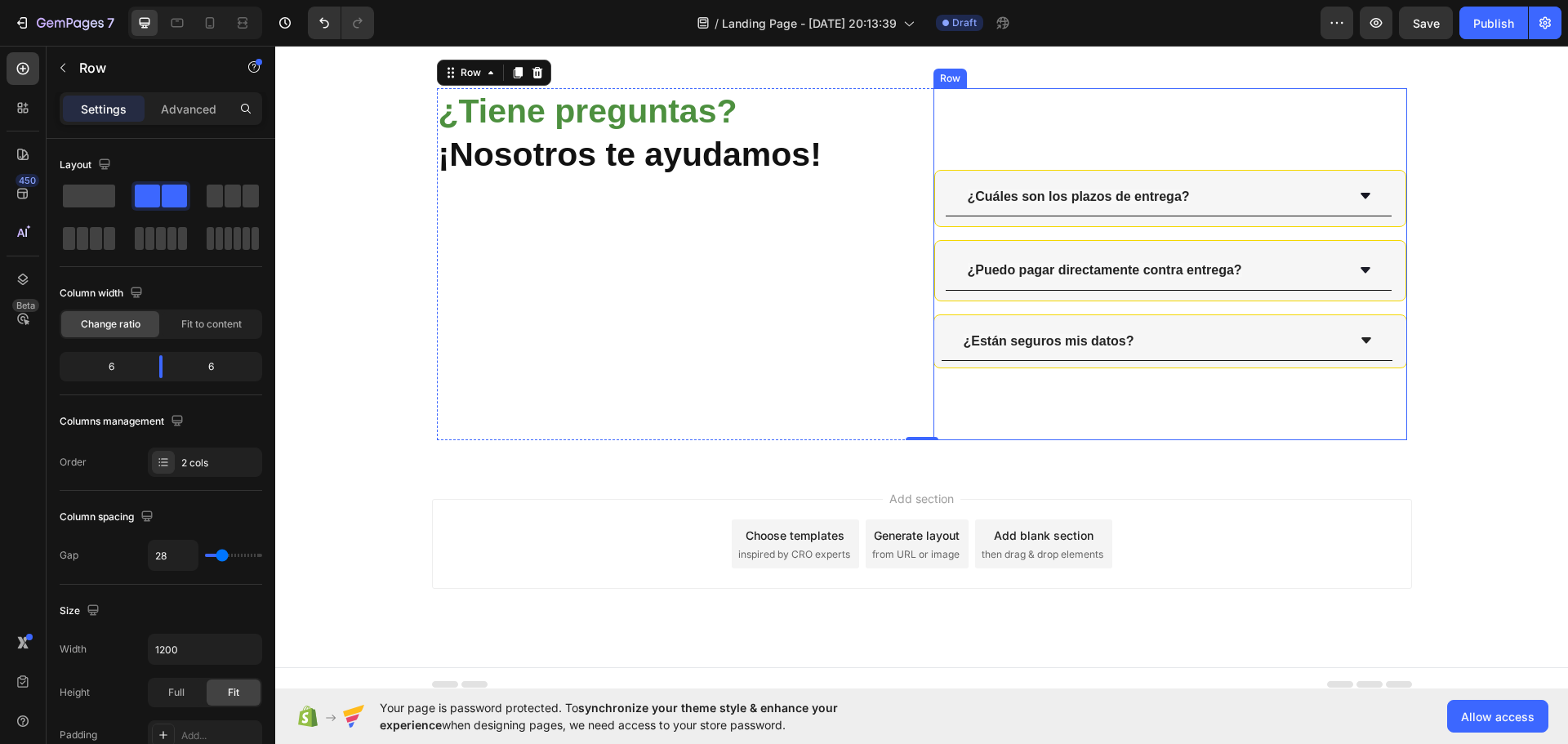
scroll to position [4854, 0]
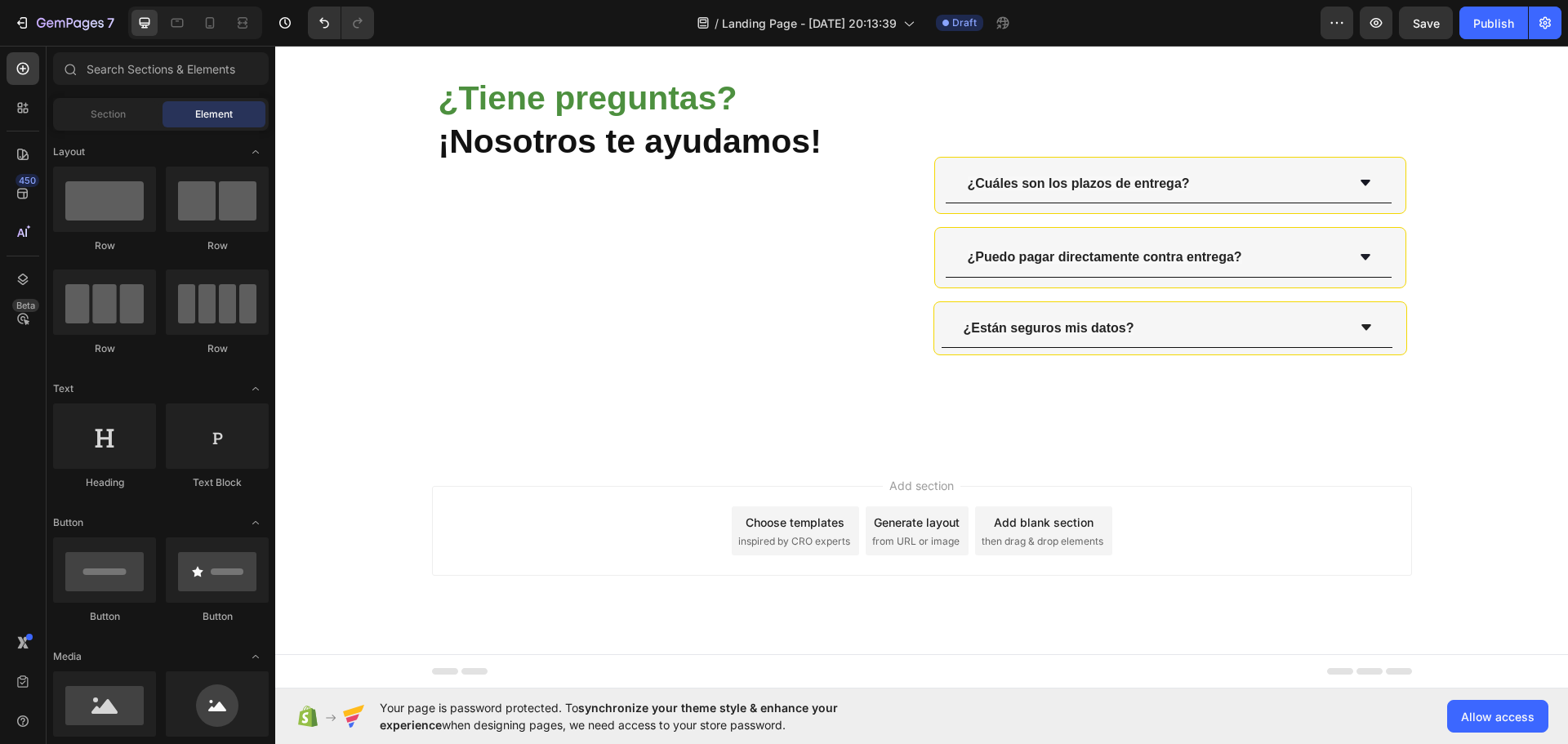
click at [1160, 475] on div "Add section Choose templates inspired by CRO experts Generate layout from URL o…" at bounding box center [921, 553] width 1293 height 201
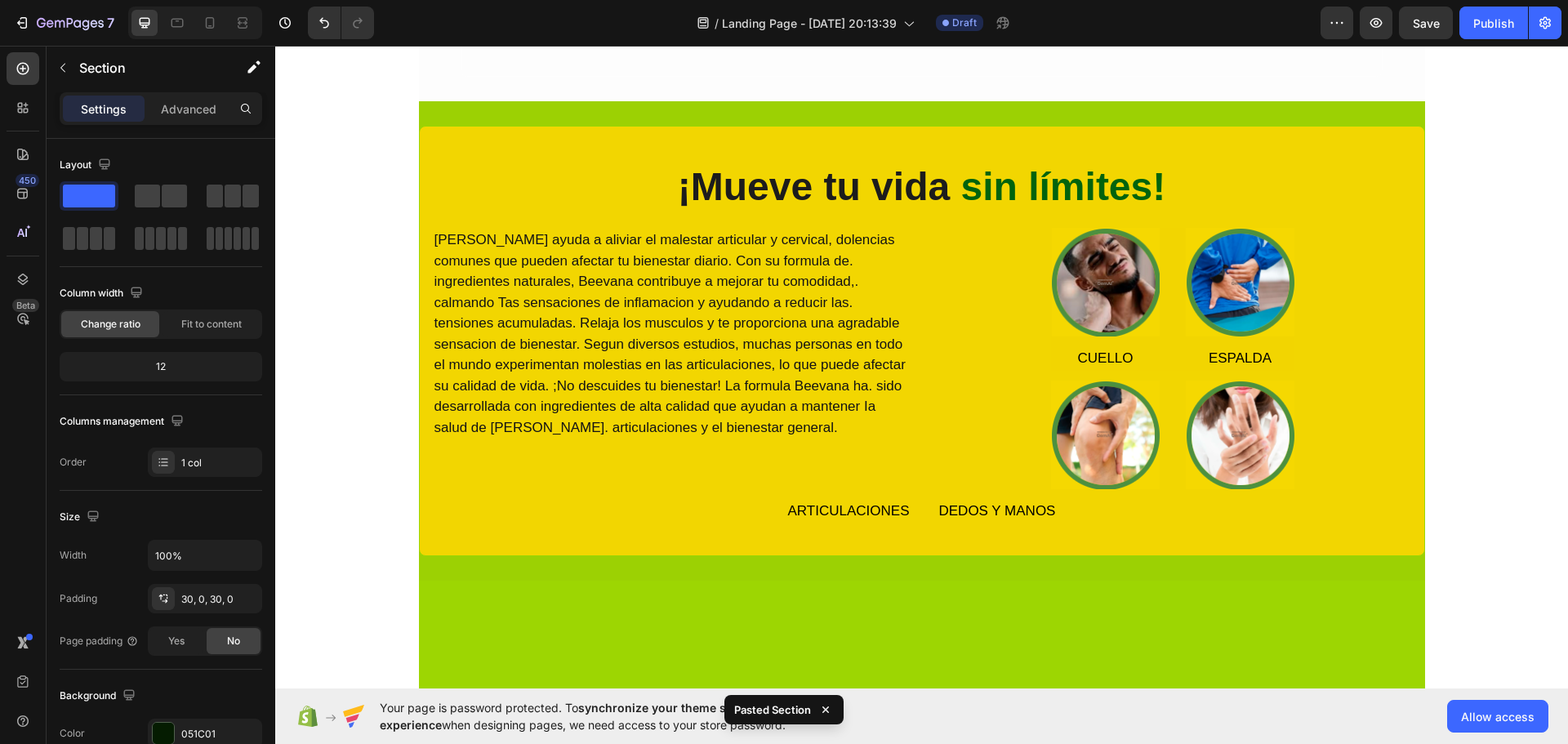
scroll to position [155, 0]
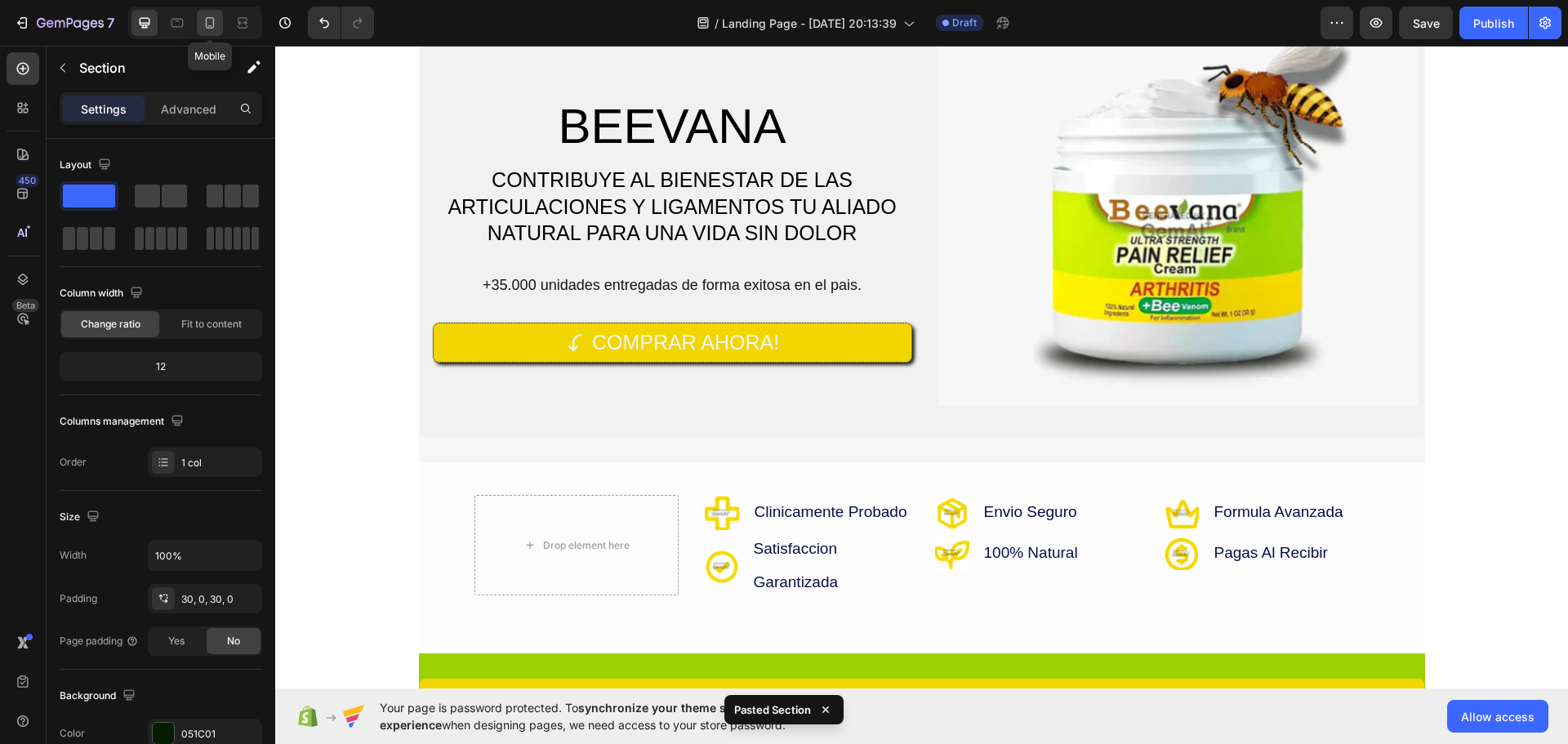
click at [218, 29] on icon at bounding box center [209, 23] width 16 height 16
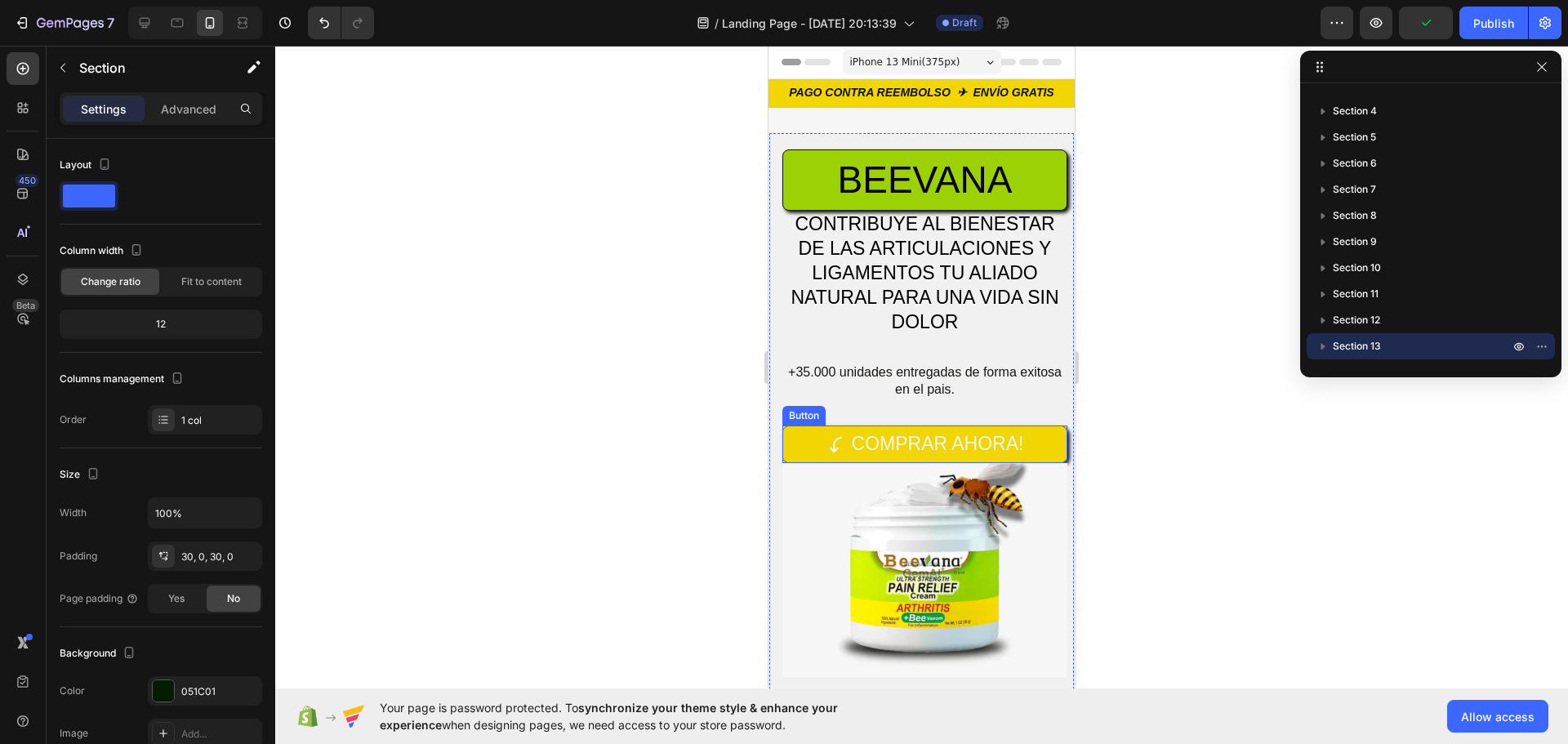
click at [806, 442] on link "COMPRAR AHORA!" at bounding box center [925, 444] width 285 height 38
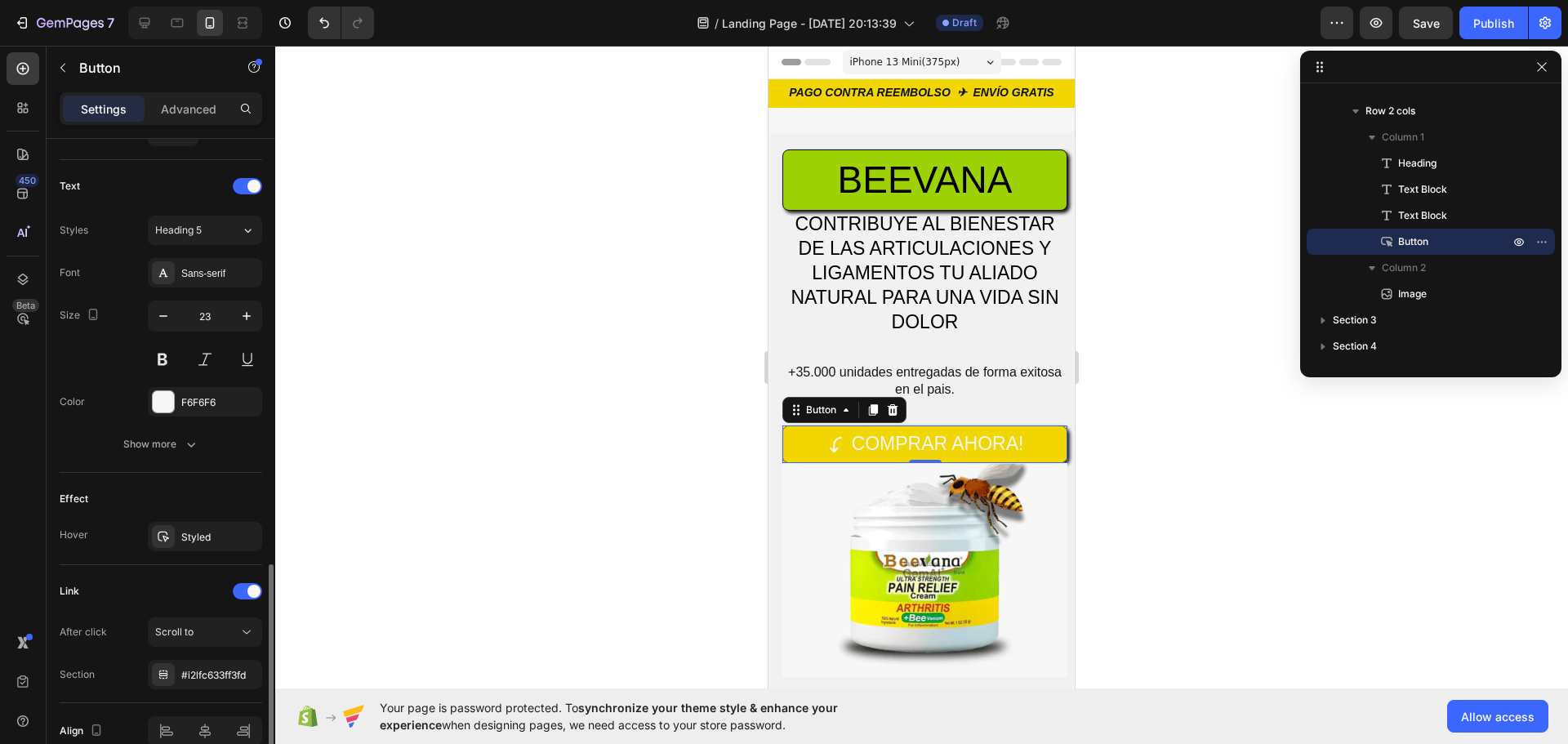
scroll to position [733, 0]
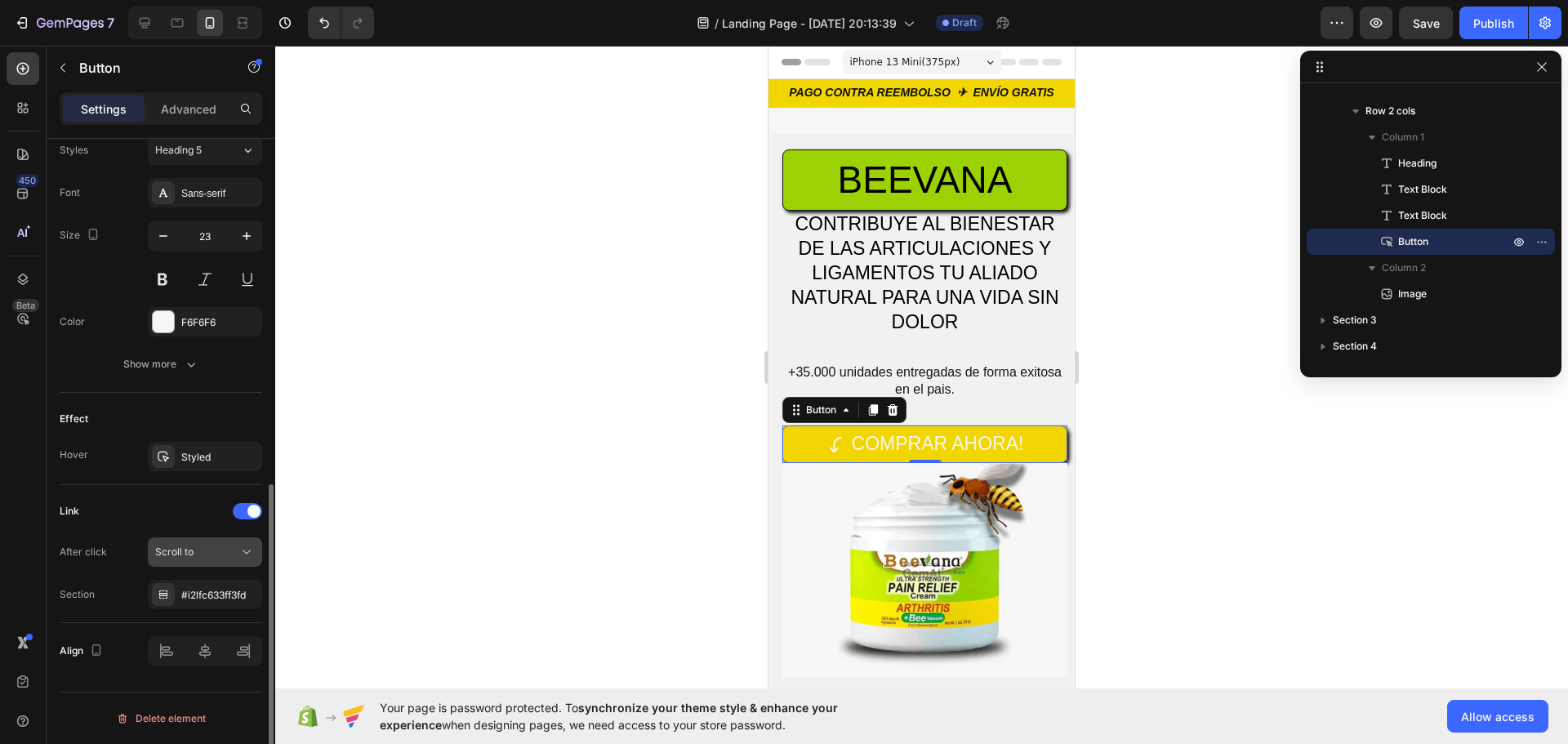
click at [214, 558] on div "Scroll to" at bounding box center [197, 553] width 83 height 15
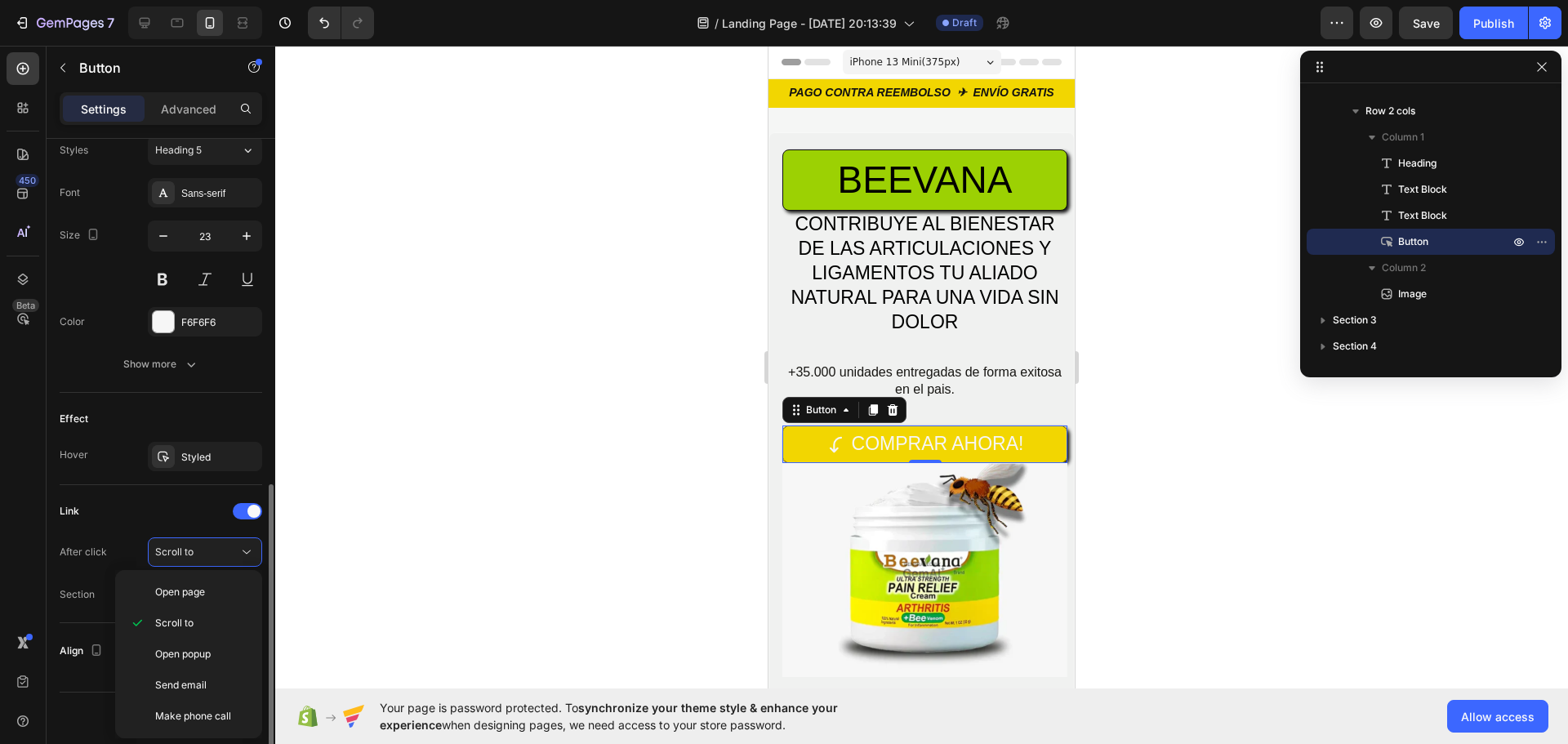
click at [123, 515] on div "Link" at bounding box center [160, 511] width 202 height 26
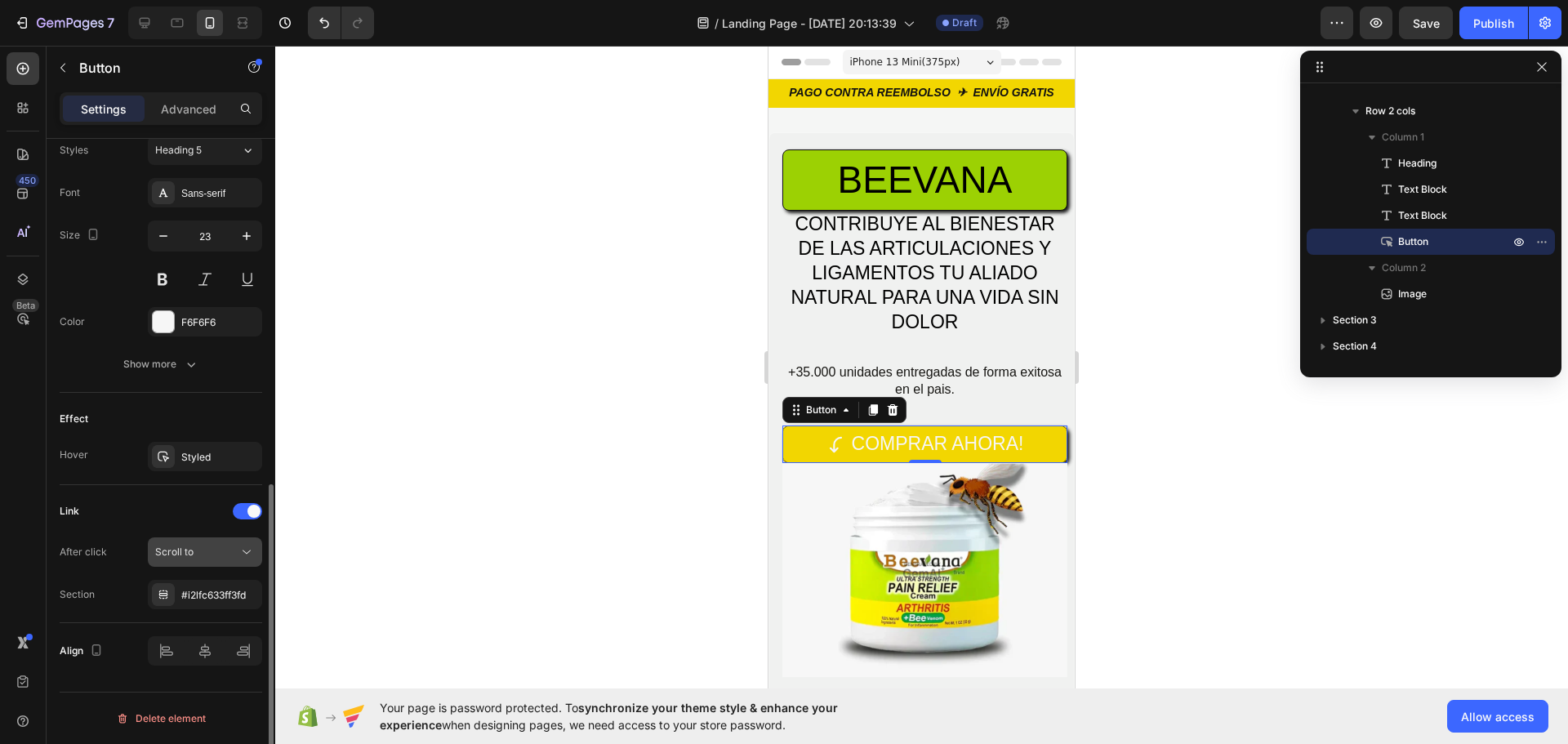
click at [222, 558] on div "Scroll to" at bounding box center [197, 553] width 83 height 15
click at [63, 541] on div "After click" at bounding box center [83, 552] width 47 height 26
click at [210, 594] on div "#i2lfc633ff3fd" at bounding box center [205, 595] width 47 height 15
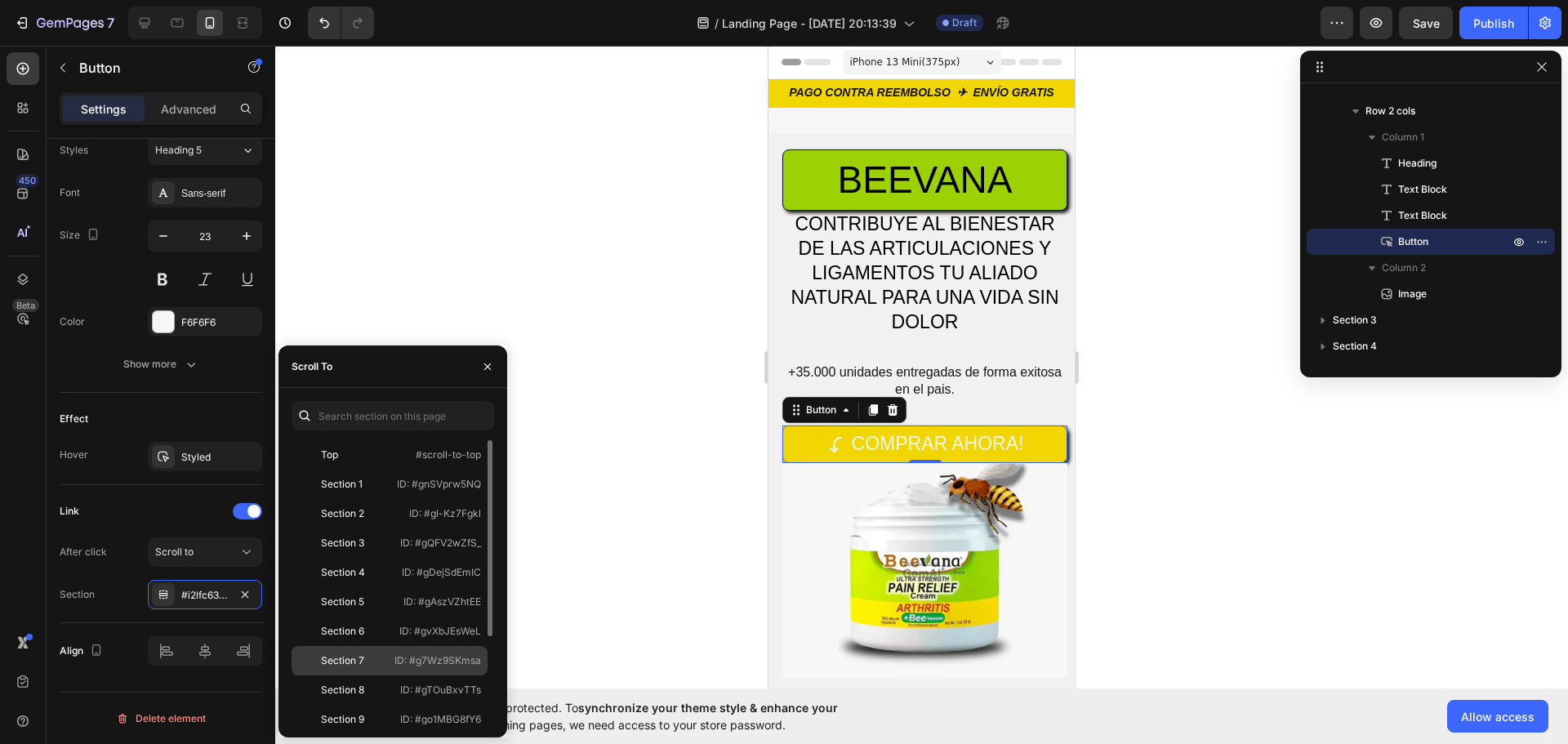
click at [368, 666] on div "Section 7" at bounding box center [343, 661] width 90 height 15
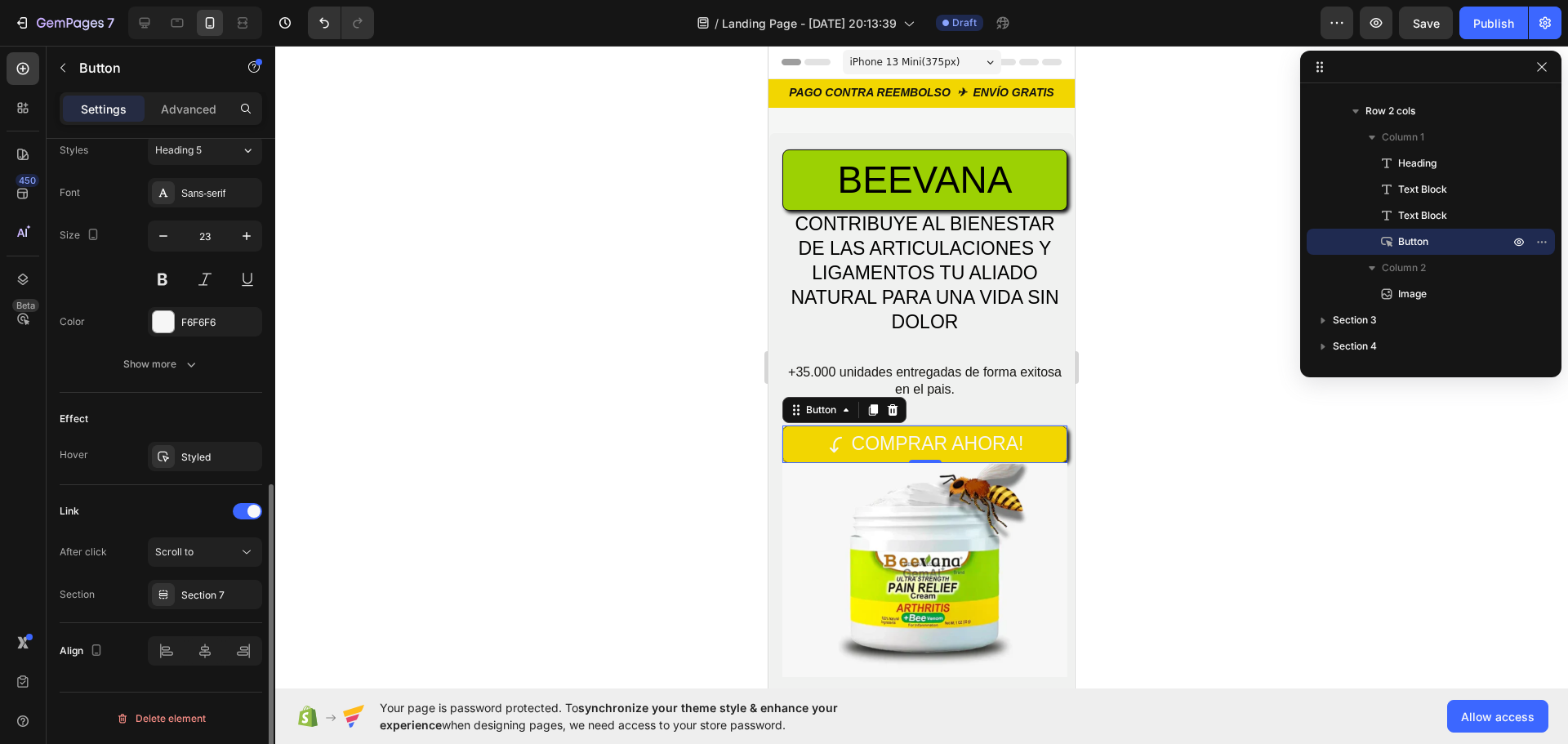
click at [109, 603] on div "Section Section 7" at bounding box center [160, 594] width 202 height 29
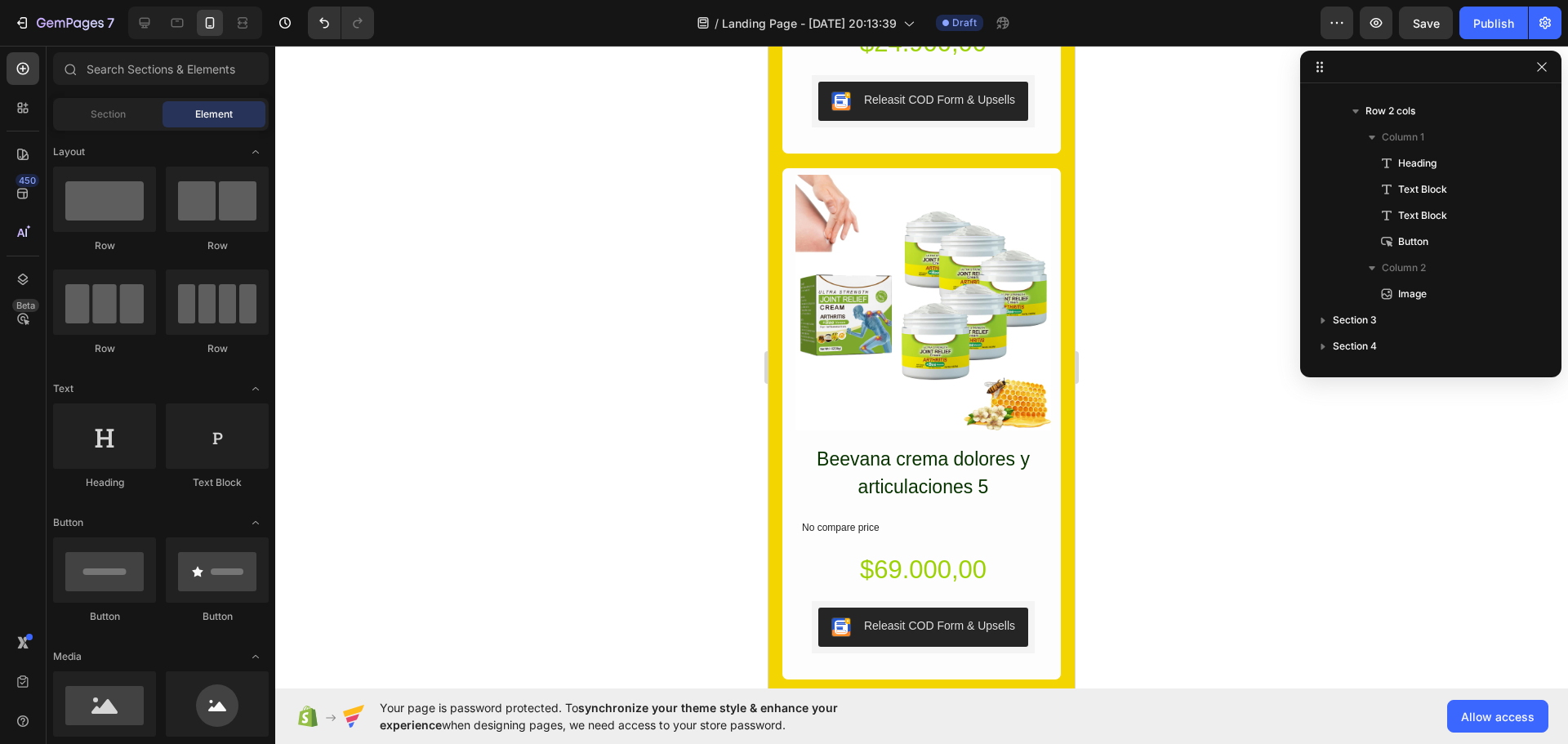
scroll to position [5601, 0]
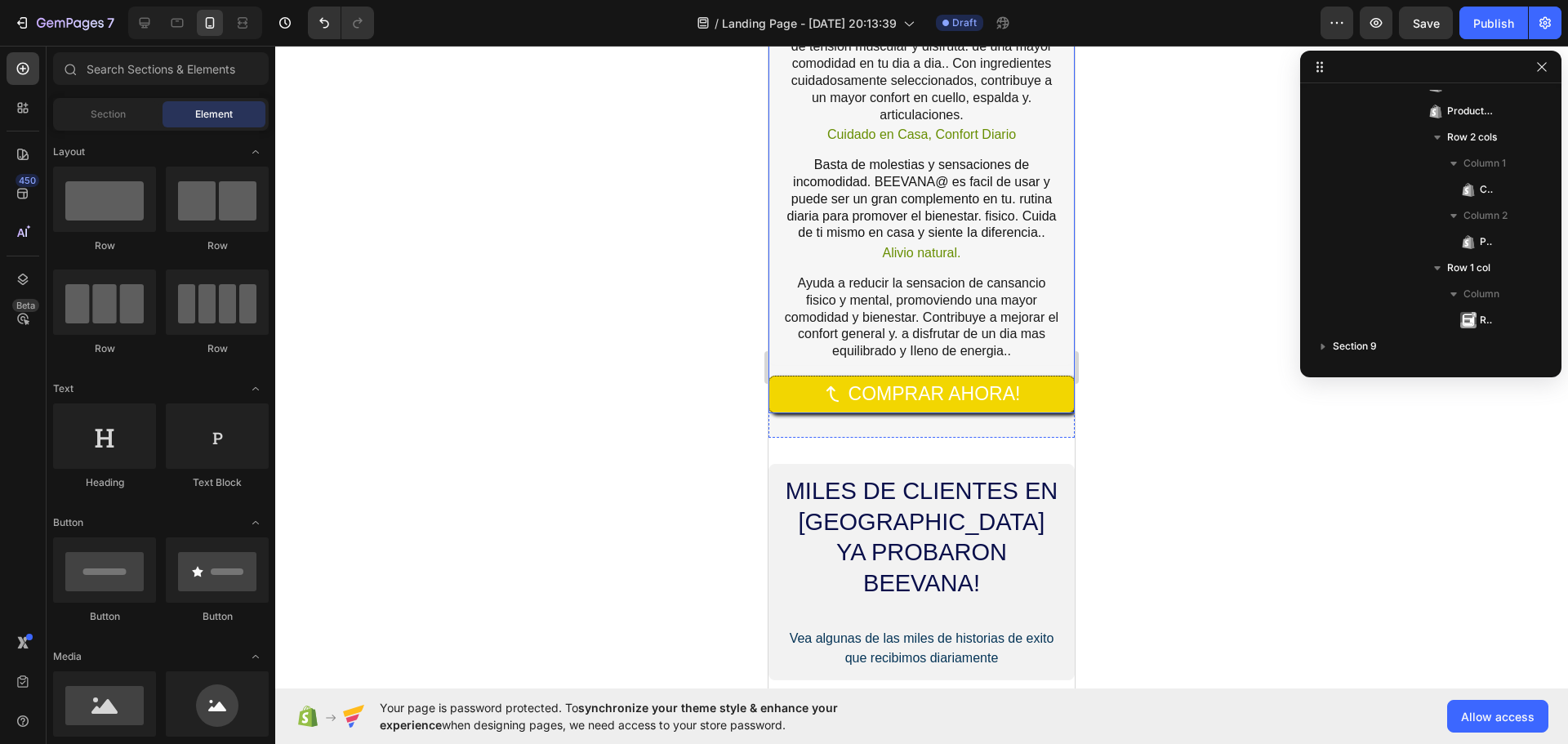
scroll to position [6655, 0]
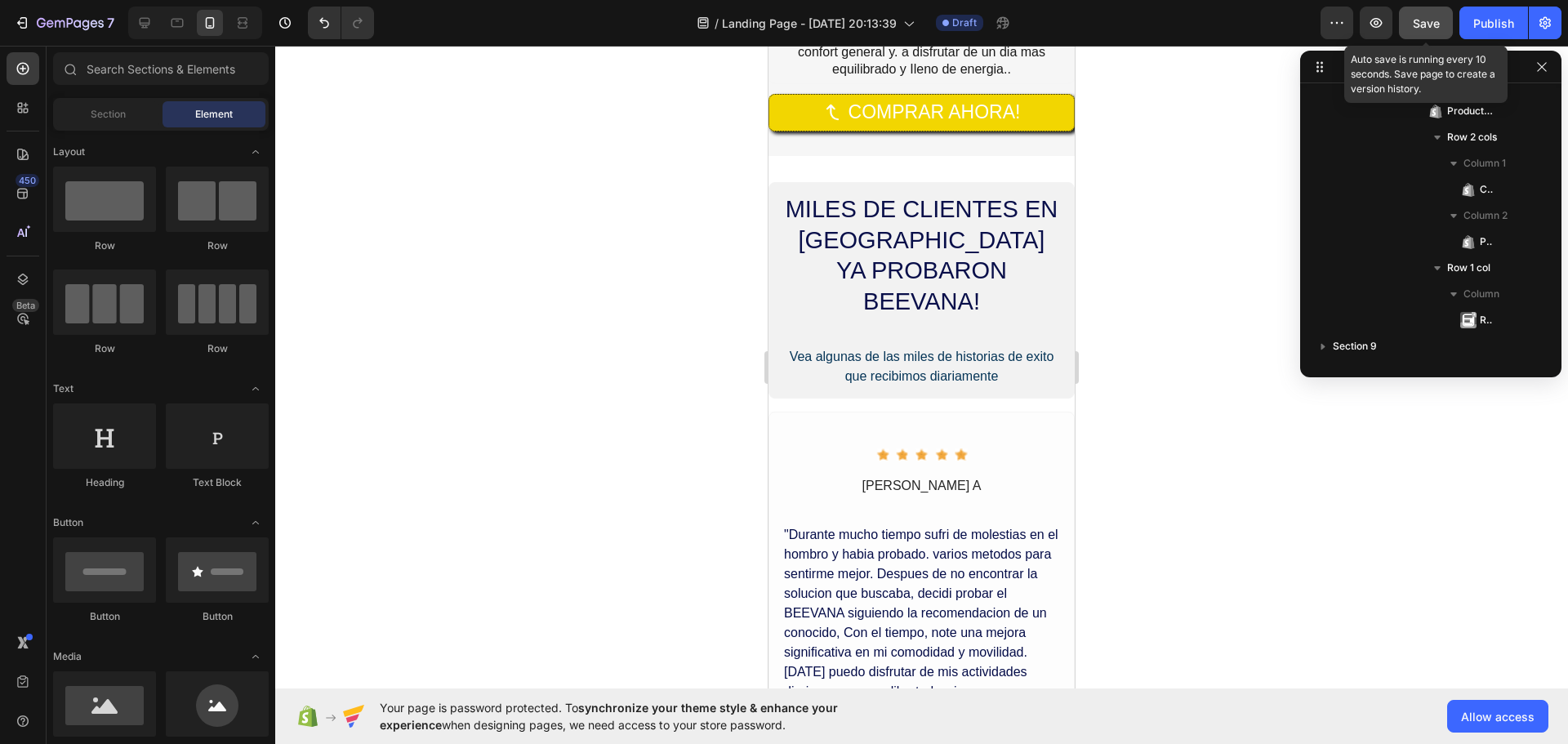
click at [1434, 16] on span "Save" at bounding box center [1426, 23] width 27 height 14
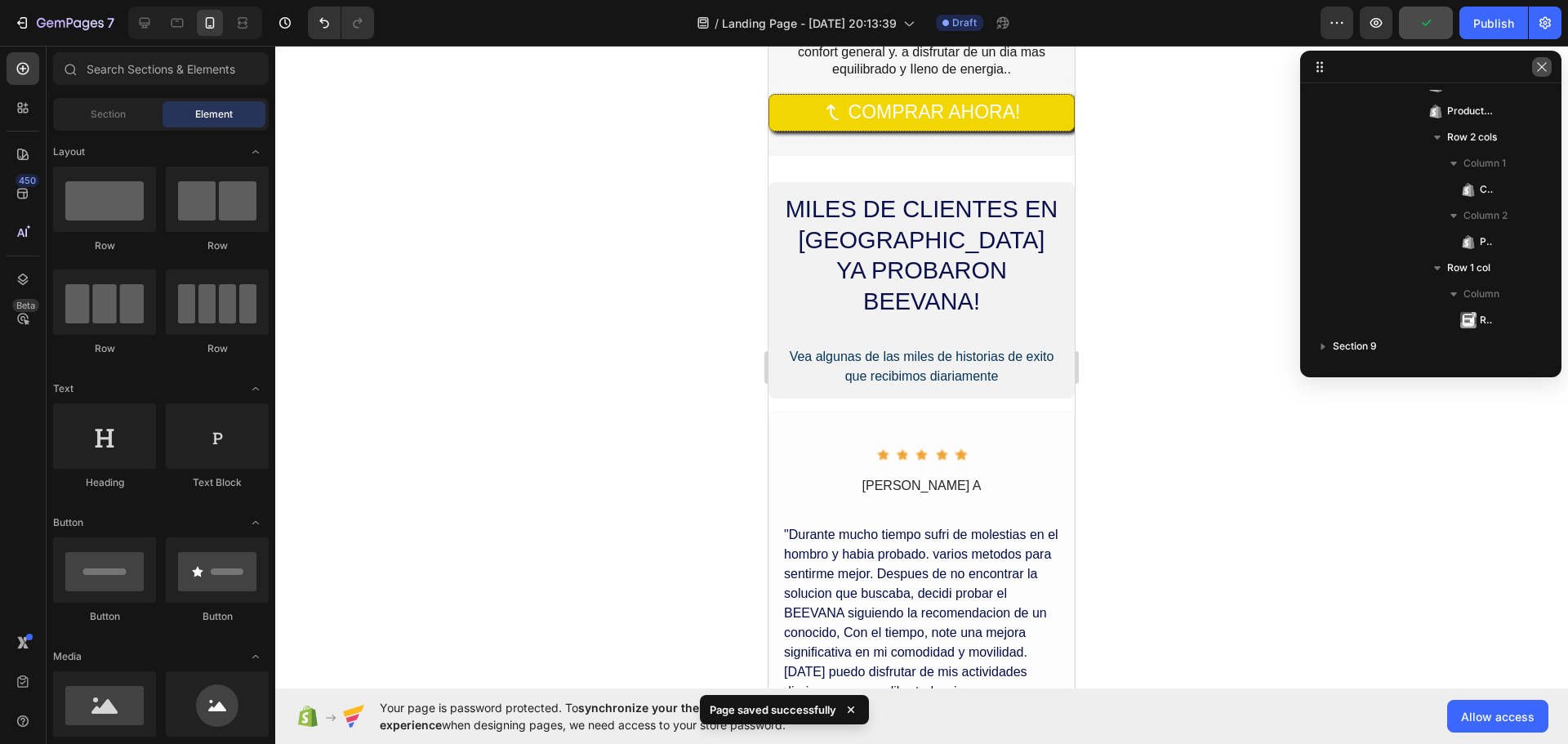
click at [1546, 65] on icon "button" at bounding box center [1542, 67] width 13 height 13
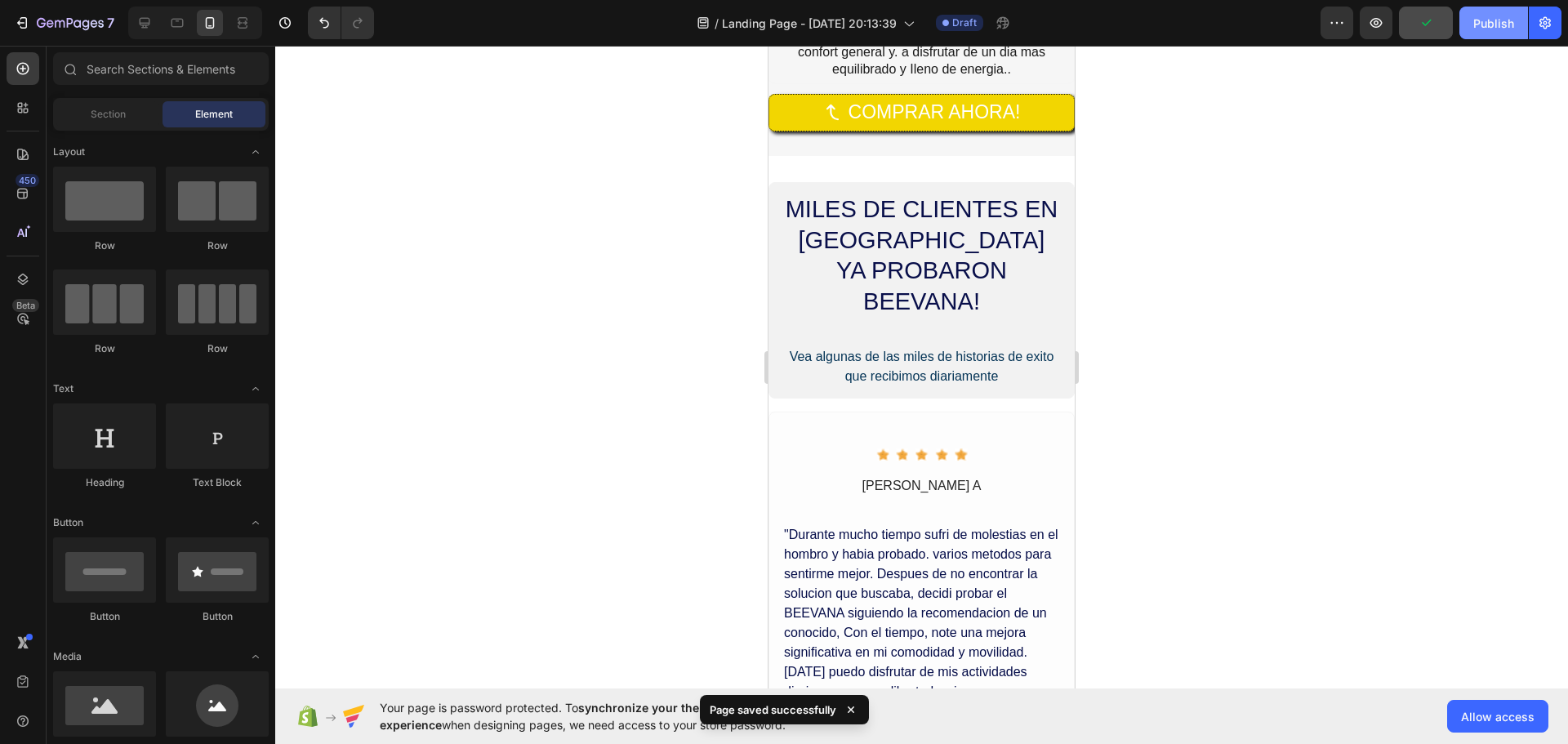
click at [1490, 31] on div "Publish" at bounding box center [1493, 24] width 41 height 17
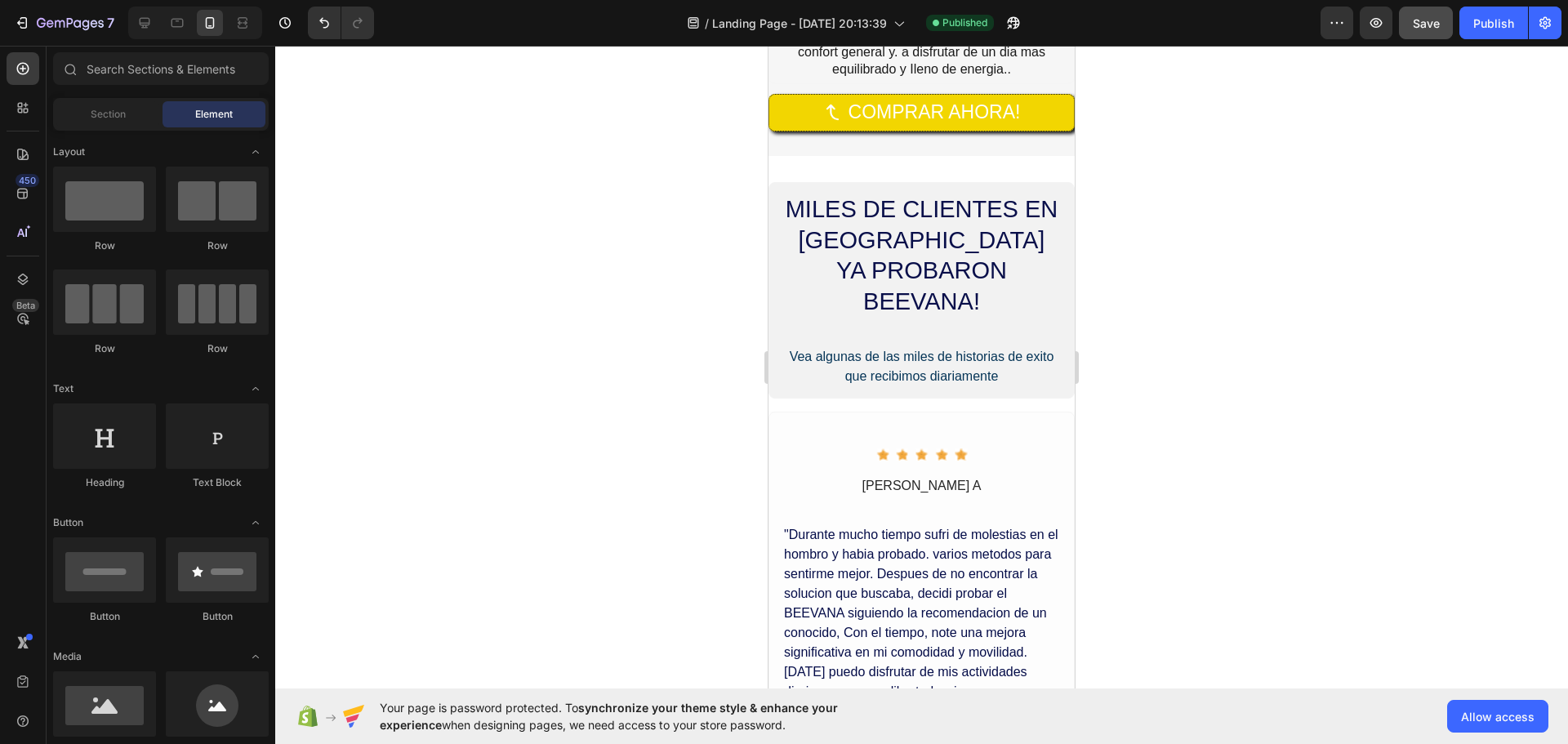
click at [1398, 266] on div at bounding box center [921, 394] width 1293 height 698
click at [1477, 713] on span "Allow access" at bounding box center [1498, 716] width 74 height 17
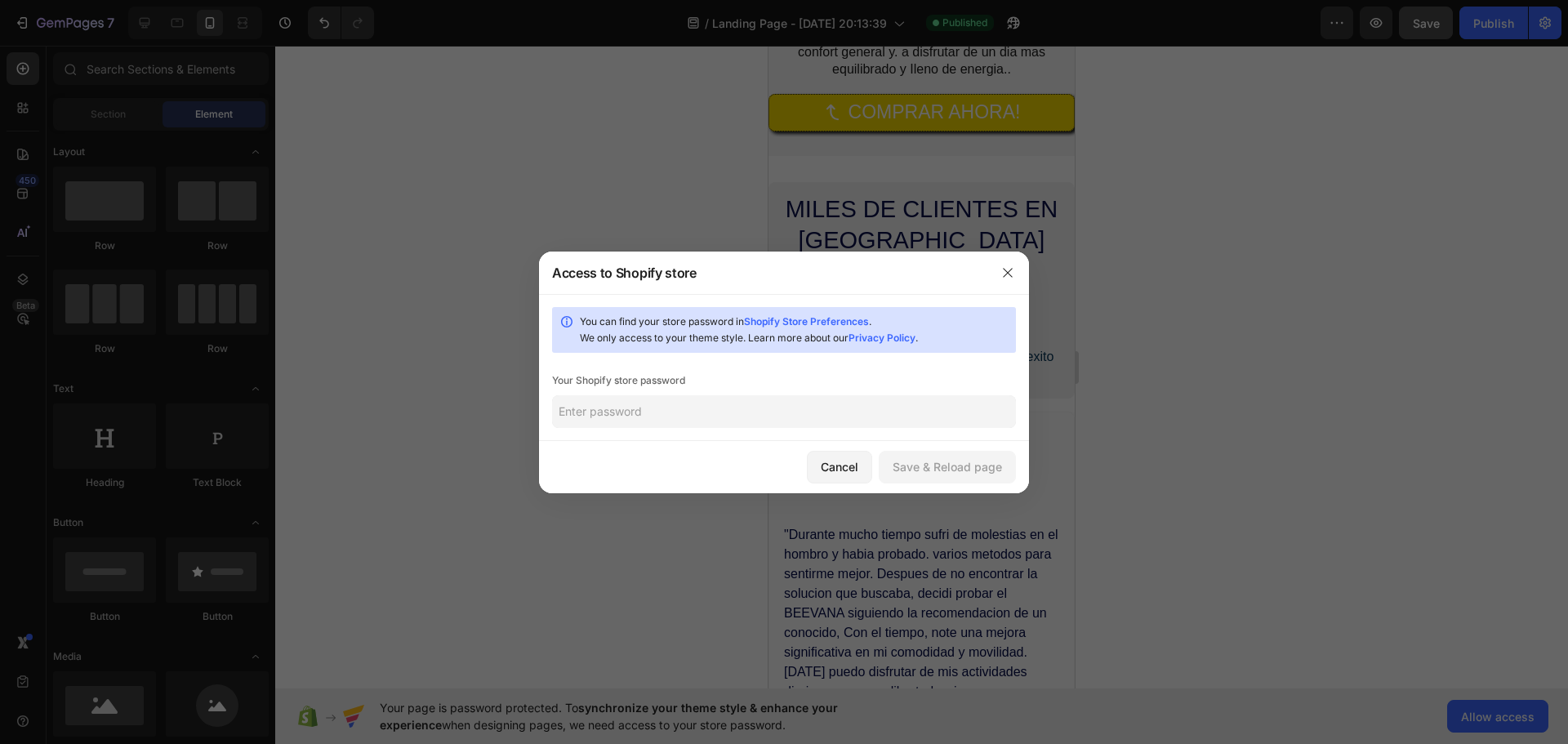
click at [709, 419] on input "text" at bounding box center [784, 411] width 464 height 33
click at [1004, 272] on icon "button" at bounding box center [1008, 273] width 13 height 13
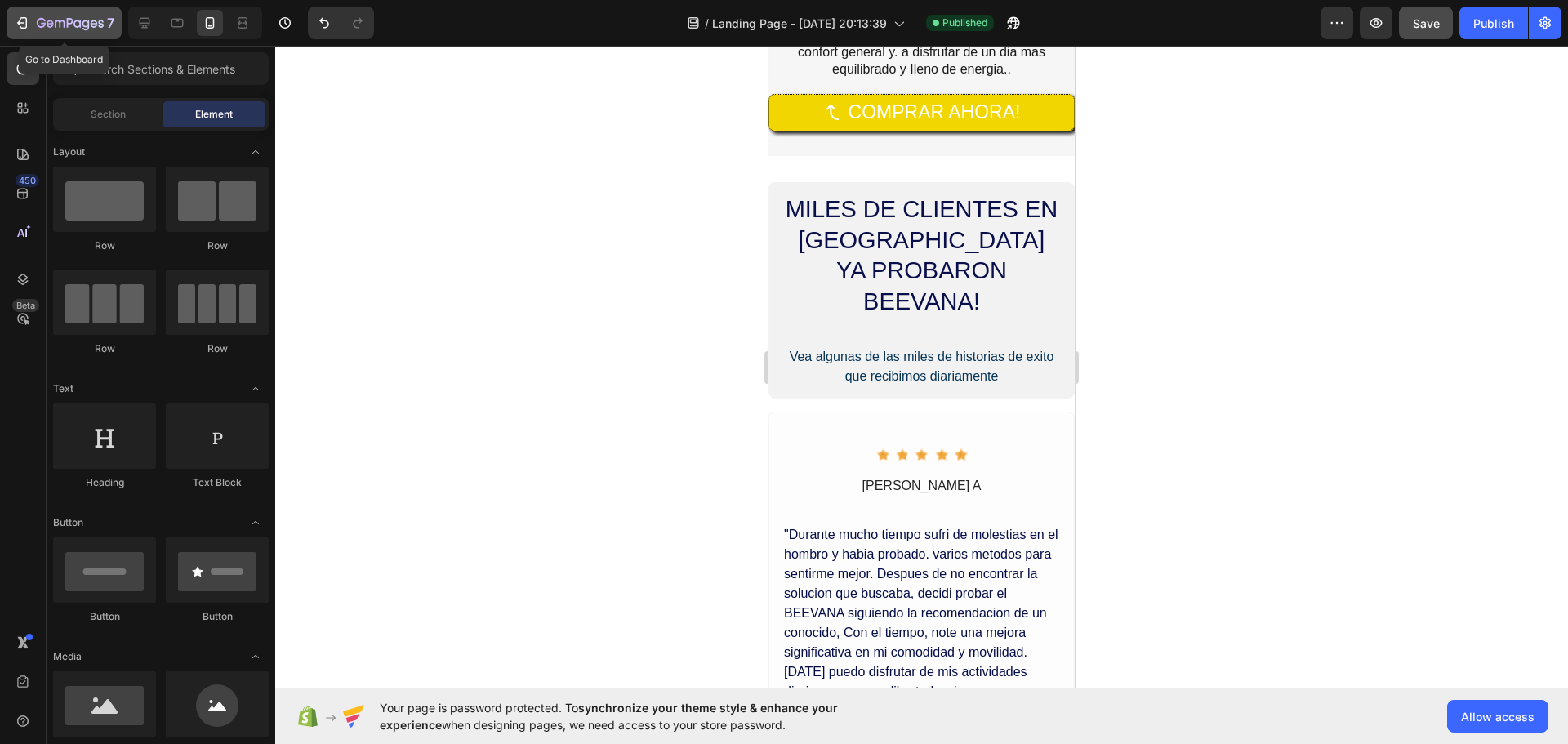
click at [30, 13] on button "7" at bounding box center [64, 23] width 115 height 33
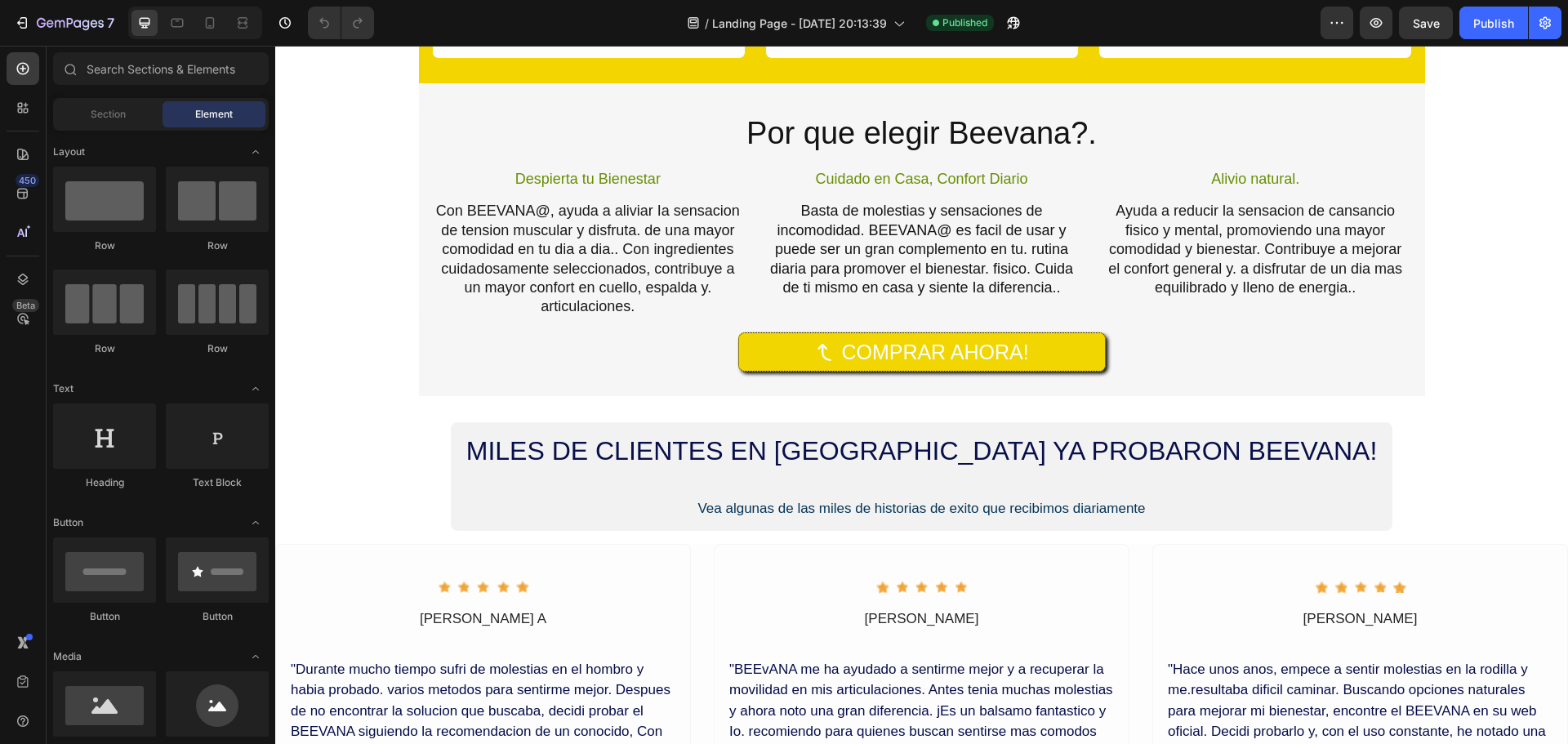
scroll to position [2695, 0]
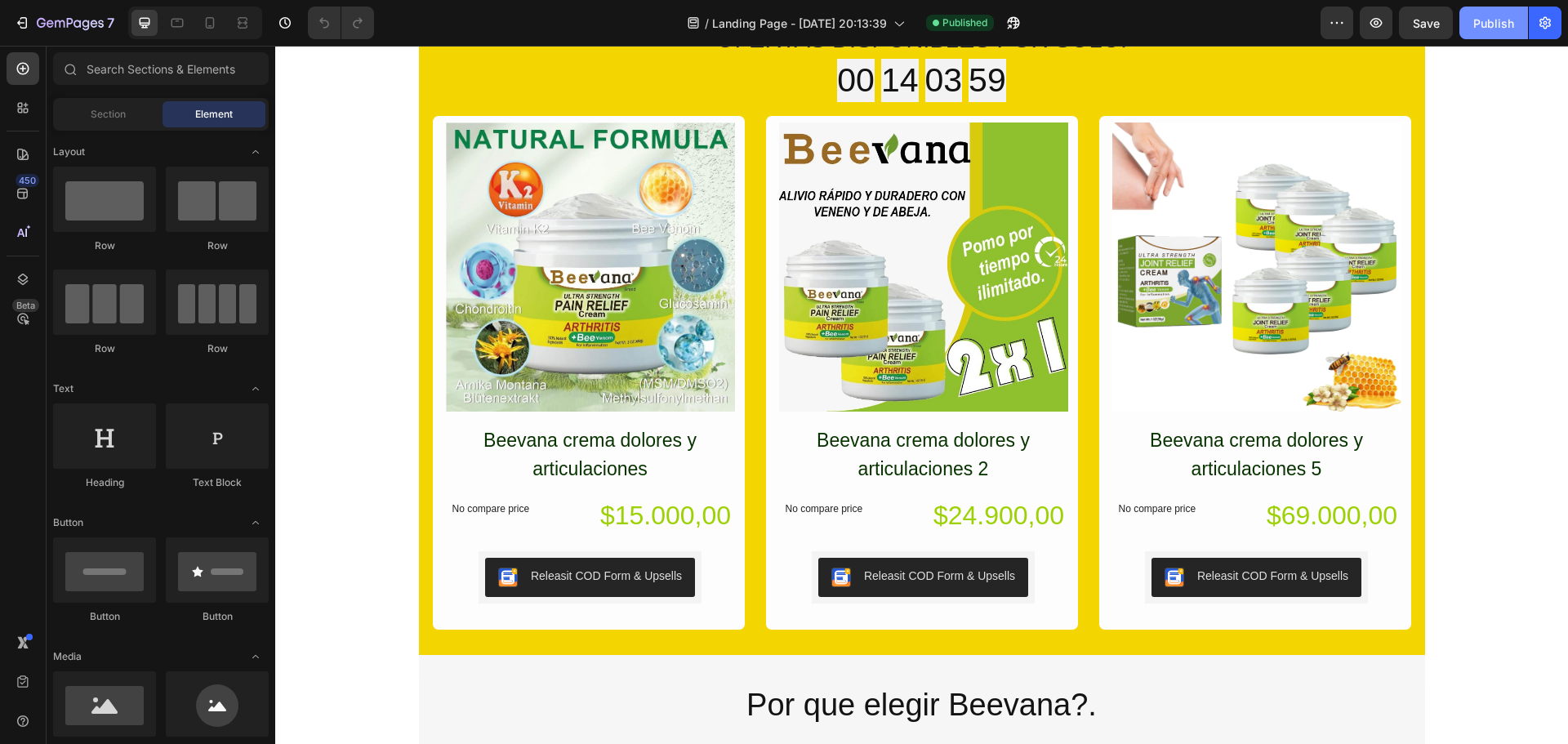
click at [1466, 24] on button "Publish" at bounding box center [1494, 23] width 69 height 33
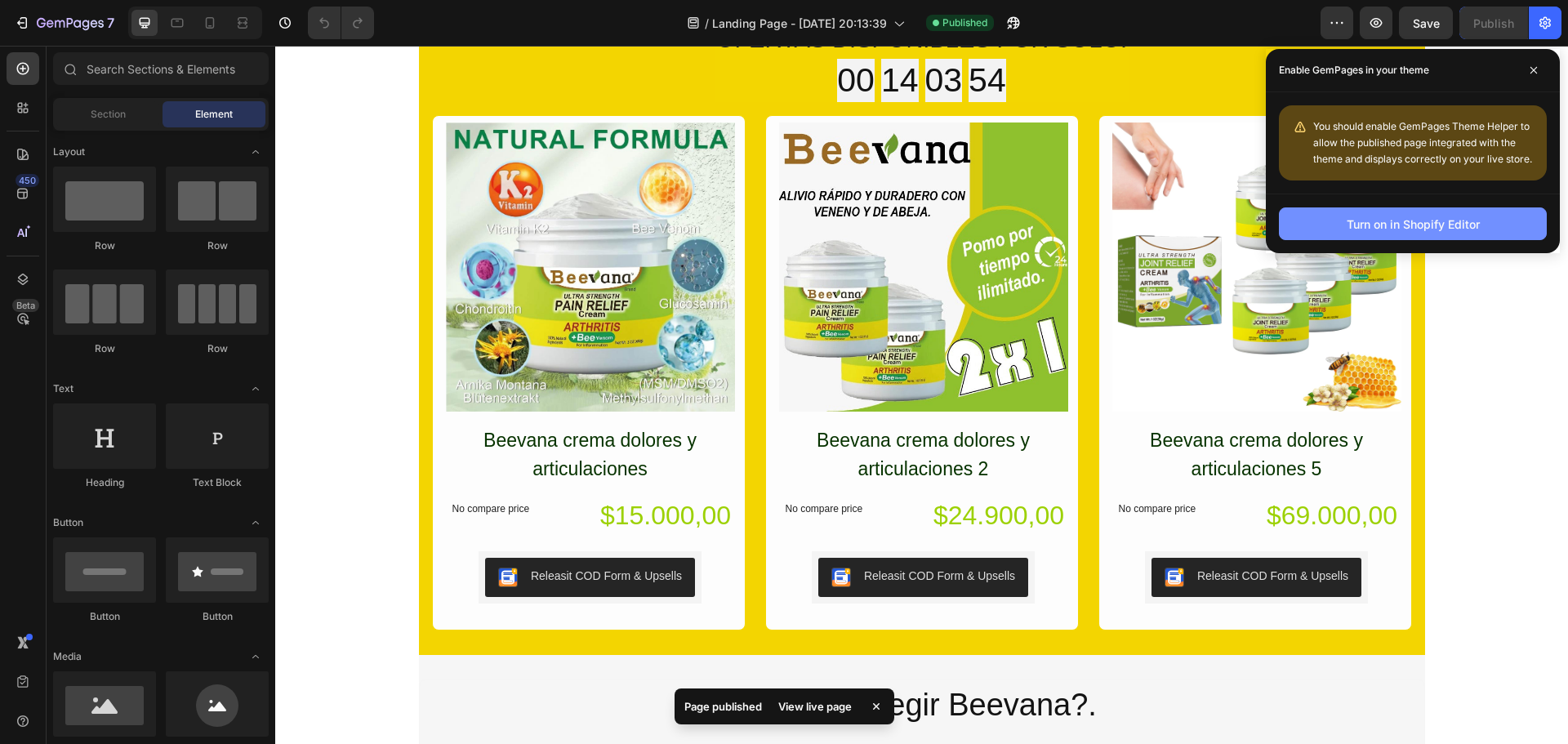
click at [1449, 222] on div "Turn on in Shopify Editor" at bounding box center [1413, 224] width 134 height 17
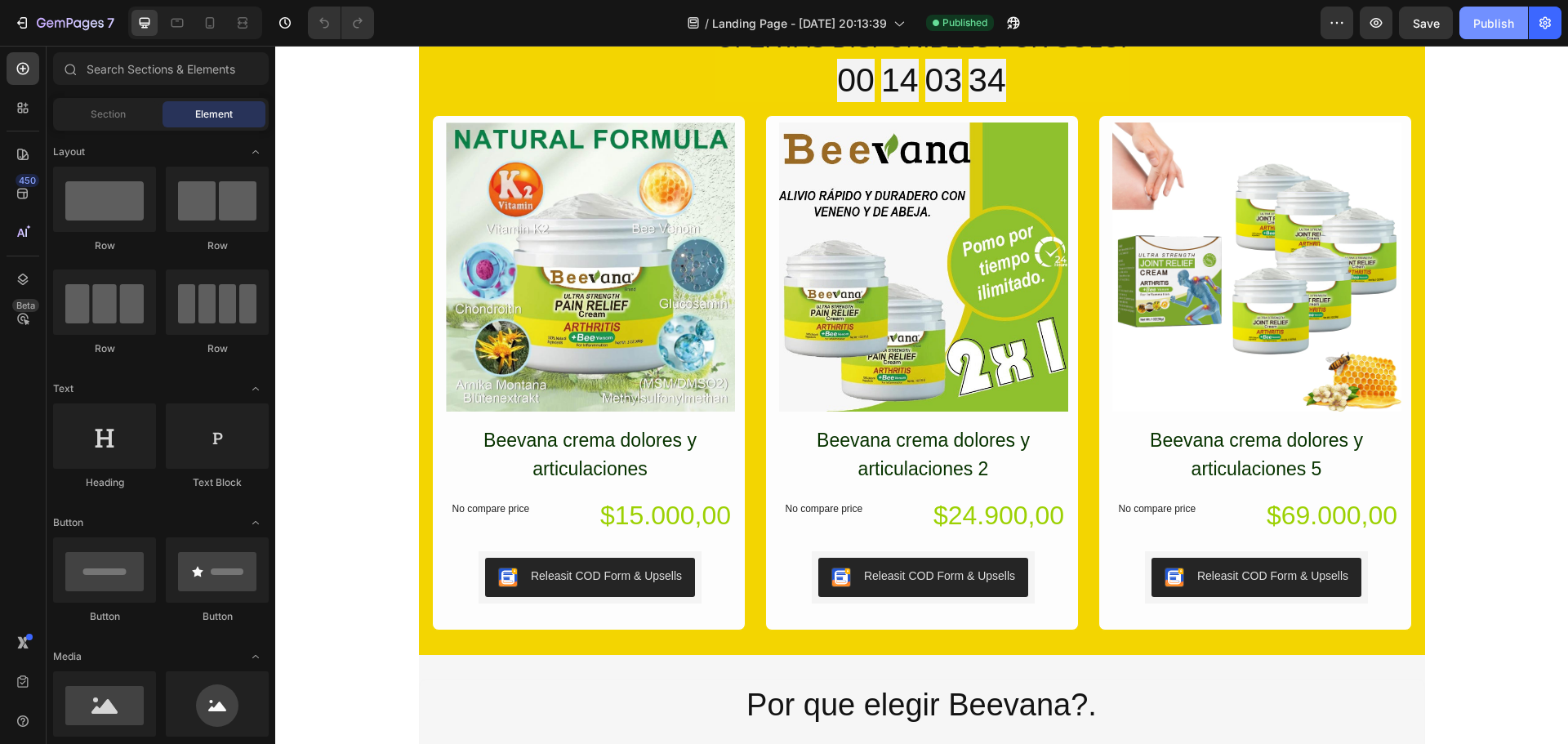
click at [1497, 33] on button "Publish" at bounding box center [1494, 23] width 69 height 33
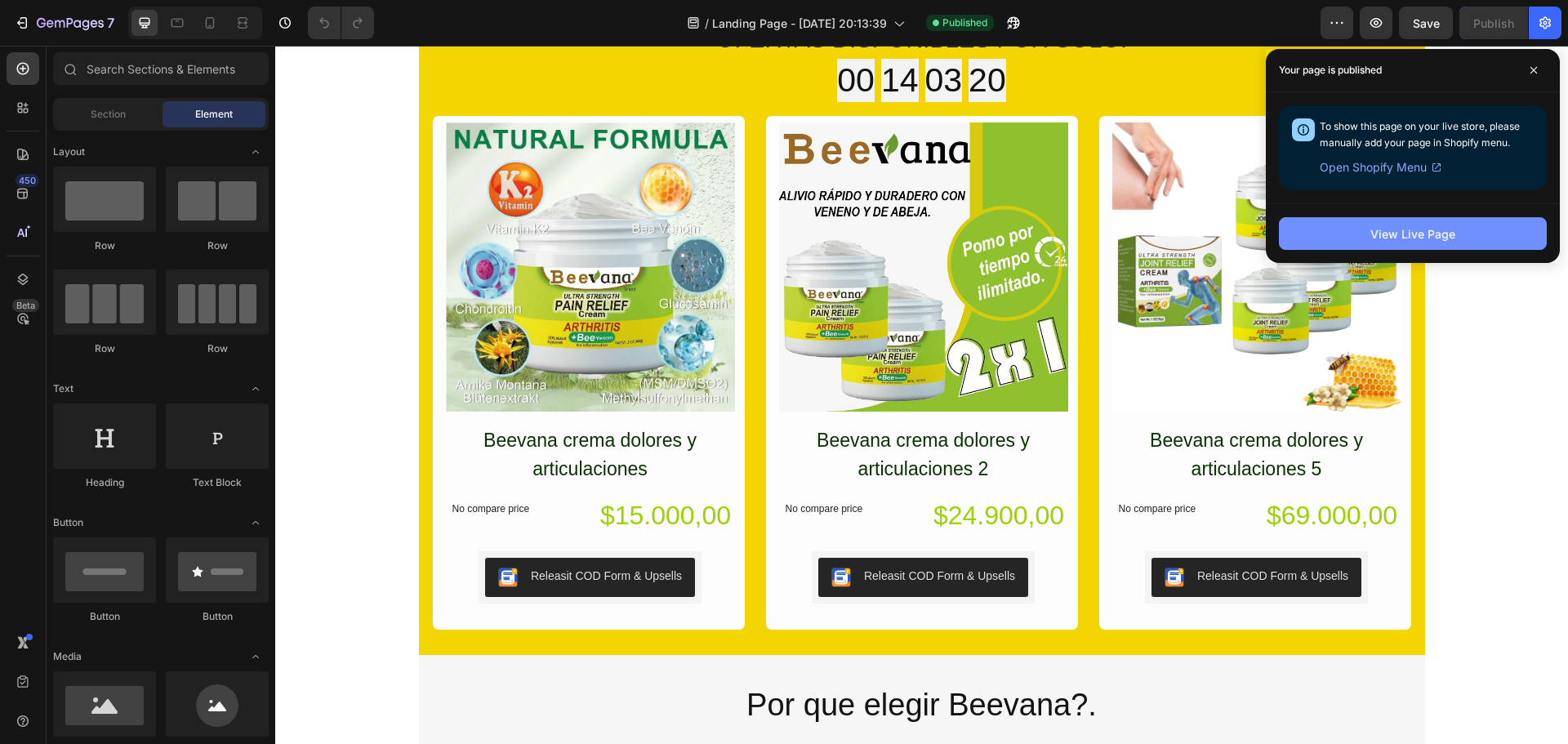
click at [1429, 230] on div "View Live Page" at bounding box center [1413, 233] width 85 height 17
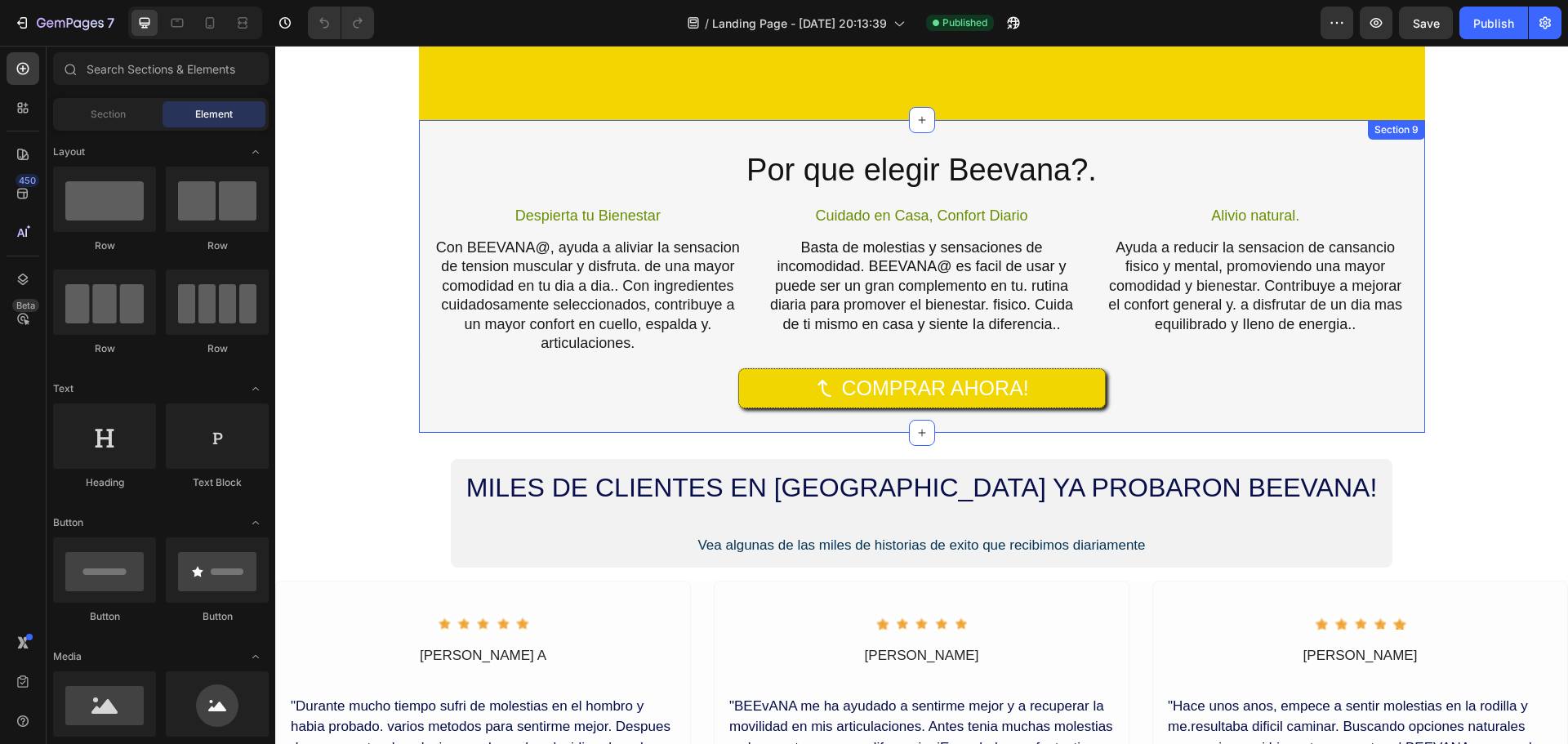
scroll to position [2858, 0]
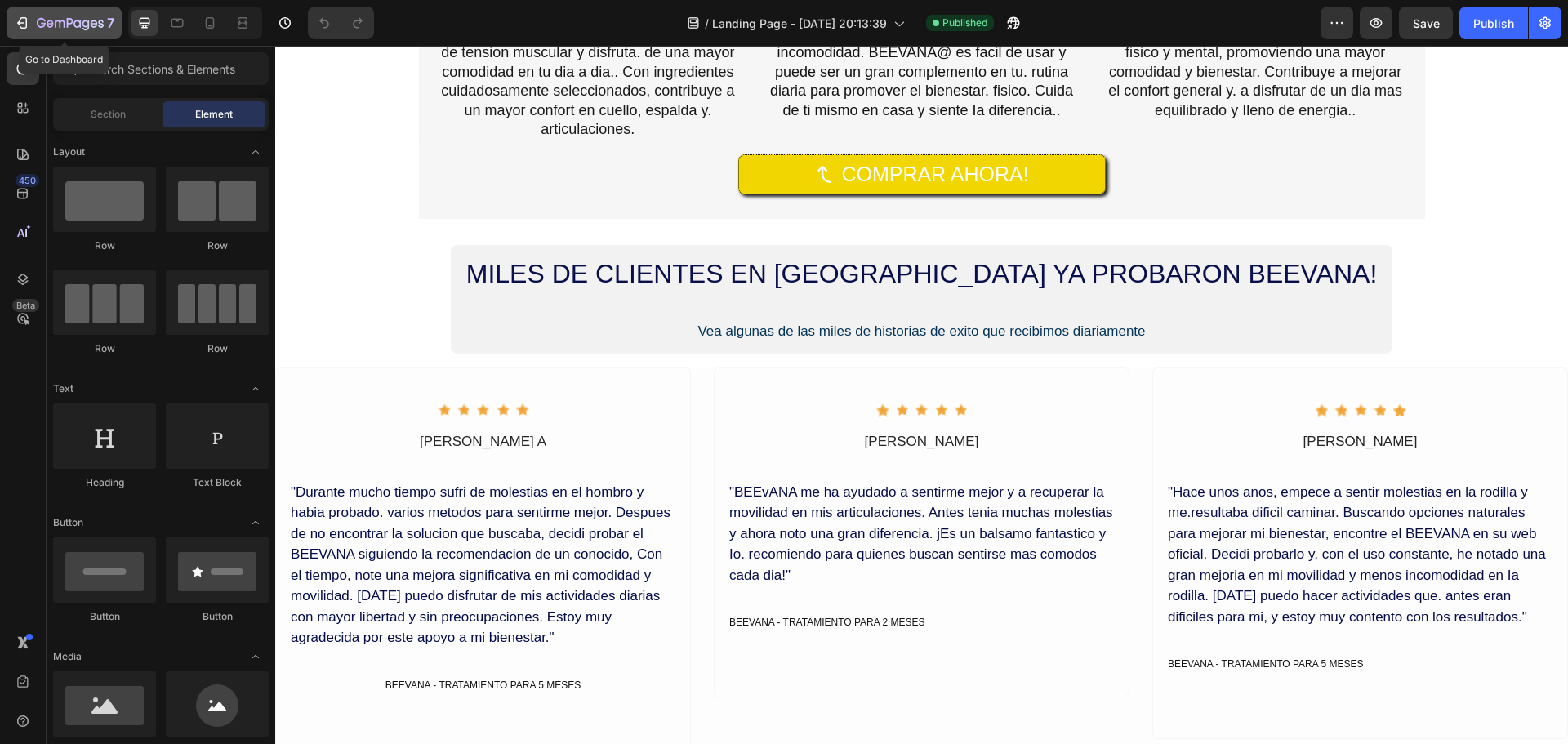
click at [26, 27] on icon "button" at bounding box center [24, 23] width 8 height 12
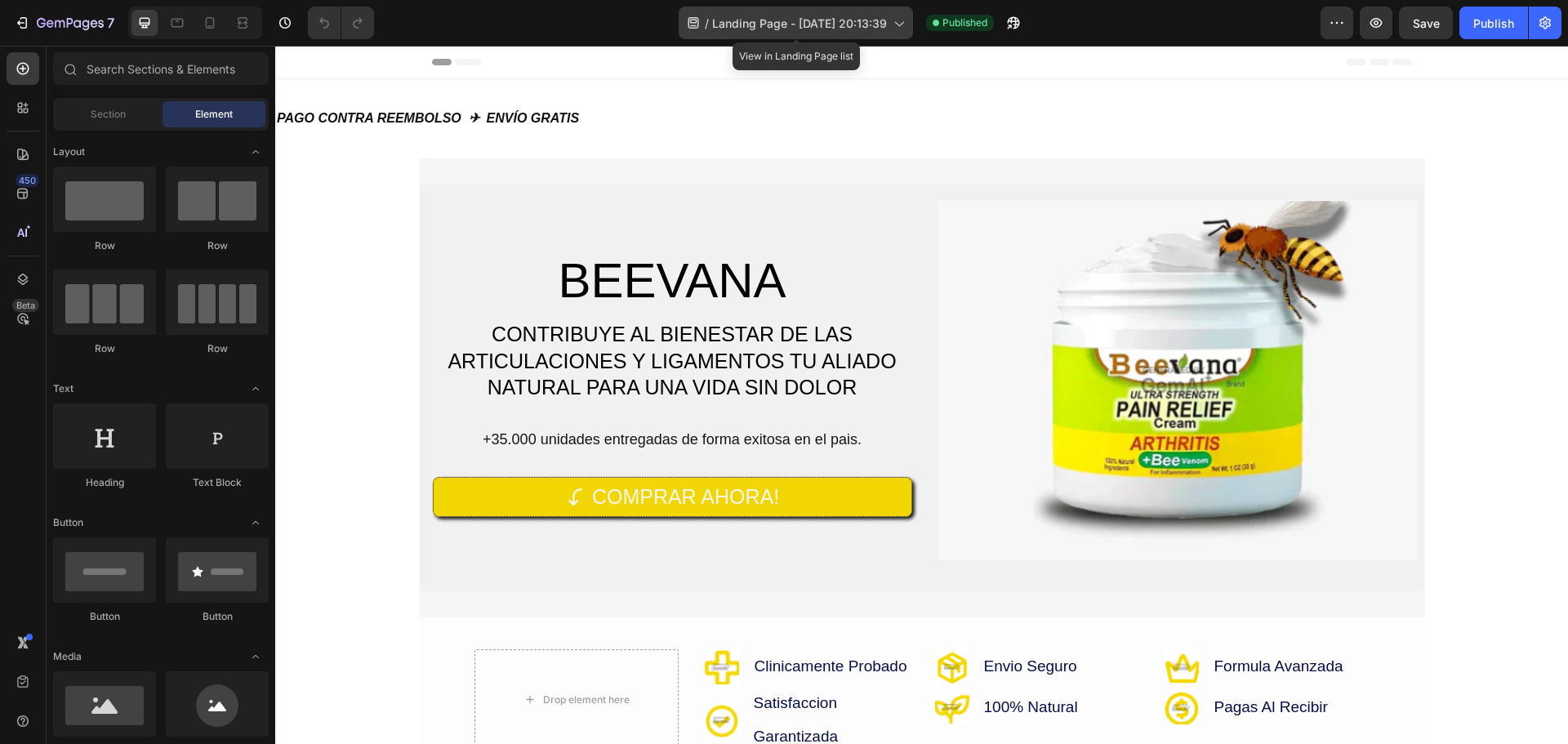
click at [814, 31] on span "Landing Page - [DATE] 20:13:39" at bounding box center [800, 24] width 175 height 17
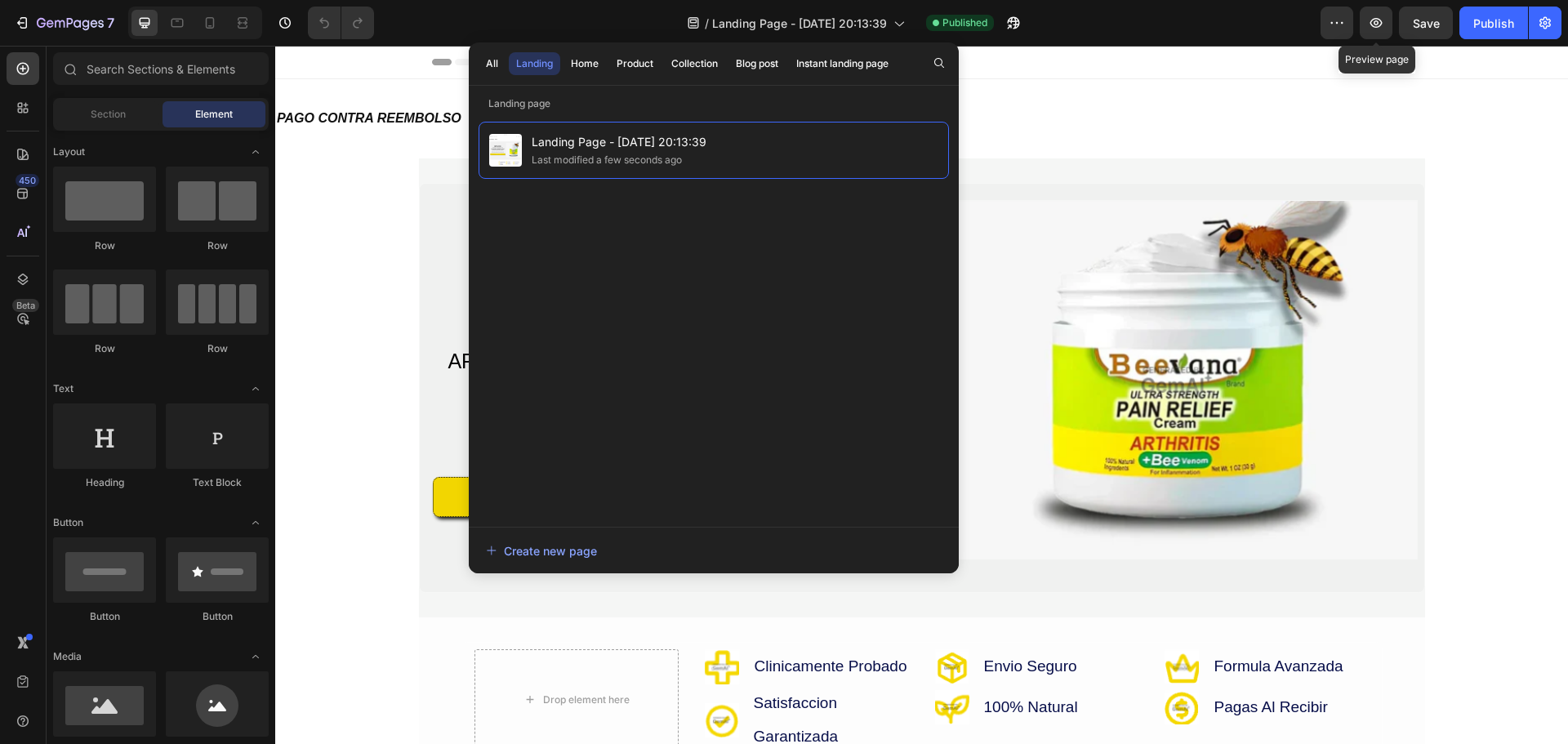
click at [1305, 8] on div "/ Landing Page - [DATE] 20:13:39 Published" at bounding box center [853, 23] width 933 height 33
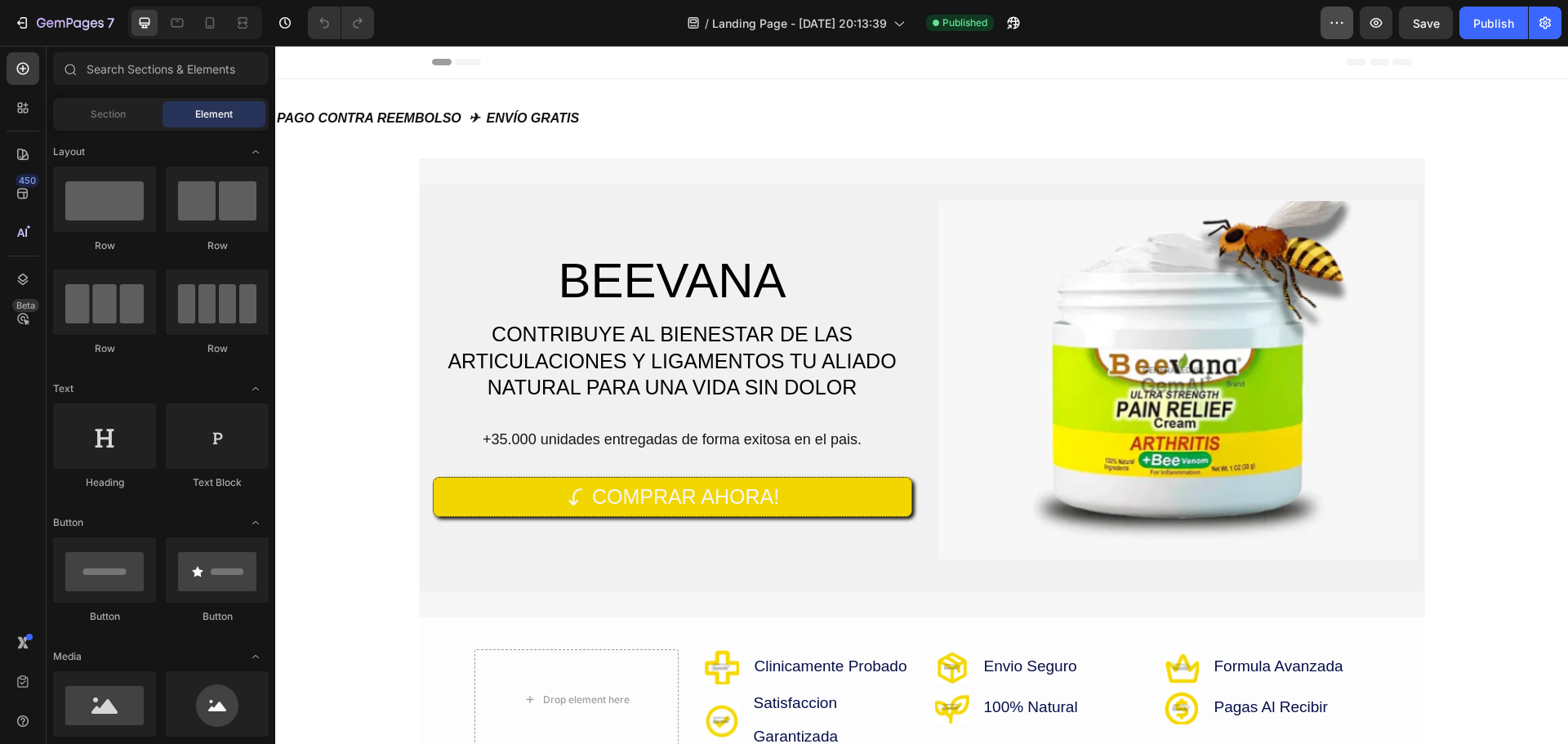
click at [1350, 14] on button "button" at bounding box center [1336, 23] width 33 height 33
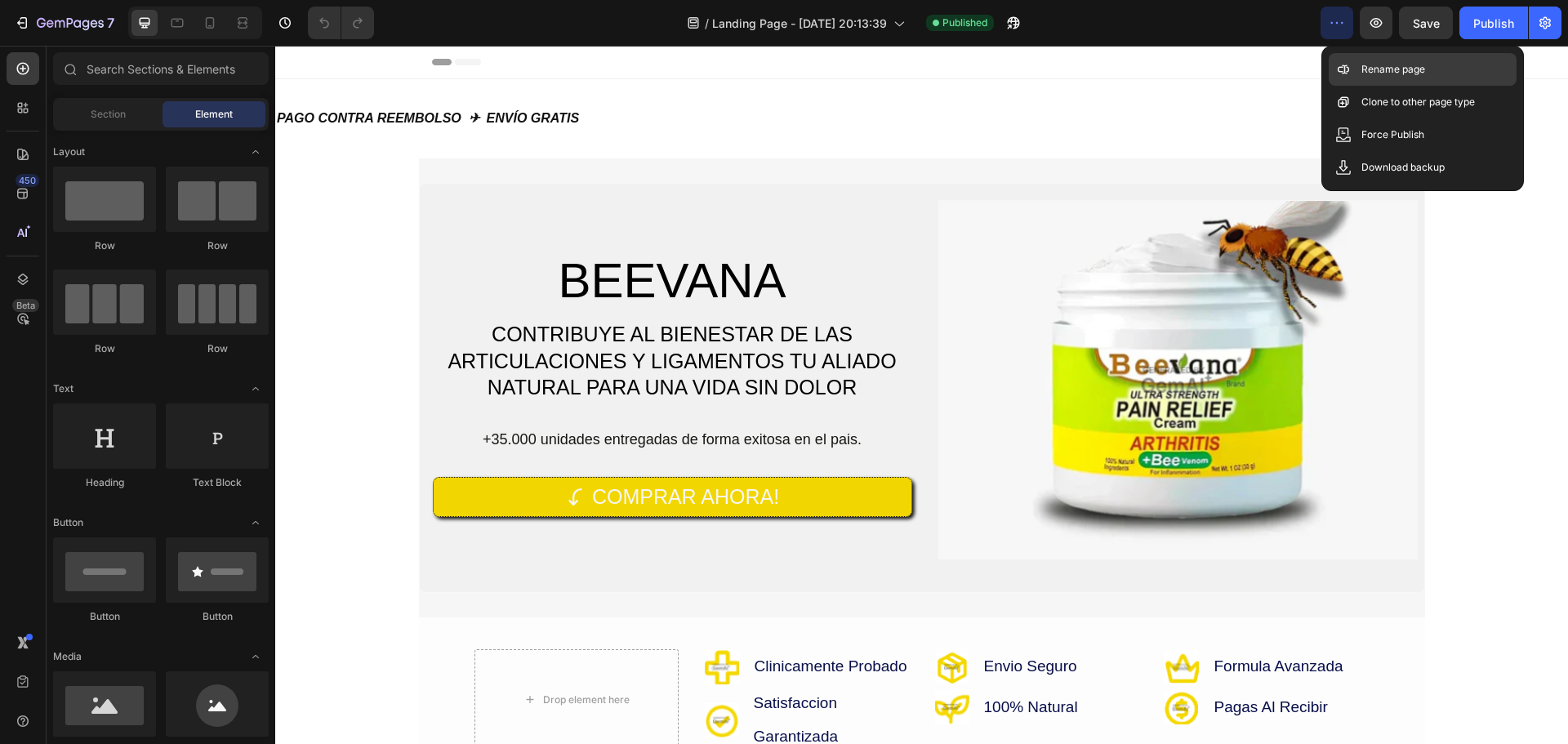
click at [1408, 67] on p "Rename page" at bounding box center [1393, 69] width 64 height 16
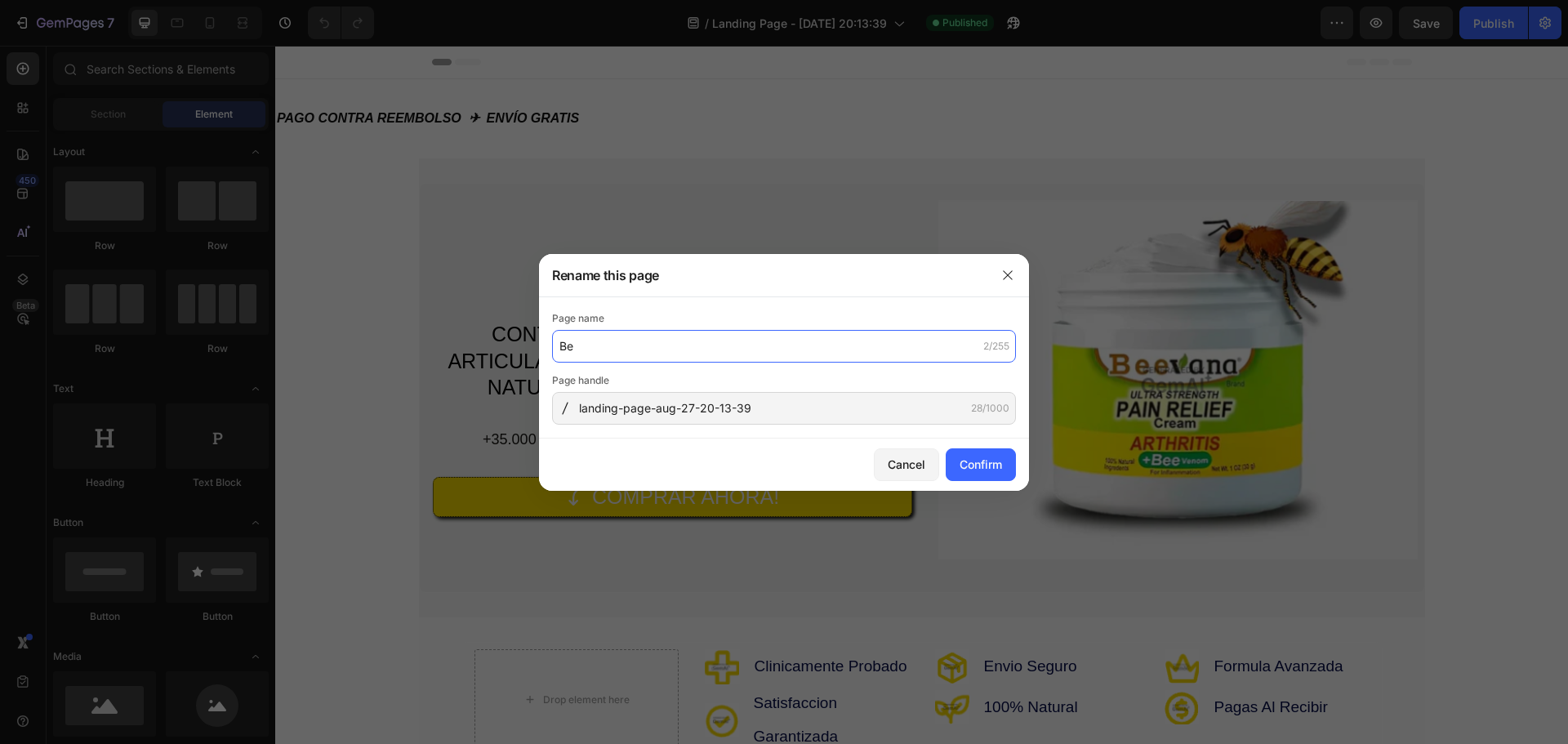
type input "B"
type input "S"
type input "producto"
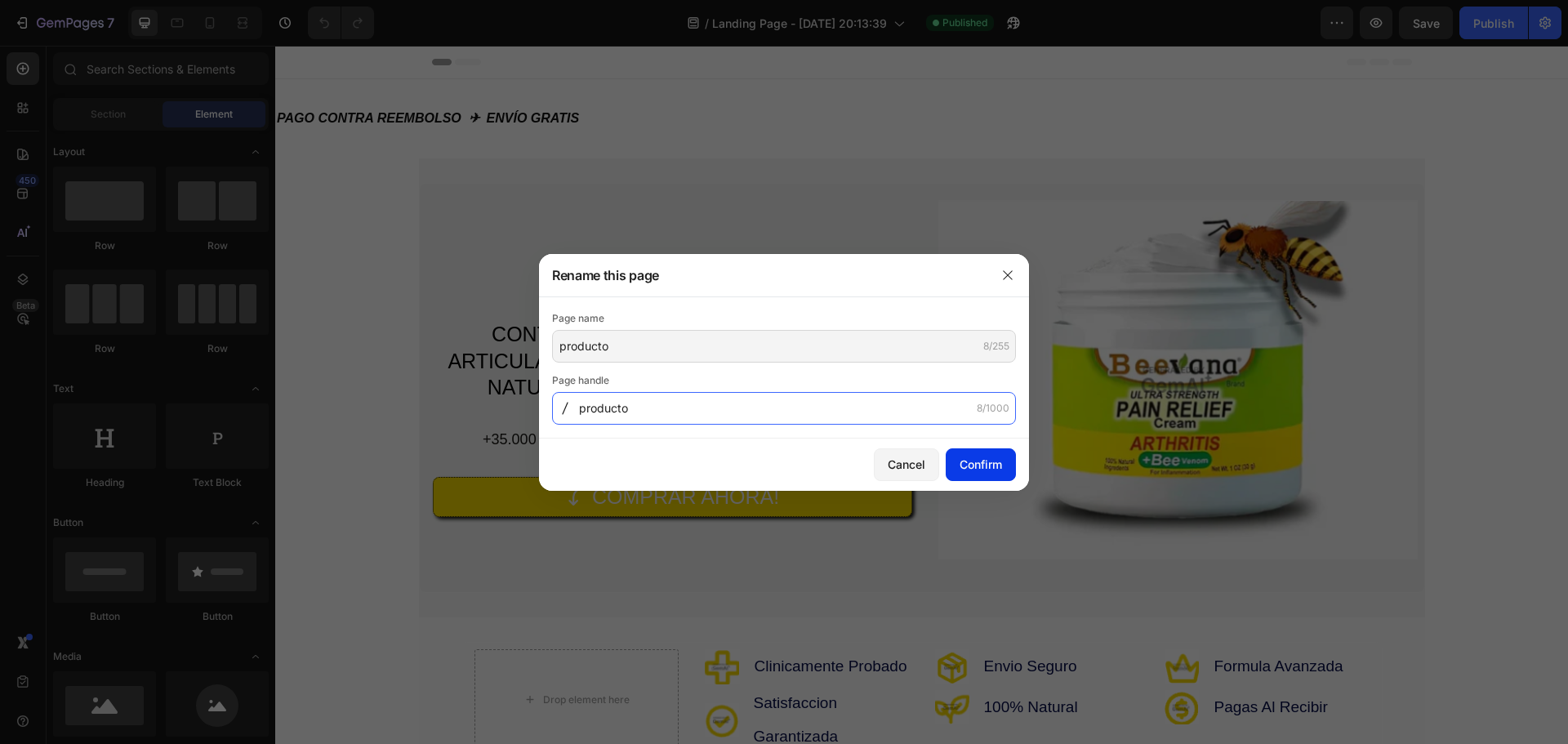
type input "producto"
click at [993, 459] on div "Confirm" at bounding box center [981, 464] width 43 height 17
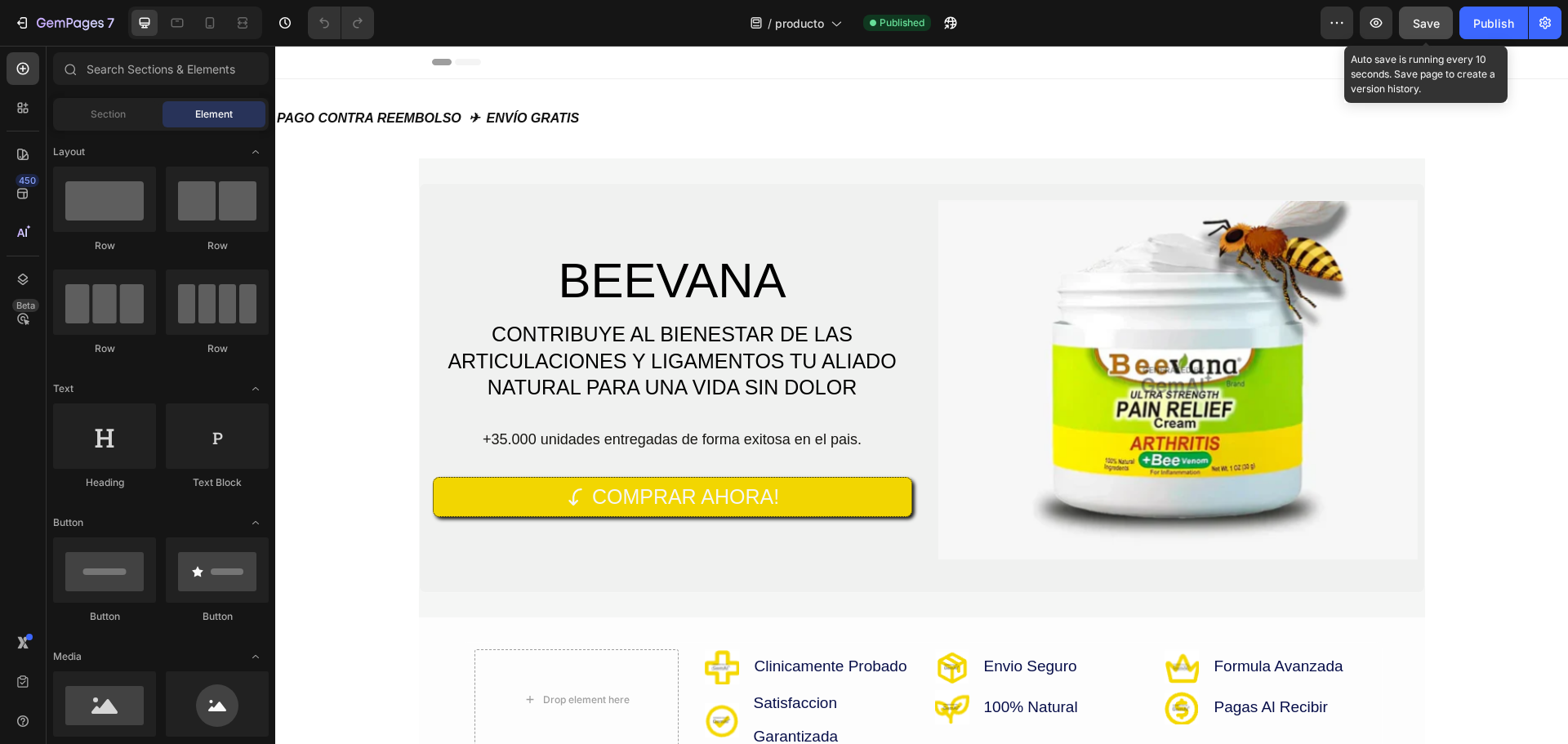
click at [1436, 24] on span "Save" at bounding box center [1426, 23] width 27 height 14
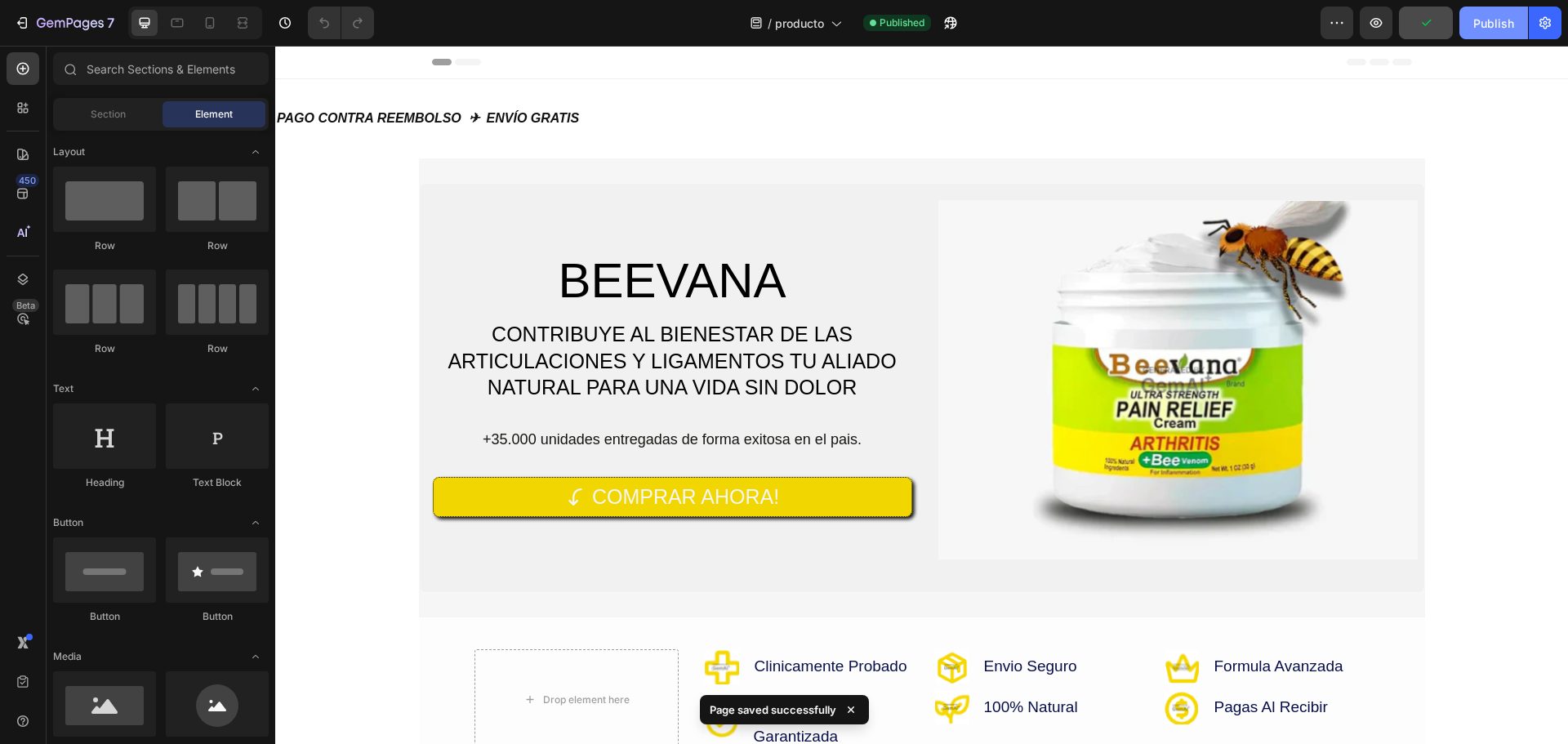
click at [1481, 24] on div "Publish" at bounding box center [1493, 24] width 41 height 17
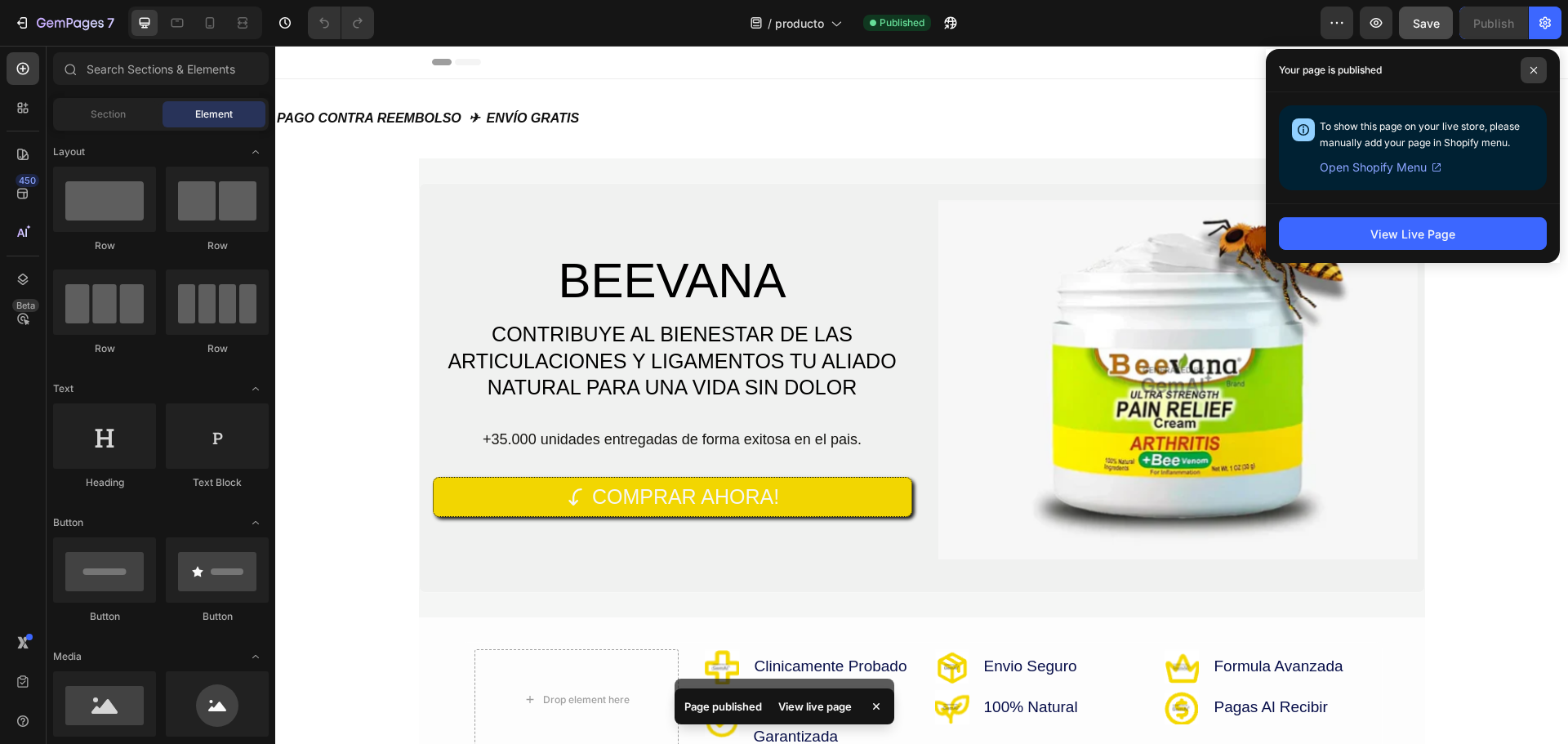
click at [1533, 71] on icon at bounding box center [1534, 71] width 7 height 7
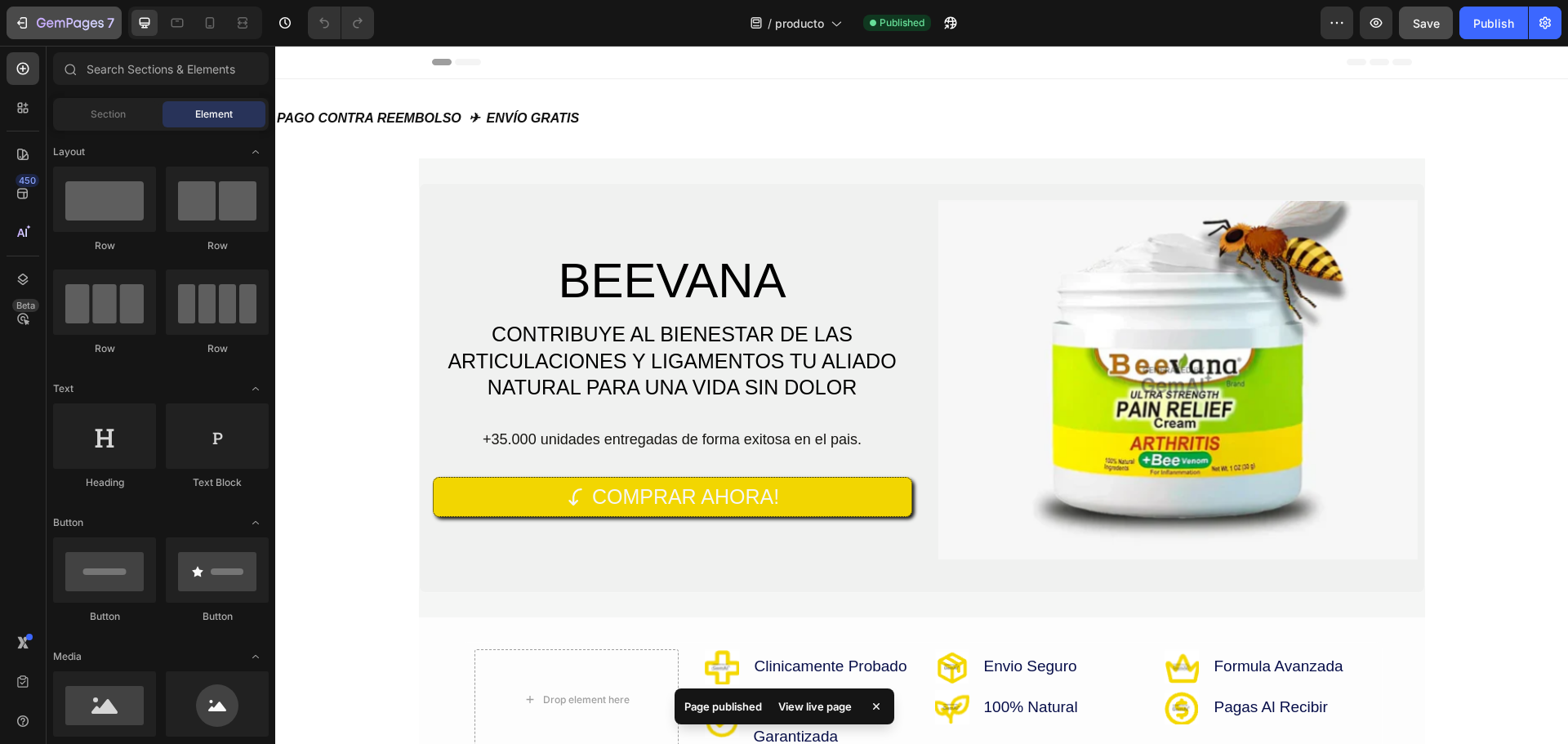
click at [37, 37] on button "7" at bounding box center [64, 23] width 115 height 33
